Goal: Task Accomplishment & Management: Manage account settings

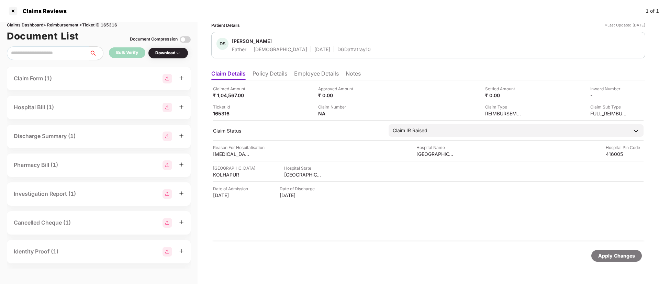
click at [265, 71] on li "Policy Details" at bounding box center [270, 75] width 35 height 10
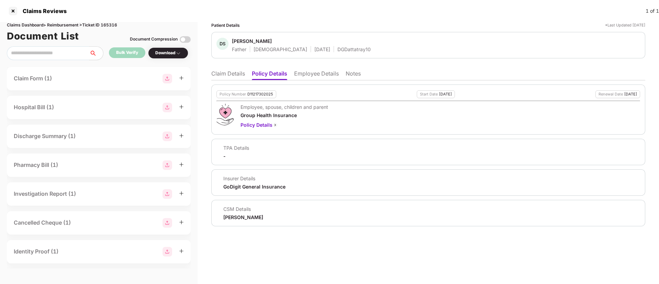
click at [235, 72] on li "Claim Details" at bounding box center [228, 75] width 34 height 10
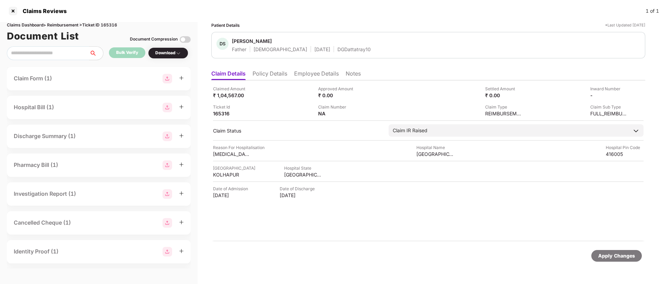
click at [274, 70] on li "Policy Details" at bounding box center [270, 75] width 35 height 10
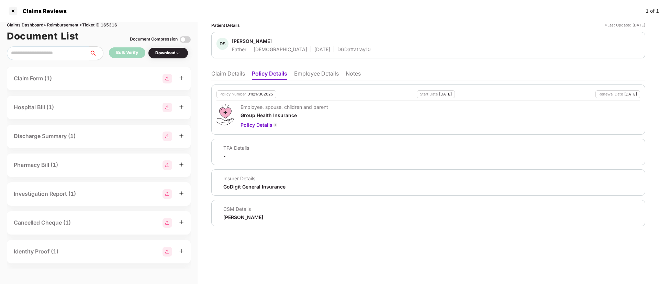
click at [225, 78] on li "Claim Details" at bounding box center [228, 75] width 34 height 10
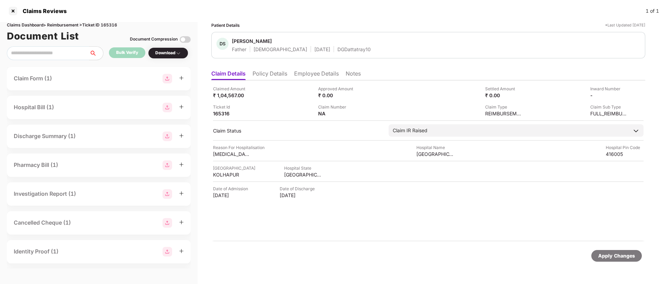
click at [280, 73] on li "Policy Details" at bounding box center [270, 75] width 35 height 10
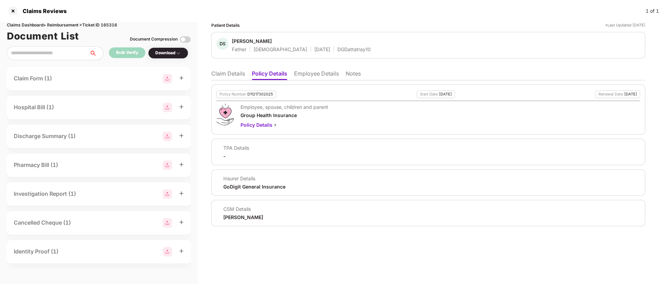
click at [229, 78] on li "Claim Details" at bounding box center [228, 75] width 34 height 10
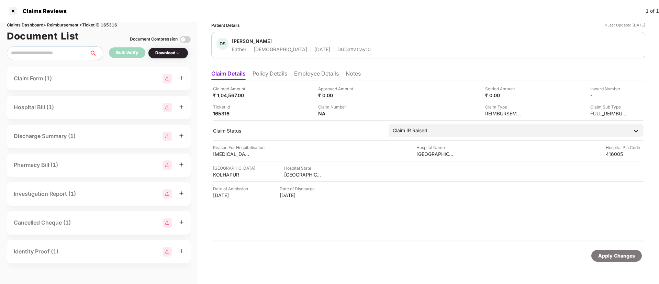
click at [317, 79] on li "Employee Details" at bounding box center [316, 75] width 45 height 10
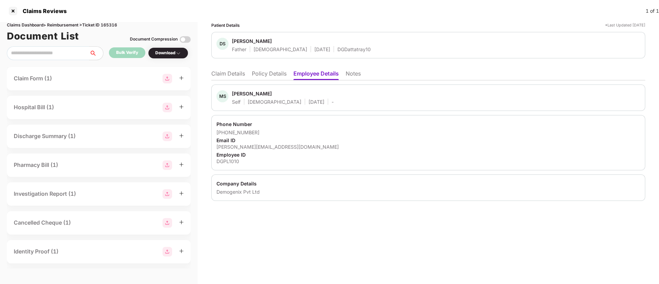
click at [270, 79] on li "Policy Details" at bounding box center [269, 75] width 35 height 10
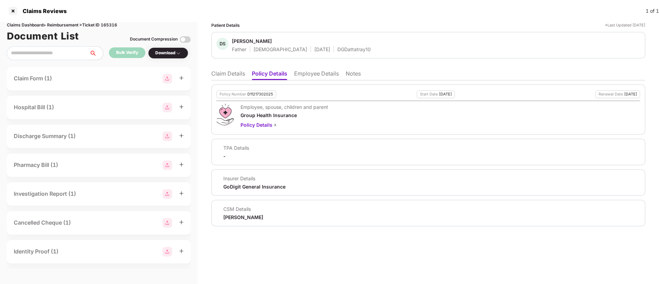
click at [312, 74] on li "Employee Details" at bounding box center [316, 75] width 45 height 10
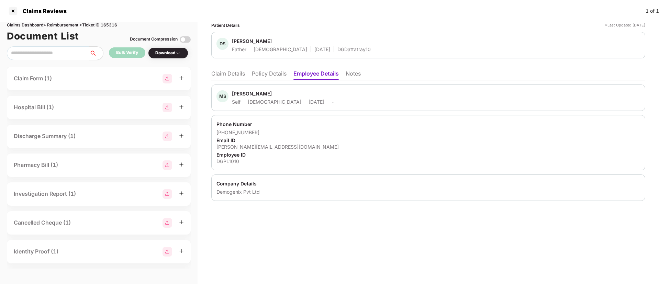
click at [257, 143] on div "Email ID" at bounding box center [429, 140] width 424 height 7
click at [257, 145] on div "varad.pemare+dg130@pazcare.com" at bounding box center [429, 147] width 424 height 7
copy div "varad.pemare+dg130@pazcare.com"
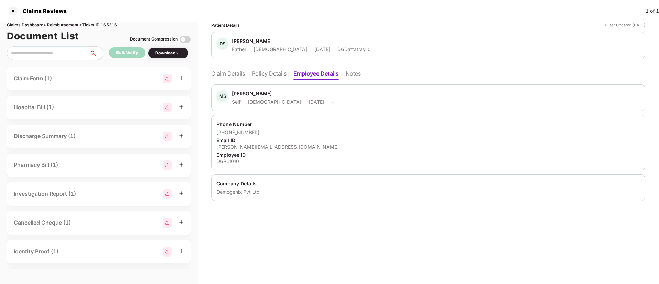
click at [281, 75] on li "Policy Details" at bounding box center [269, 75] width 35 height 10
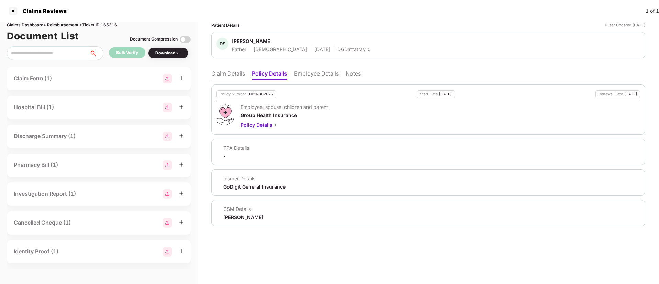
click at [223, 74] on li "Claim Details" at bounding box center [228, 75] width 34 height 10
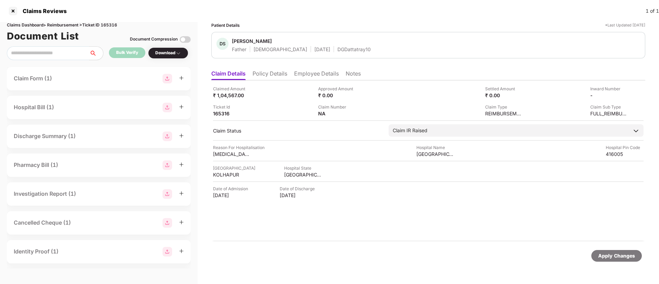
drag, startPoint x: 267, startPoint y: 77, endPoint x: 268, endPoint y: 81, distance: 4.3
click at [267, 76] on li "Policy Details" at bounding box center [270, 75] width 35 height 10
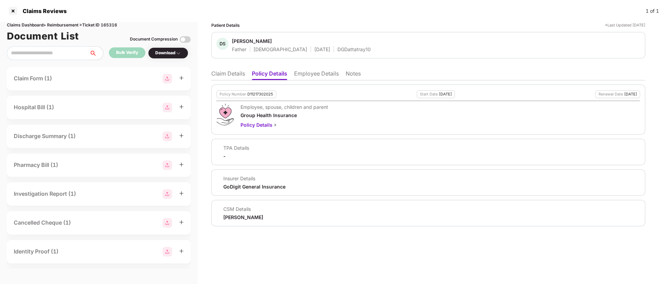
click at [230, 72] on li "Claim Details" at bounding box center [228, 75] width 34 height 10
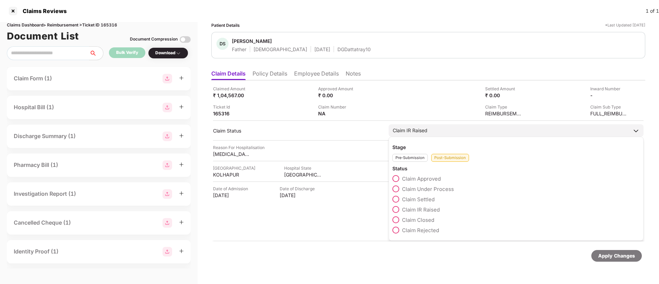
click at [419, 162] on div "Pre-Submission" at bounding box center [410, 158] width 35 height 8
click at [399, 199] on span at bounding box center [396, 199] width 7 height 7
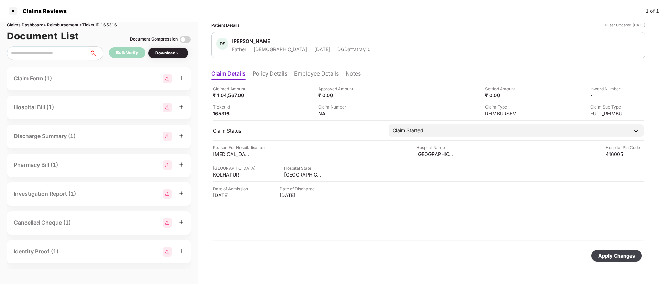
click at [627, 255] on div "Apply Changes" at bounding box center [617, 256] width 37 height 8
click at [292, 78] on ul "Claim Details Policy Details Employee Details Notes" at bounding box center [428, 74] width 434 height 14
click at [285, 75] on li "Policy Details" at bounding box center [270, 75] width 35 height 10
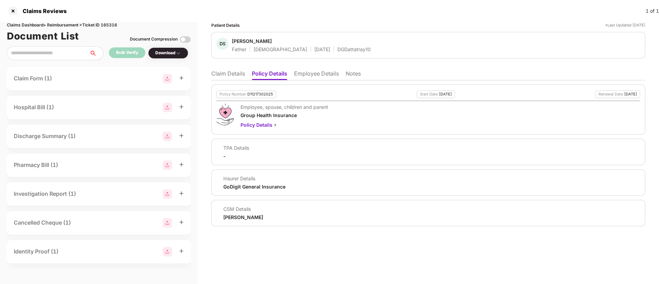
click at [330, 65] on div "Patient Details *Last Updated 28 Aug 2025 DS Dattatray Sawant Father Male 03 Ma…" at bounding box center [428, 124] width 434 height 205
click at [325, 74] on li "Employee Details" at bounding box center [316, 75] width 45 height 10
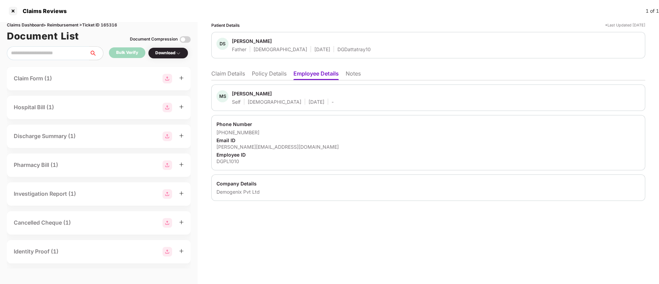
click at [262, 149] on div "varad.pemare+dg130@pazcare.com" at bounding box center [429, 147] width 424 height 7
click at [263, 149] on div "varad.pemare+dg130@pazcare.com" at bounding box center [429, 147] width 424 height 7
copy div "varad.pemare+dg130@pazcare.com"
click at [227, 71] on li "Claim Details" at bounding box center [228, 75] width 34 height 10
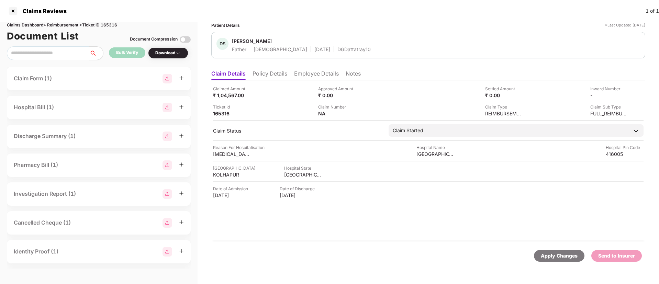
drag, startPoint x: 265, startPoint y: 74, endPoint x: 266, endPoint y: 79, distance: 4.6
click at [265, 76] on li "Policy Details" at bounding box center [270, 75] width 35 height 10
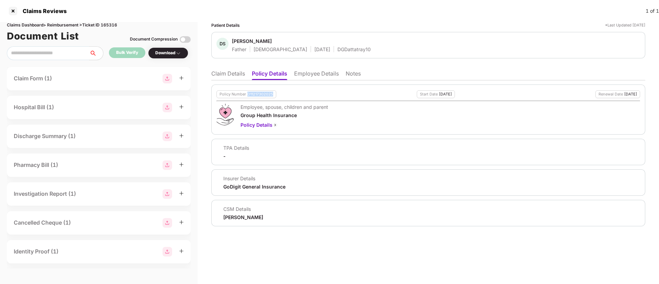
drag, startPoint x: 247, startPoint y: 94, endPoint x: 277, endPoint y: 94, distance: 29.9
click at [277, 94] on div "Policy Number D11217302025 Start Date 21 Jul 2025 Renewal Date 20 Jul 2026" at bounding box center [429, 94] width 424 height 8
copy div "D11217302025"
click at [223, 70] on li "Claim Details" at bounding box center [228, 75] width 34 height 10
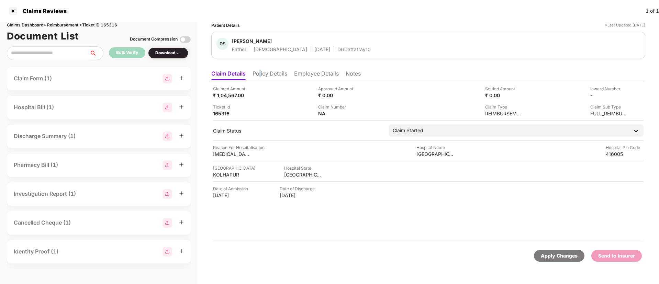
drag, startPoint x: 261, startPoint y: 75, endPoint x: 274, endPoint y: 75, distance: 13.8
click at [261, 75] on li "Policy Details" at bounding box center [270, 75] width 35 height 10
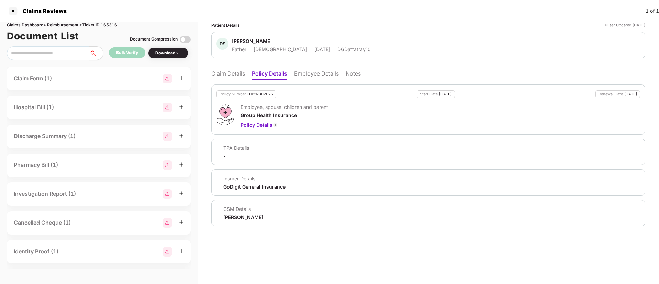
click at [231, 77] on li "Claim Details" at bounding box center [228, 75] width 34 height 10
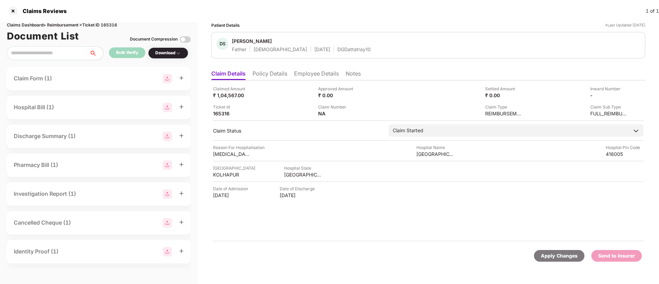
click at [284, 78] on li "Policy Details" at bounding box center [270, 75] width 35 height 10
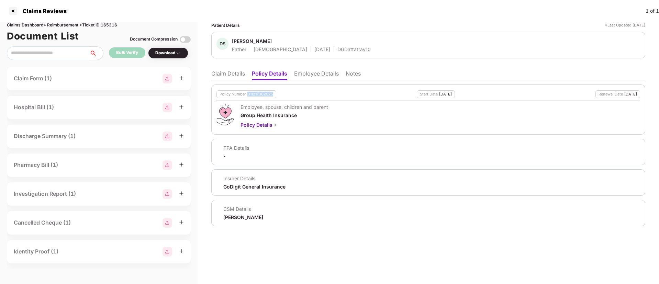
drag, startPoint x: 246, startPoint y: 95, endPoint x: 274, endPoint y: 90, distance: 28.2
click at [274, 90] on div "Policy Number D11217302025" at bounding box center [247, 94] width 60 height 8
copy div "D11217302025"
click at [292, 114] on div "Group Health Insurance" at bounding box center [285, 115] width 88 height 7
click at [237, 73] on li "Claim Details" at bounding box center [228, 75] width 34 height 10
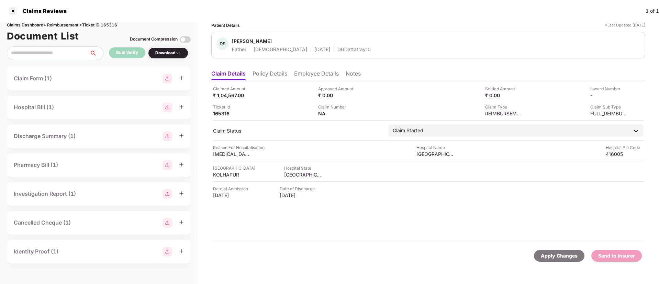
click at [311, 70] on li "Employee Details" at bounding box center [316, 75] width 45 height 10
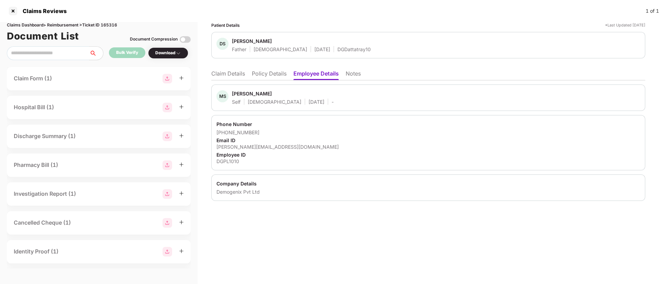
click at [271, 77] on li "Policy Details" at bounding box center [269, 75] width 35 height 10
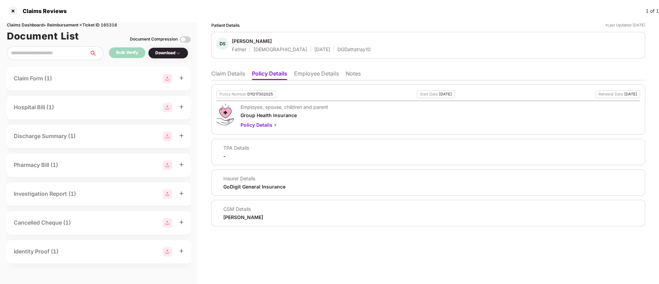
click at [237, 72] on li "Claim Details" at bounding box center [228, 75] width 34 height 10
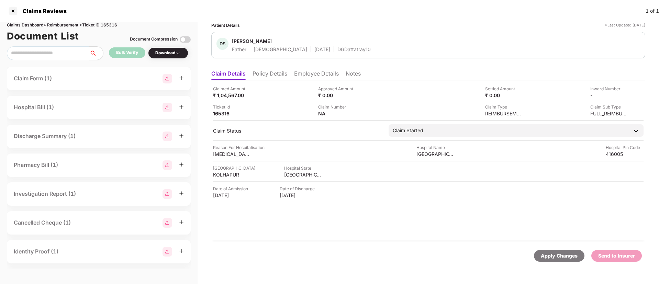
click at [309, 75] on li "Employee Details" at bounding box center [316, 75] width 45 height 10
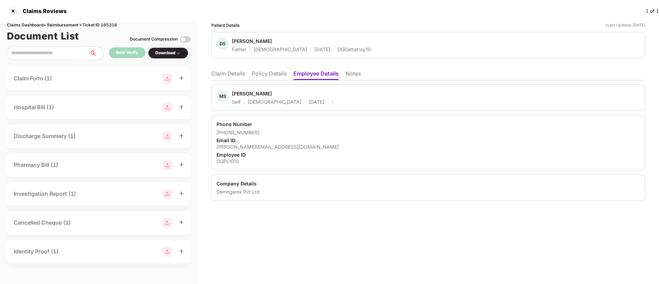
click at [264, 77] on li "Policy Details" at bounding box center [269, 75] width 35 height 10
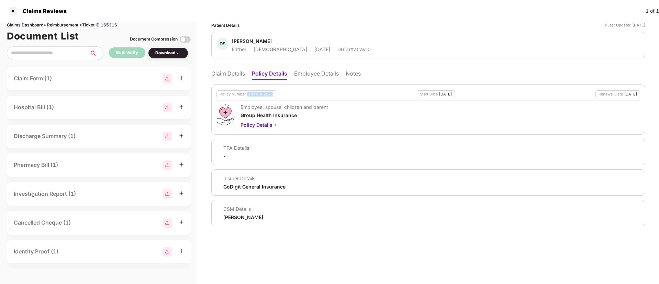
drag, startPoint x: 248, startPoint y: 96, endPoint x: 282, endPoint y: 96, distance: 33.7
click at [282, 96] on div "Policy Number D11217302025 Start Date 21 Jul 2025 Renewal Date 20 Jul 2026" at bounding box center [429, 94] width 424 height 8
copy div "D11217302025"
click at [334, 119] on div "Employee, spouse, children and parent Group Health Insurance Policy Details" at bounding box center [429, 116] width 424 height 25
click at [241, 78] on li "Claim Details" at bounding box center [228, 75] width 34 height 10
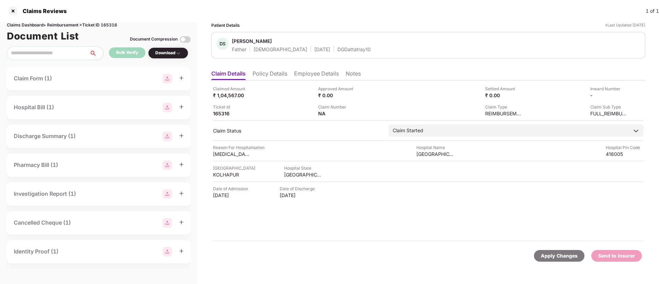
click at [328, 77] on li "Employee Details" at bounding box center [316, 75] width 45 height 10
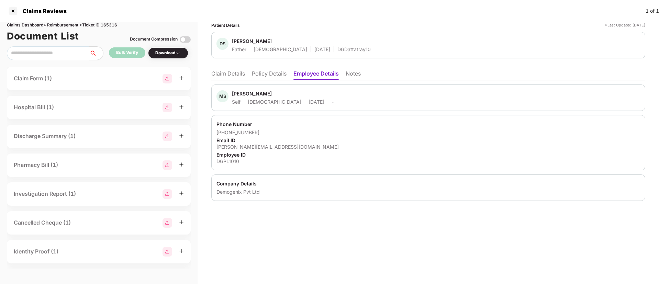
click at [235, 75] on li "Claim Details" at bounding box center [228, 75] width 34 height 10
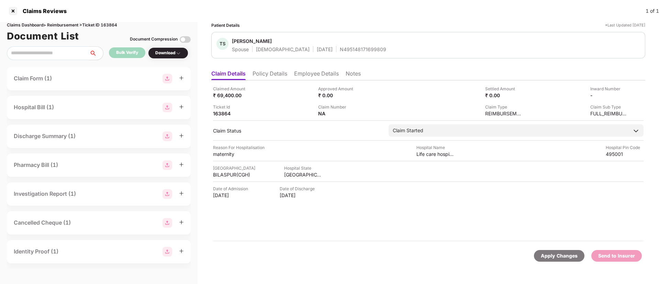
drag, startPoint x: 261, startPoint y: 76, endPoint x: 255, endPoint y: 73, distance: 6.3
click at [261, 75] on li "Policy Details" at bounding box center [270, 75] width 35 height 10
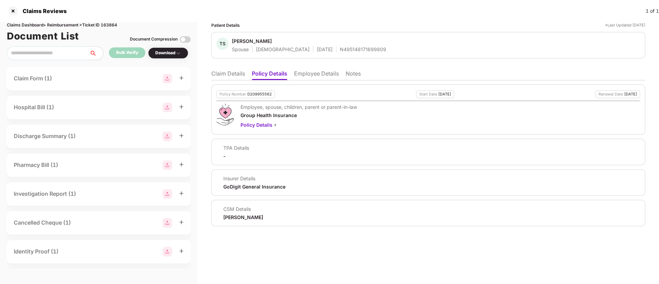
click at [233, 76] on li "Claim Details" at bounding box center [228, 75] width 34 height 10
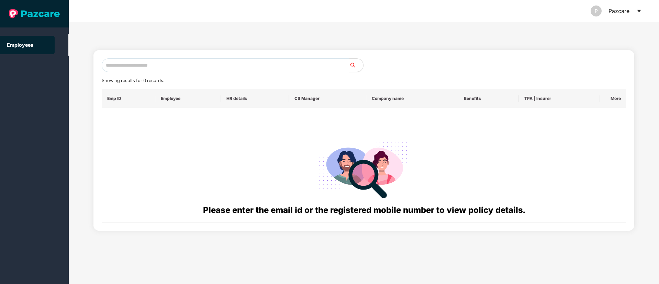
click at [131, 66] on input "text" at bounding box center [226, 65] width 248 height 14
paste input "**********"
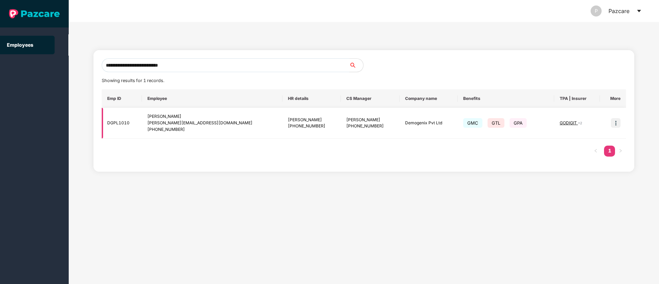
type input "**********"
click at [616, 123] on img at bounding box center [616, 123] width 10 height 10
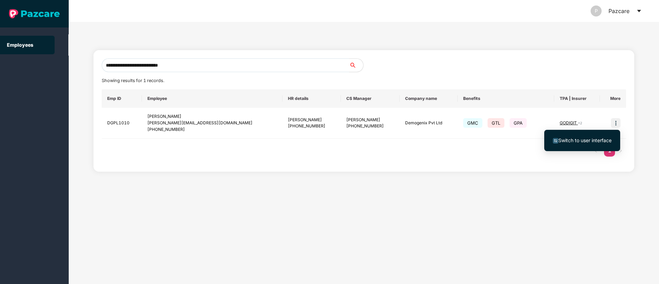
click at [577, 143] on span "Switch to user interface" at bounding box center [585, 141] width 53 height 6
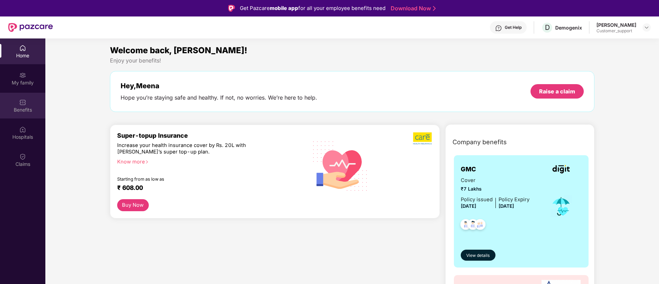
click at [25, 108] on div "Benefits" at bounding box center [22, 110] width 45 height 7
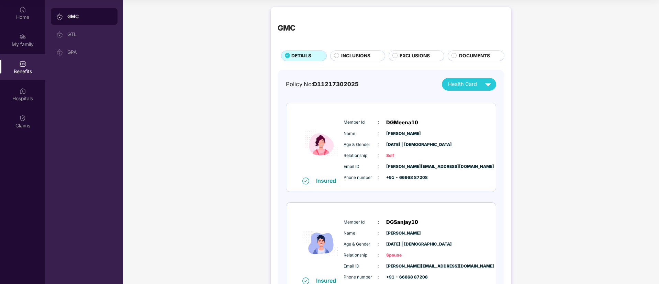
scroll to position [150, 0]
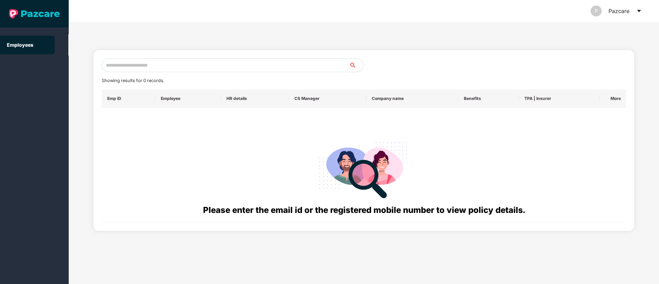
click at [143, 66] on input "text" at bounding box center [226, 65] width 248 height 14
paste input "**********"
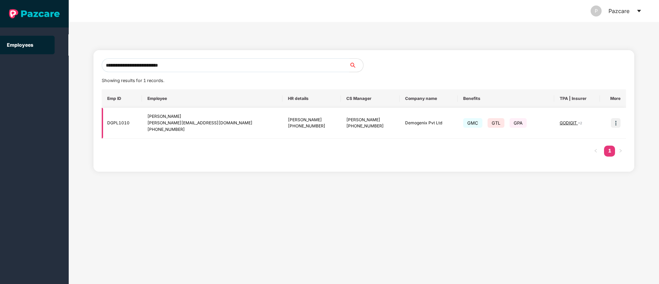
type input "**********"
click at [617, 123] on img at bounding box center [616, 123] width 10 height 10
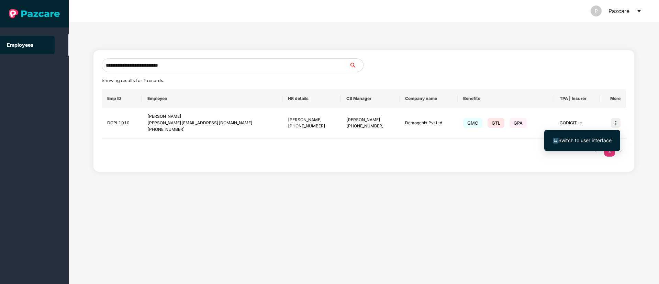
click at [588, 142] on span "Switch to user interface" at bounding box center [585, 141] width 53 height 6
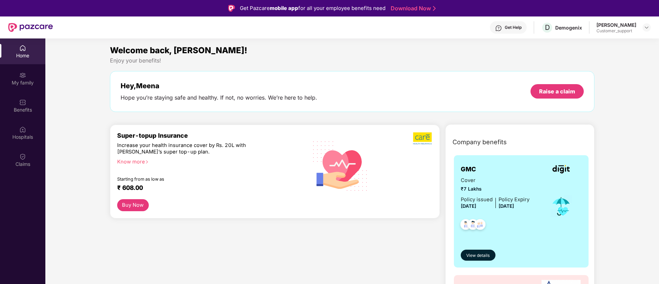
click at [527, 29] on div "Get Help" at bounding box center [508, 27] width 37 height 12
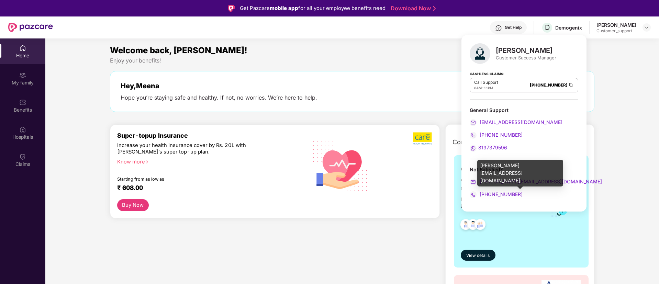
click at [516, 167] on div "varad.pemare@pazcare.com" at bounding box center [521, 173] width 86 height 27
copy div "varad.pemare@pazcare.com"
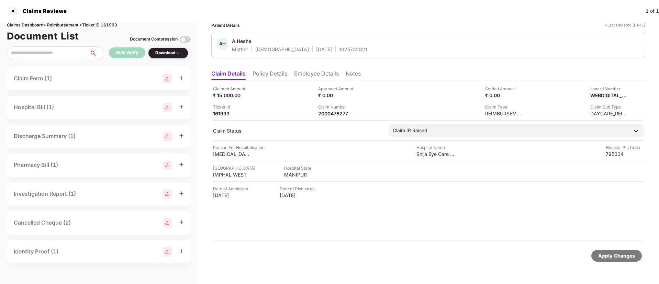
click at [273, 78] on li "Policy Details" at bounding box center [270, 75] width 35 height 10
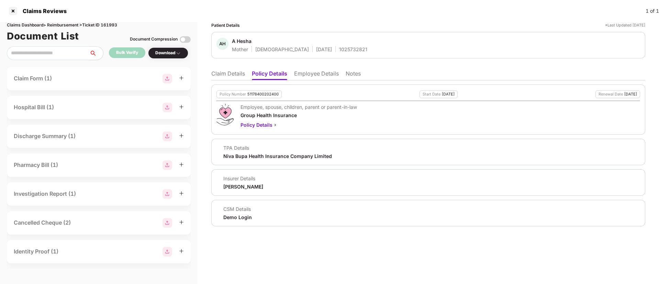
click at [223, 75] on li "Claim Details" at bounding box center [228, 75] width 34 height 10
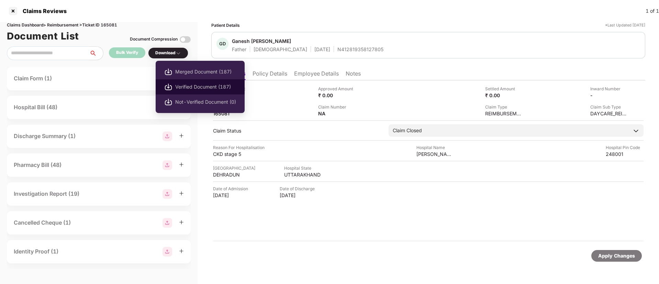
click at [181, 80] on li "Verified Document (187)" at bounding box center [200, 86] width 89 height 15
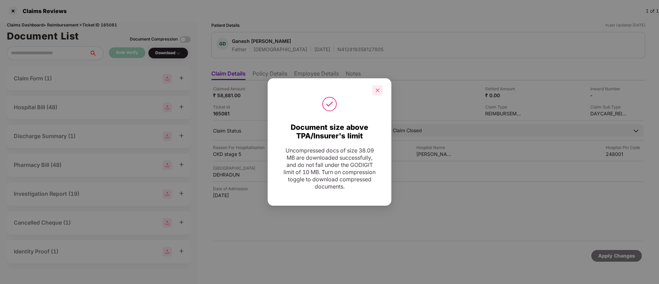
click at [376, 91] on icon "close" at bounding box center [377, 90] width 5 height 5
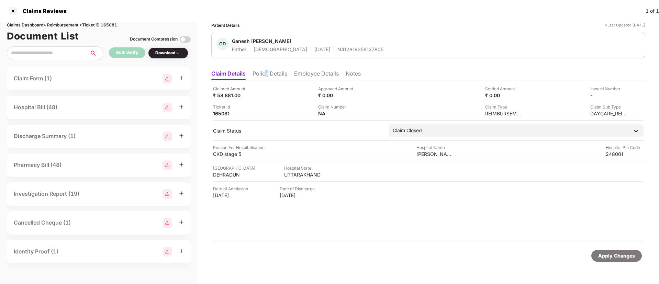
click at [267, 76] on li "Policy Details" at bounding box center [270, 75] width 35 height 10
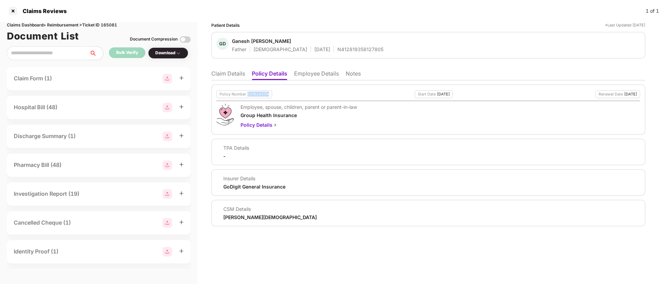
drag, startPoint x: 249, startPoint y: 96, endPoint x: 305, endPoint y: 97, distance: 56.4
click at [305, 97] on div "Policy Number D216243174 Start Date 01 Jul 2025 Renewal Date 30 Jun 2026" at bounding box center [429, 94] width 424 height 8
copy div "D216243174"
click at [228, 79] on li "Claim Details" at bounding box center [228, 75] width 34 height 10
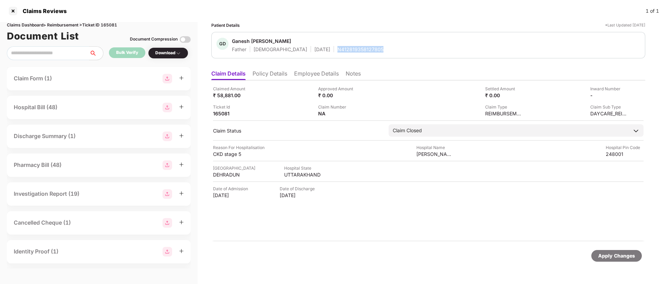
drag, startPoint x: 309, startPoint y: 52, endPoint x: 357, endPoint y: 50, distance: 47.1
click at [357, 50] on div "GD Ganesh Datt Chaube Father Male 03 June 1952 N412819358127805" at bounding box center [429, 45] width 424 height 15
copy div "N412819358127805"
click at [319, 74] on li "Employee Details" at bounding box center [316, 75] width 45 height 10
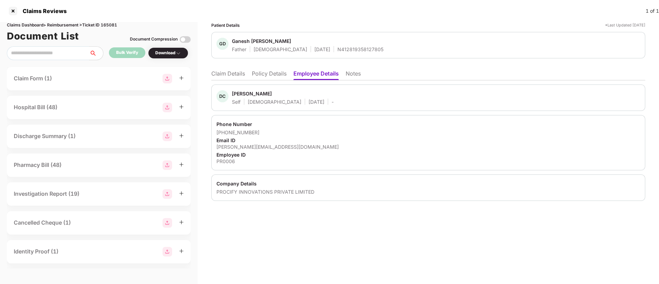
click at [243, 142] on div "Email ID" at bounding box center [429, 140] width 424 height 7
click at [246, 147] on div "diwakar@procifynow.com" at bounding box center [429, 147] width 424 height 7
copy div "diwakar@procifynow.com"
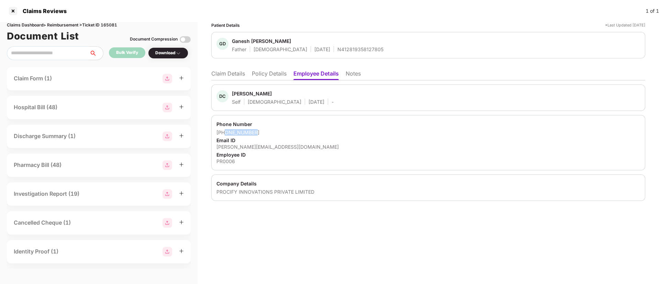
drag, startPoint x: 225, startPoint y: 132, endPoint x: 260, endPoint y: 132, distance: 35.4
click at [260, 132] on div "+919739663915" at bounding box center [429, 132] width 424 height 7
copy div "9739663915"
click at [235, 76] on li "Claim Details" at bounding box center [228, 75] width 34 height 10
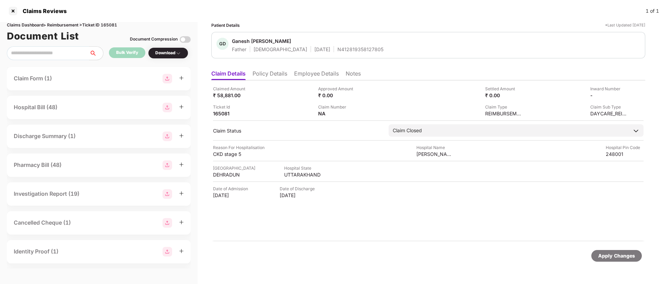
click at [284, 74] on li "Policy Details" at bounding box center [270, 75] width 35 height 10
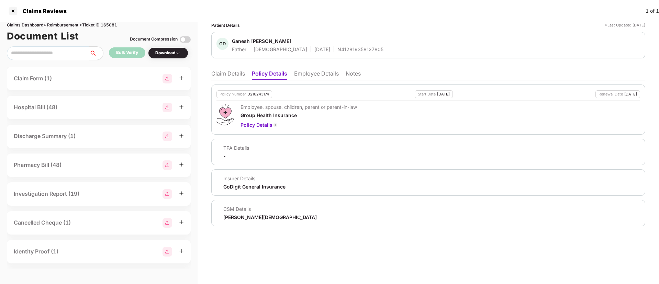
click at [317, 129] on div "Policy Number D216243174 Start Date 01 Jul 2025 Renewal Date 30 Jun 2026 Employ…" at bounding box center [428, 110] width 434 height 50
click at [233, 75] on li "Claim Details" at bounding box center [228, 75] width 34 height 10
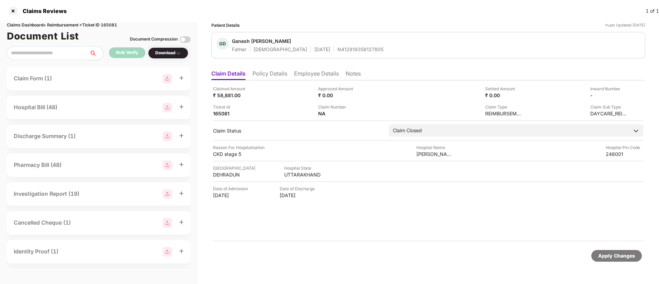
click at [273, 74] on li "Policy Details" at bounding box center [270, 75] width 35 height 10
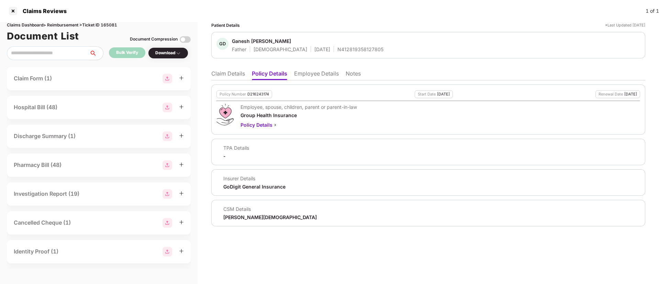
click at [225, 74] on li "Claim Details" at bounding box center [228, 75] width 34 height 10
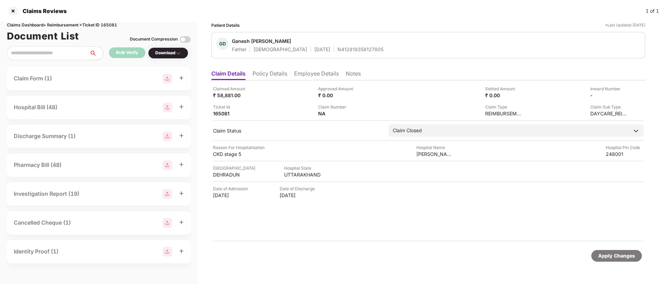
click at [320, 70] on li "Employee Details" at bounding box center [316, 75] width 45 height 10
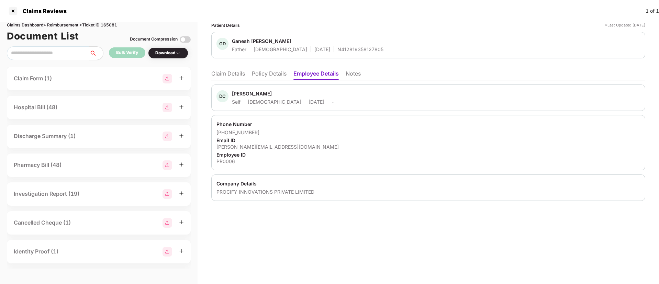
click at [254, 146] on div "diwakar@procifynow.com" at bounding box center [429, 147] width 424 height 7
copy div "diwakar@procifynow.com"
drag, startPoint x: 225, startPoint y: 133, endPoint x: 272, endPoint y: 134, distance: 46.8
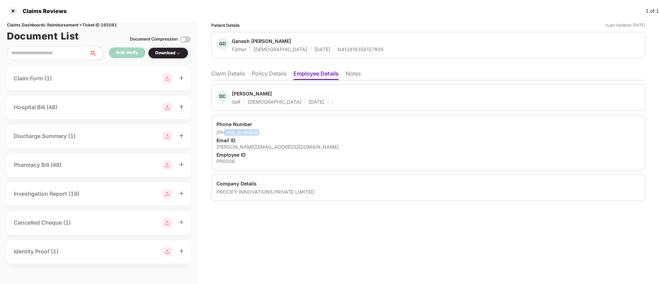
click at [271, 134] on div "+919739663915" at bounding box center [429, 132] width 424 height 7
copy div "9739663915"
click at [235, 72] on li "Claim Details" at bounding box center [228, 75] width 34 height 10
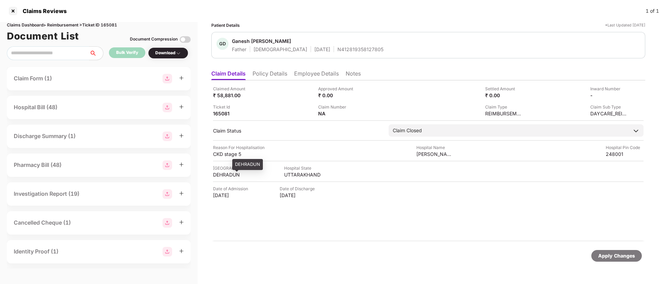
click at [227, 176] on div "DEHRADUN" at bounding box center [232, 175] width 38 height 7
copy div "DEHRADUN"
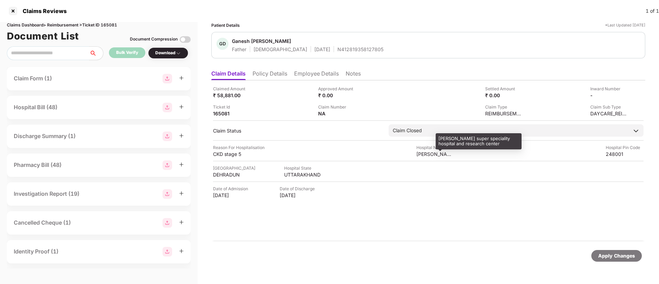
click at [423, 155] on div "aarogyadham super speciality hospital and research center" at bounding box center [436, 154] width 38 height 7
copy div "aarogyadham"
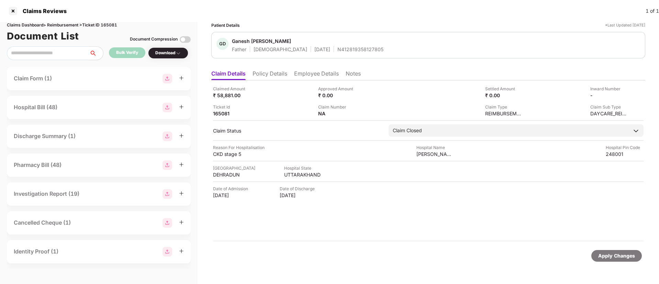
click at [286, 179] on div "Claimed Amount ₹ 58,881.00 Approved Amount ₹ 0.00 Settled Amount ₹ 0.00 Inward …" at bounding box center [428, 160] width 434 height 161
click at [286, 175] on div "UTTARAKHAND" at bounding box center [303, 175] width 38 height 7
copy div "UTTARAKHAND"
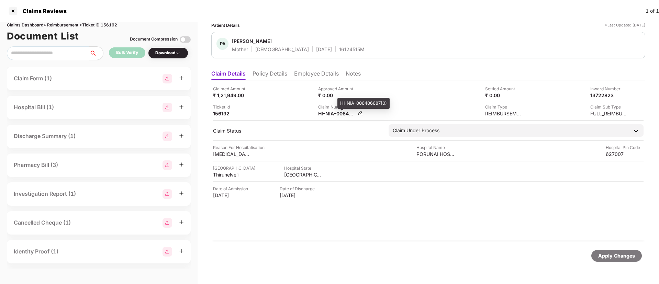
click at [326, 117] on div "HI-NIA-006406687(0)" at bounding box center [337, 113] width 38 height 7
copy div
click at [284, 105] on div "Ticket Id 156192" at bounding box center [263, 110] width 100 height 13
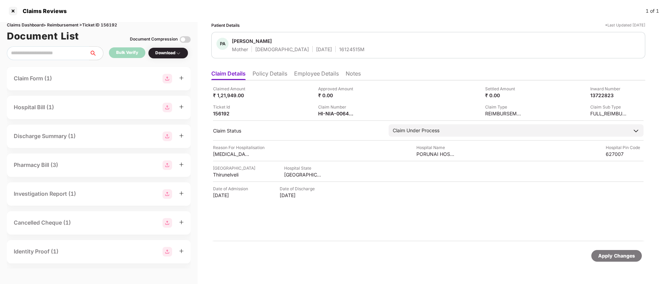
click at [271, 76] on li "Policy Details" at bounding box center [270, 75] width 35 height 10
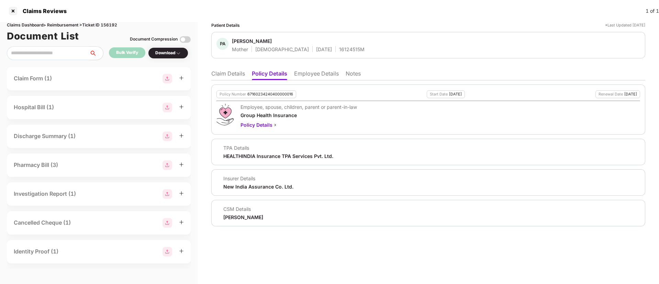
click at [223, 74] on li "Claim Details" at bounding box center [228, 75] width 34 height 10
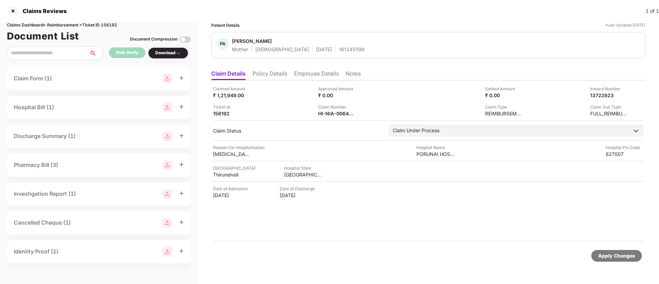
drag, startPoint x: 275, startPoint y: 72, endPoint x: 281, endPoint y: 83, distance: 12.5
click at [275, 72] on li "Policy Details" at bounding box center [270, 75] width 35 height 10
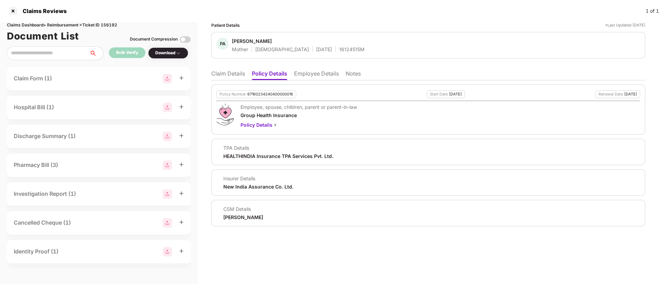
click at [221, 73] on li "Claim Details" at bounding box center [228, 75] width 34 height 10
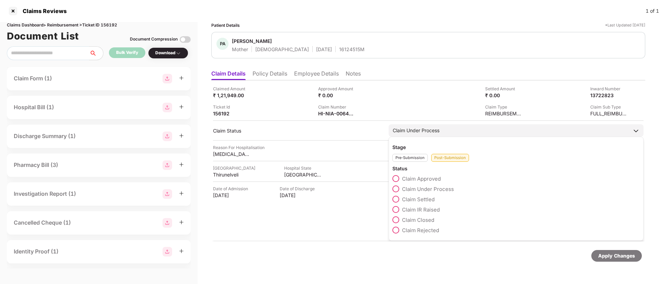
drag, startPoint x: 396, startPoint y: 206, endPoint x: 421, endPoint y: 218, distance: 27.8
click at [397, 206] on div "Claim Approved Claim Under Process Claim Settled Claim IR Raised Claim Closed C…" at bounding box center [517, 206] width 248 height 62
drag, startPoint x: 407, startPoint y: 133, endPoint x: 401, endPoint y: 196, distance: 63.9
click at [406, 132] on div "Claim Under Process" at bounding box center [416, 131] width 47 height 8
click at [396, 209] on span at bounding box center [396, 209] width 7 height 7
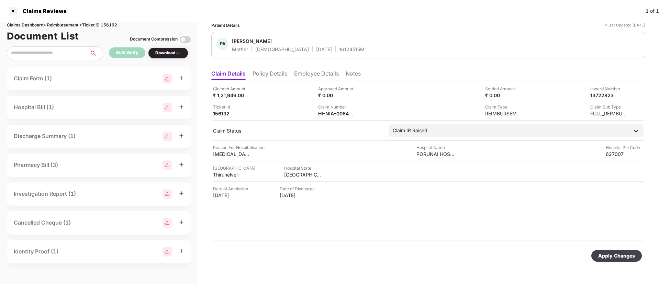
click at [604, 256] on div "Apply Changes" at bounding box center [617, 256] width 37 height 8
click at [322, 113] on div "HI-MAG-006563802(0)" at bounding box center [337, 113] width 38 height 7
copy div
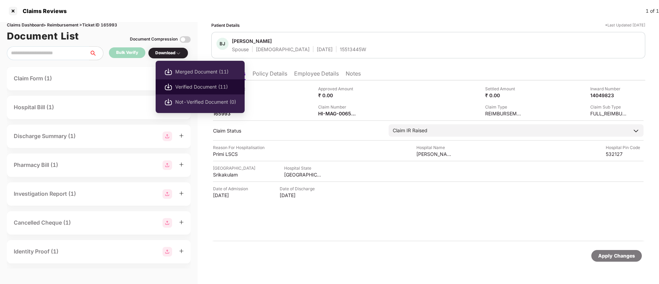
click at [196, 83] on span "Verified Document (11)" at bounding box center [205, 87] width 61 height 8
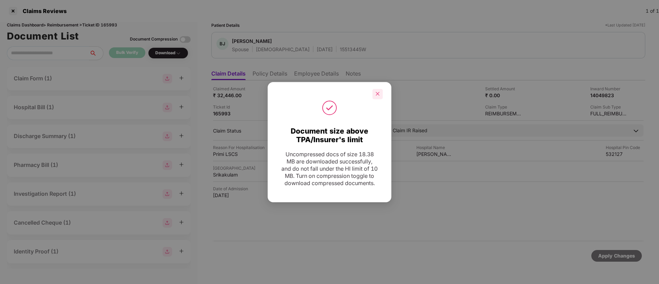
click at [380, 91] on icon "close" at bounding box center [377, 93] width 5 height 5
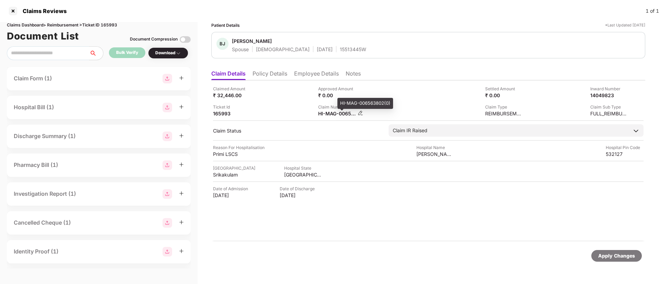
click at [344, 113] on div "HI-MAG-006563802(0)" at bounding box center [337, 113] width 38 height 7
copy div
click at [260, 73] on li "Policy Details" at bounding box center [270, 75] width 35 height 10
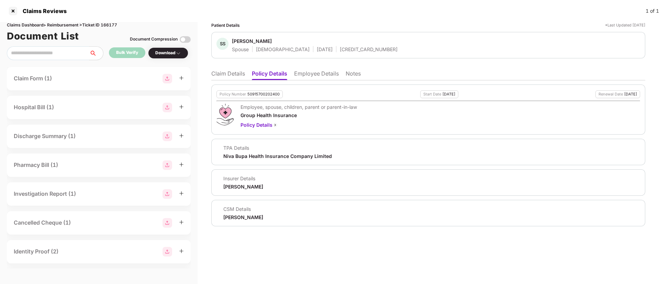
click at [340, 48] on div "[CREDIT_CARD_NUMBER]" at bounding box center [369, 49] width 58 height 7
copy div "[CREDIT_CARD_NUMBER]"
drag, startPoint x: 231, startPoint y: 75, endPoint x: 235, endPoint y: 75, distance: 3.5
click at [231, 75] on li "Claim Details" at bounding box center [228, 75] width 34 height 10
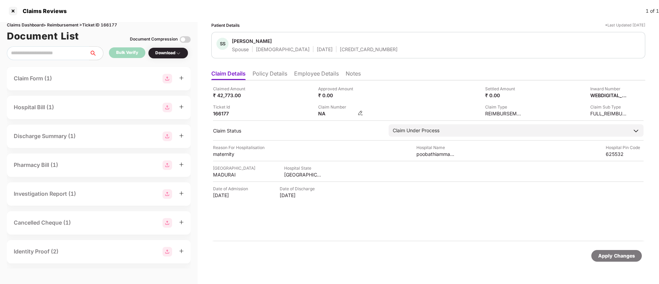
click at [362, 112] on img at bounding box center [361, 113] width 6 height 6
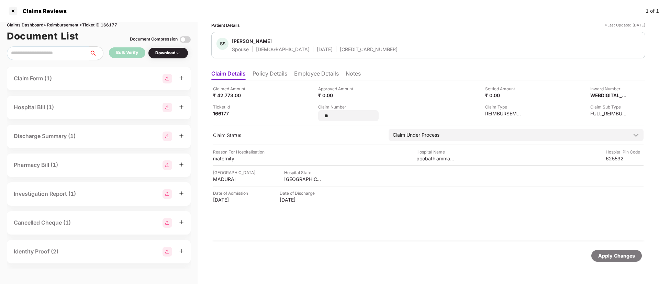
type input "*"
type input "**********"
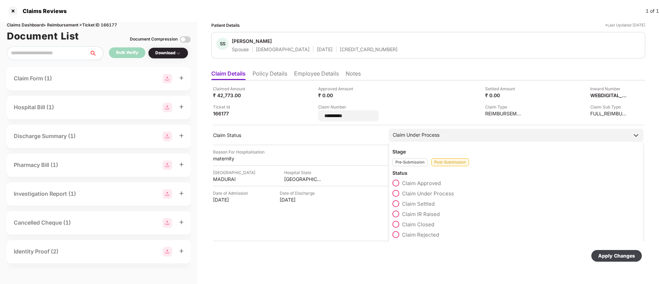
click at [400, 213] on div "Claim IR Raised" at bounding box center [517, 216] width 248 height 10
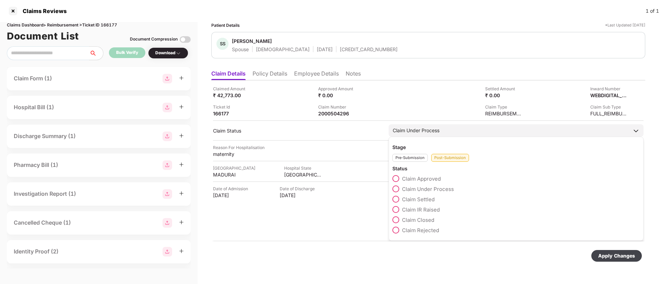
click at [393, 208] on label "Claim IR Raised" at bounding box center [416, 209] width 47 height 7
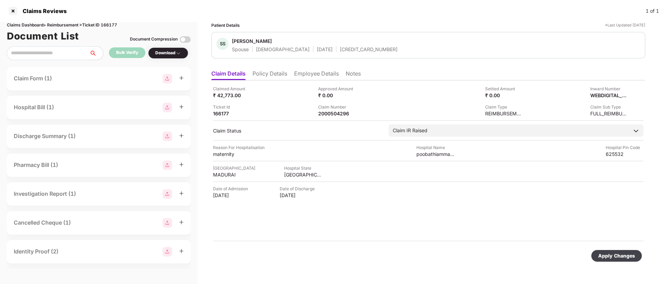
click at [611, 258] on div "Apply Changes" at bounding box center [617, 256] width 37 height 8
click at [307, 76] on li "Employee Details" at bounding box center [316, 75] width 45 height 10
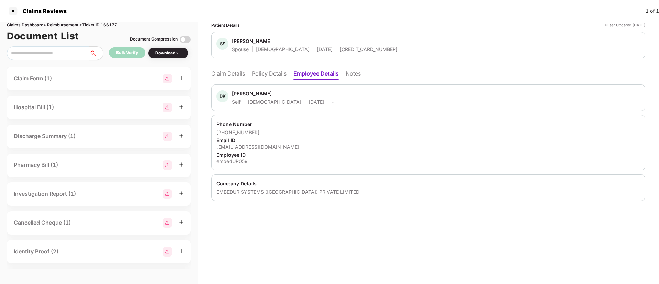
click at [246, 146] on div "dineshkumars@embedur.com" at bounding box center [429, 147] width 424 height 7
copy div "dineshkumars@embedur.com"
click at [237, 80] on li "Claim Details" at bounding box center [228, 75] width 34 height 10
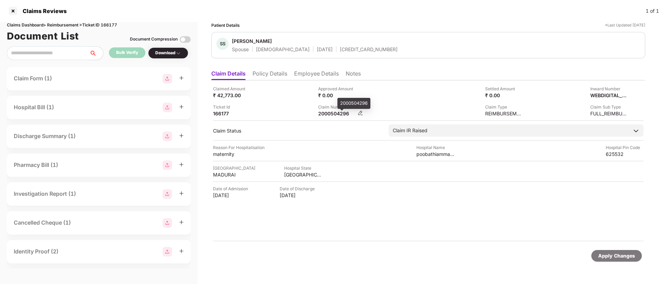
click at [335, 112] on div "2000504296" at bounding box center [337, 113] width 38 height 7
copy div "2000504296"
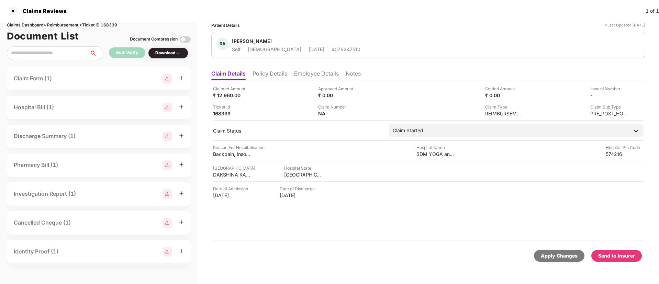
click at [270, 67] on ul "Claim Details Policy Details Employee Details Notes" at bounding box center [428, 74] width 434 height 14
click at [270, 75] on li "Policy Details" at bounding box center [270, 75] width 35 height 10
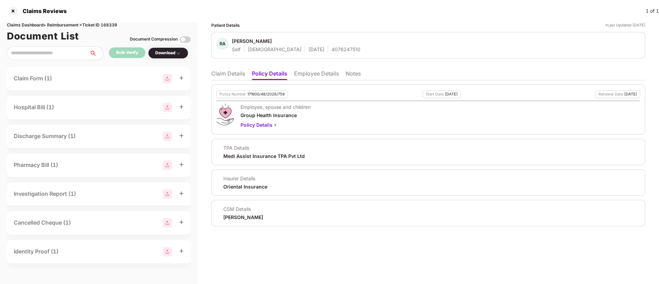
drag, startPoint x: 230, startPoint y: 69, endPoint x: 234, endPoint y: 74, distance: 6.1
click at [230, 70] on ul "Claim Details Policy Details Employee Details Notes" at bounding box center [428, 74] width 434 height 14
click at [229, 75] on li "Claim Details" at bounding box center [228, 75] width 34 height 10
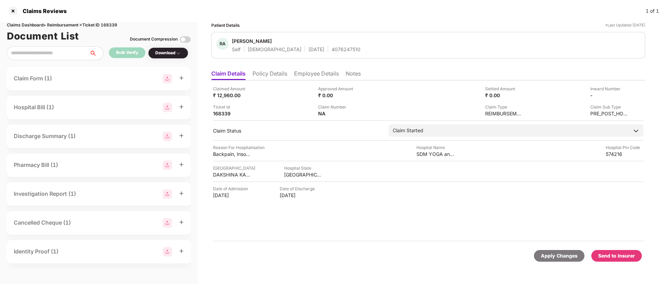
click at [619, 257] on div "Send to Insurer" at bounding box center [617, 256] width 37 height 8
click at [278, 79] on li "Policy Details" at bounding box center [270, 75] width 35 height 10
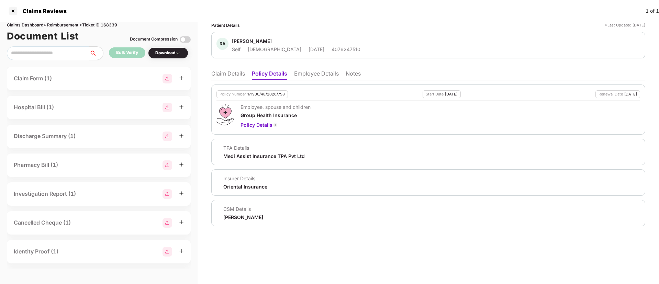
click at [301, 73] on li "Employee Details" at bounding box center [316, 75] width 45 height 10
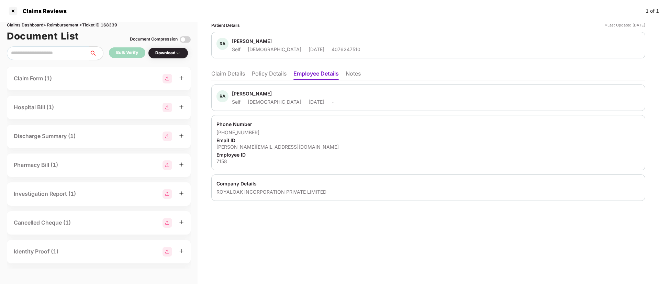
click at [272, 78] on li "Policy Details" at bounding box center [269, 75] width 35 height 10
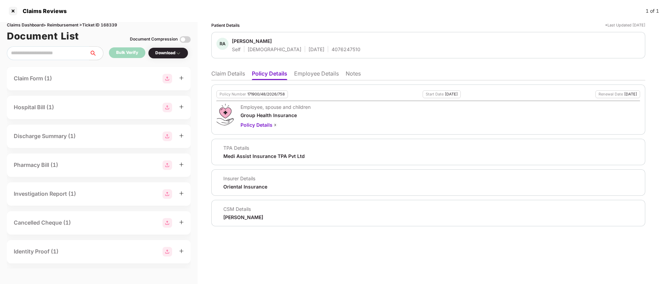
click at [217, 78] on li "Claim Details" at bounding box center [228, 75] width 34 height 10
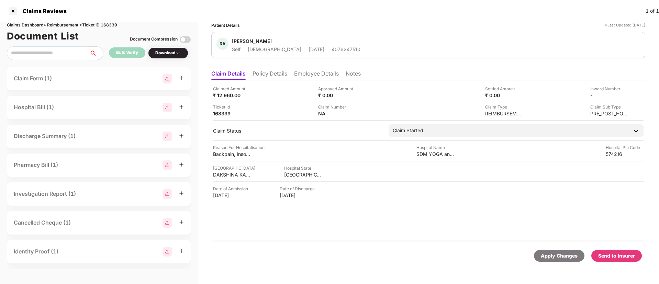
click at [279, 78] on li "Policy Details" at bounding box center [270, 75] width 35 height 10
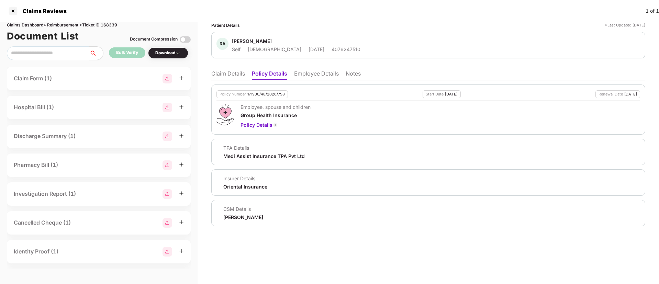
click at [234, 216] on div "Sugandha Singh" at bounding box center [243, 217] width 40 height 7
copy div "Sugandha Singh"
click at [315, 76] on li "Employee Details" at bounding box center [316, 75] width 45 height 10
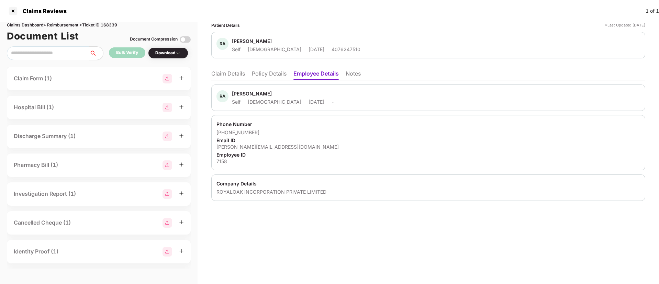
click at [251, 151] on div "Phone Number +917406565688 Email ID rajapandi.a@gmail.com Employee ID 7158" at bounding box center [428, 142] width 434 height 55
click at [250, 148] on div "rajapandi.a@gmail.com" at bounding box center [429, 147] width 424 height 7
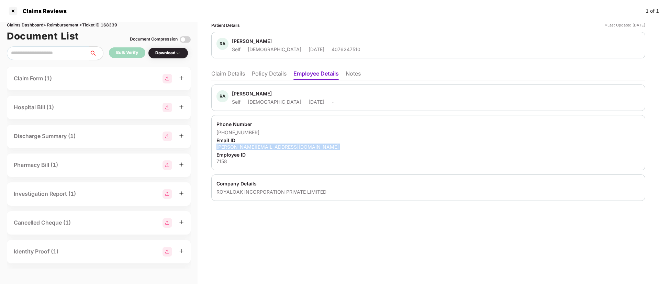
click at [250, 148] on div "rajapandi.a@gmail.com" at bounding box center [429, 147] width 424 height 7
copy div "rajapandi.a@gmail.com"
click at [264, 74] on li "Policy Details" at bounding box center [269, 75] width 35 height 10
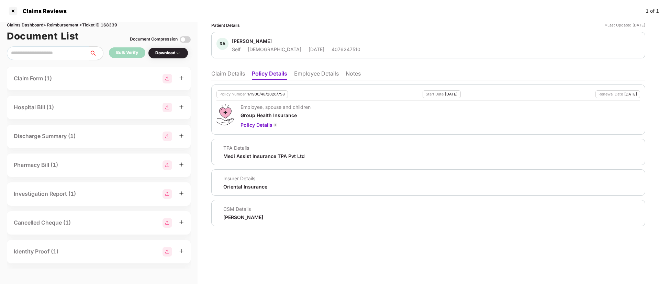
click at [233, 75] on li "Claim Details" at bounding box center [228, 75] width 34 height 10
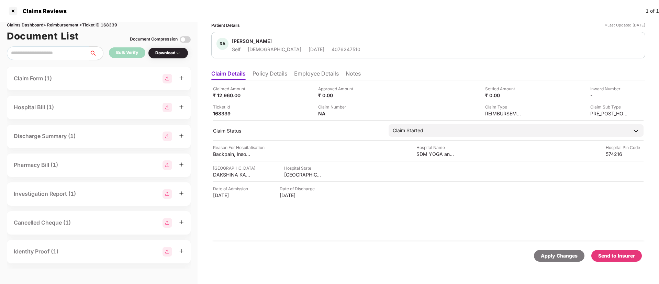
click at [308, 73] on li "Employee Details" at bounding box center [316, 75] width 45 height 10
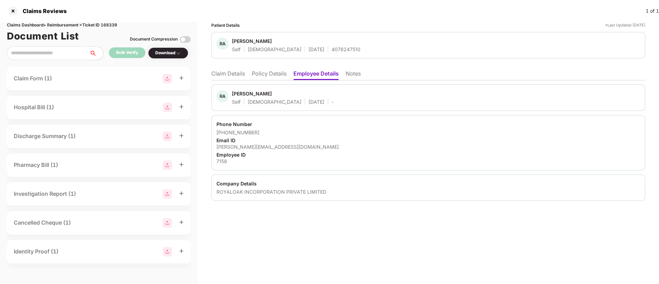
click at [235, 74] on li "Claim Details" at bounding box center [228, 75] width 34 height 10
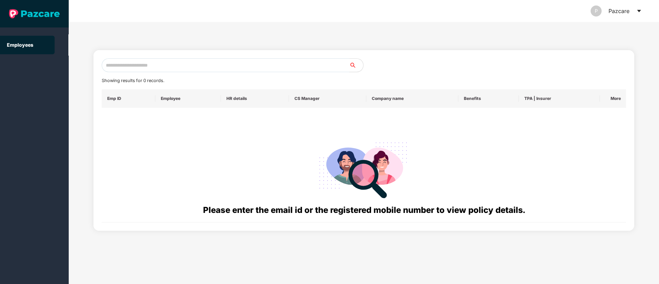
click at [158, 62] on input "text" at bounding box center [226, 65] width 248 height 14
paste input "**********"
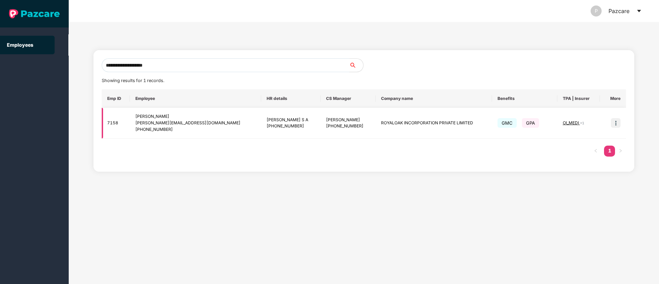
type input "**********"
click at [613, 123] on img at bounding box center [616, 123] width 10 height 10
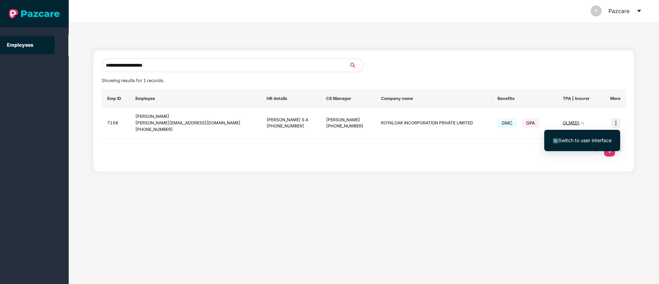
click at [591, 142] on span "Switch to user interface" at bounding box center [585, 141] width 53 height 6
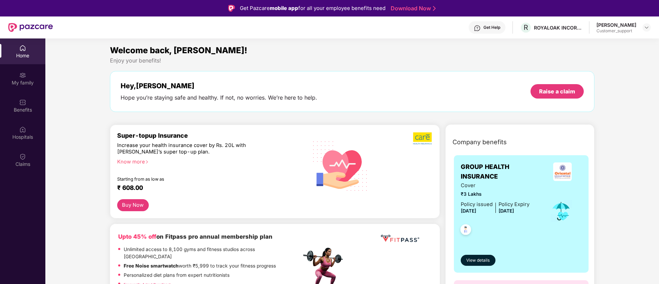
click at [473, 22] on div "Get Help" at bounding box center [487, 27] width 37 height 12
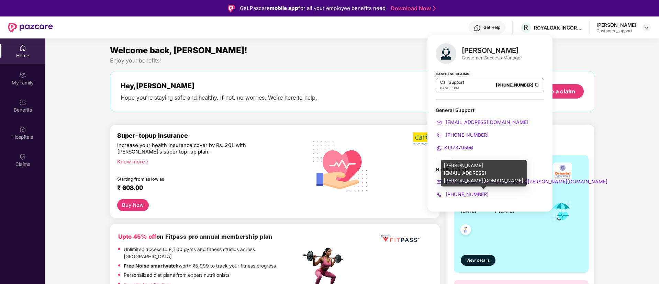
click at [484, 167] on div "sugandha.singh@pazcare.com" at bounding box center [484, 173] width 86 height 27
click at [484, 166] on div "sugandha.singh@pazcare.com" at bounding box center [484, 173] width 86 height 27
click at [485, 166] on div "sugandha.singh@pazcare.com" at bounding box center [484, 173] width 86 height 27
copy div "sugandha.singh@pazcare.com"
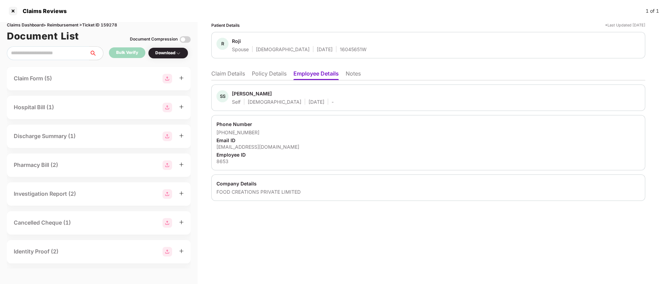
click at [273, 74] on li "Policy Details" at bounding box center [269, 75] width 35 height 10
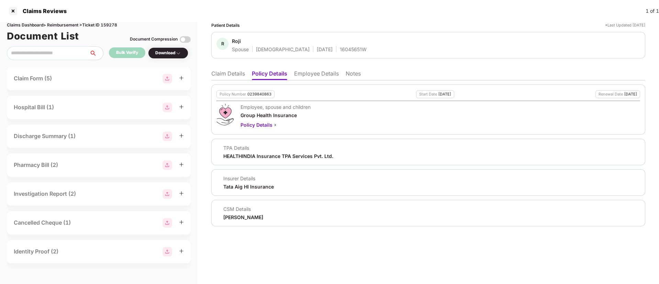
click at [227, 77] on li "Claim Details" at bounding box center [228, 75] width 34 height 10
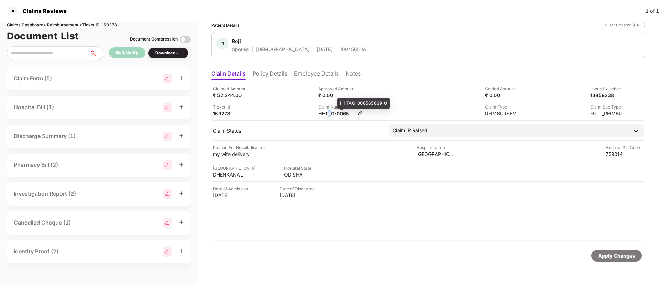
click at [330, 116] on div "HI-TAG-006565639-0" at bounding box center [337, 113] width 38 height 7
copy div
click at [325, 115] on div "133353703" at bounding box center [337, 113] width 38 height 7
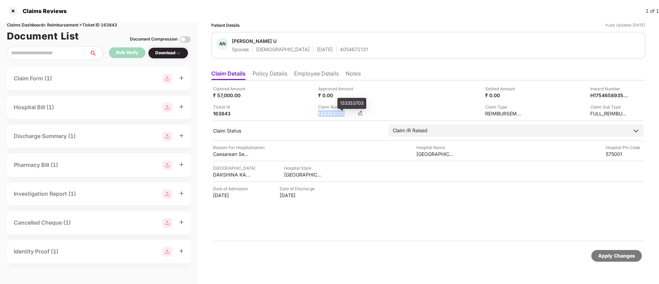
click at [325, 115] on div "133353703" at bounding box center [337, 113] width 38 height 7
copy div "133353703"
click at [296, 113] on div "Ticket Id 163843" at bounding box center [263, 110] width 100 height 13
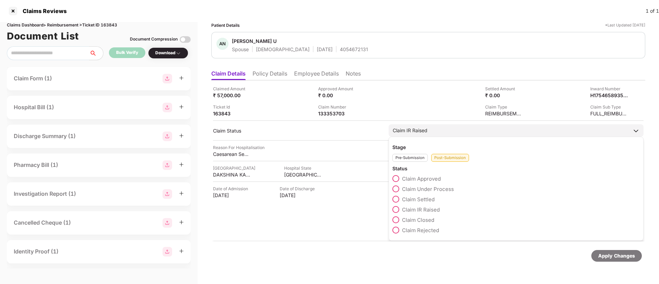
click at [397, 178] on span at bounding box center [396, 178] width 7 height 7
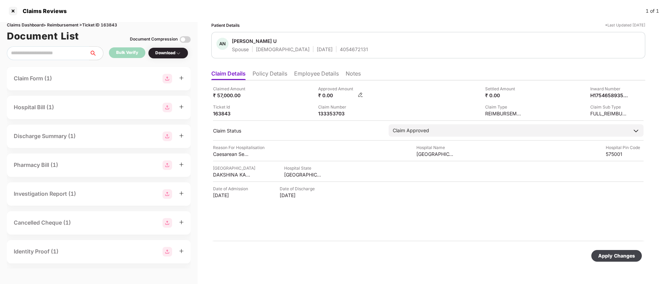
click at [361, 95] on img at bounding box center [361, 95] width 6 height 6
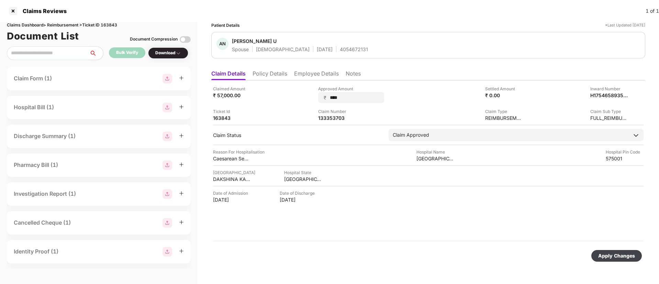
type input "*****"
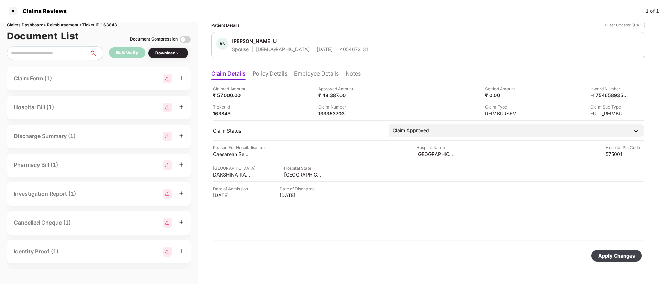
click at [606, 255] on div "Apply Changes" at bounding box center [617, 256] width 37 height 8
click at [340, 114] on div "133353703" at bounding box center [337, 113] width 38 height 7
copy div "133353703"
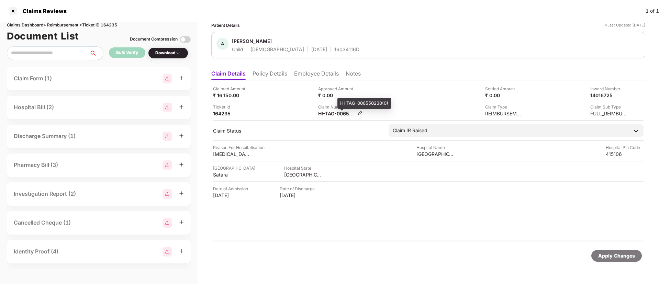
click at [332, 116] on div "HI-TAG-006550230(0)" at bounding box center [337, 113] width 38 height 7
copy div
click at [274, 77] on li "Policy Details" at bounding box center [270, 75] width 35 height 10
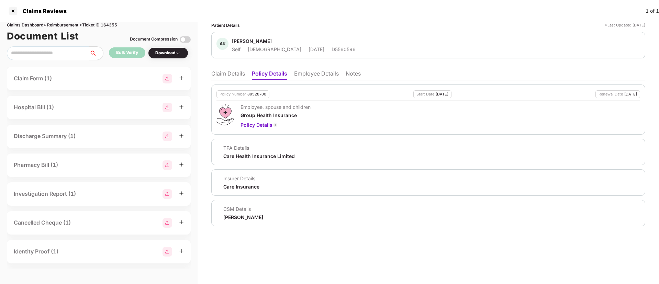
click at [222, 74] on li "Claim Details" at bounding box center [228, 75] width 34 height 10
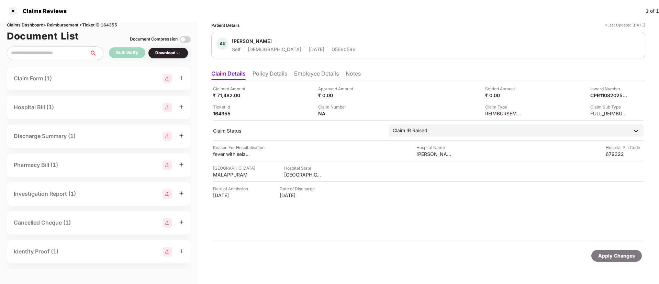
click at [262, 74] on li "Policy Details" at bounding box center [270, 75] width 35 height 10
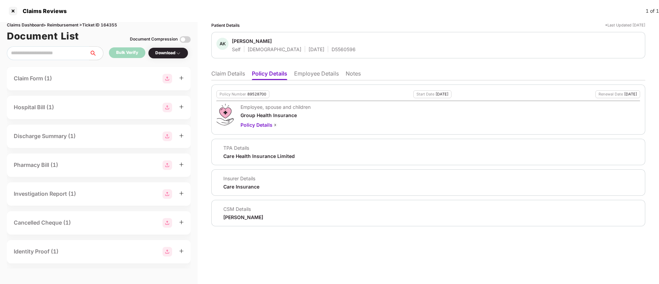
click at [255, 95] on div "89528700" at bounding box center [257, 94] width 19 height 4
copy div "89528700"
click at [332, 50] on div "D5560596" at bounding box center [344, 49] width 24 height 7
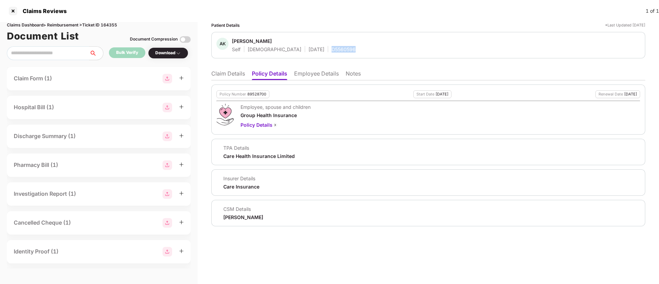
copy div "D5560596"
click at [233, 74] on li "Claim Details" at bounding box center [228, 75] width 34 height 10
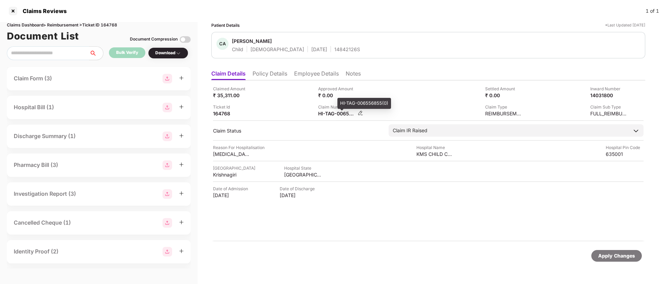
click at [324, 114] on div "HI-TAG-006556855(0)" at bounding box center [337, 113] width 38 height 7
copy div
click at [328, 114] on div "133452585" at bounding box center [337, 113] width 38 height 7
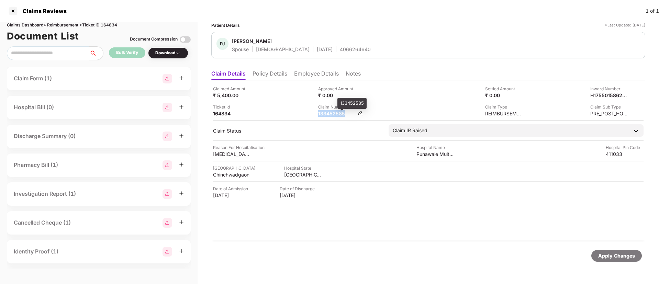
click at [328, 114] on div "133452585" at bounding box center [337, 113] width 38 height 7
copy div "133452585"
click at [271, 71] on li "Policy Details" at bounding box center [270, 75] width 35 height 10
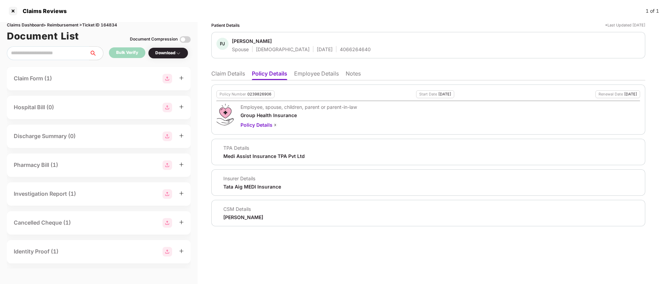
click at [226, 76] on li "Claim Details" at bounding box center [228, 75] width 34 height 10
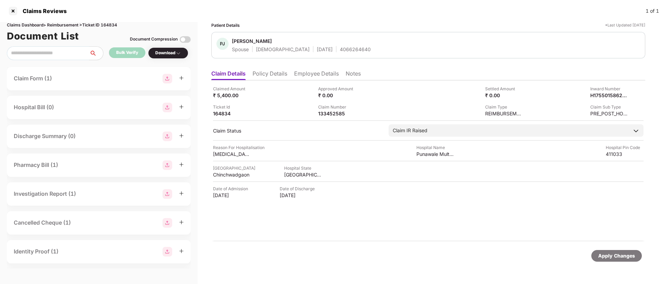
click at [301, 76] on li "Employee Details" at bounding box center [316, 75] width 45 height 10
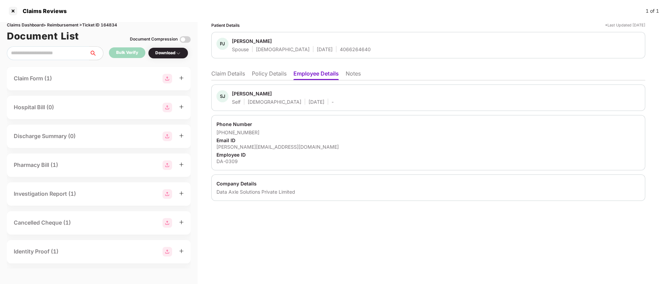
click at [238, 72] on li "Claim Details" at bounding box center [228, 75] width 34 height 10
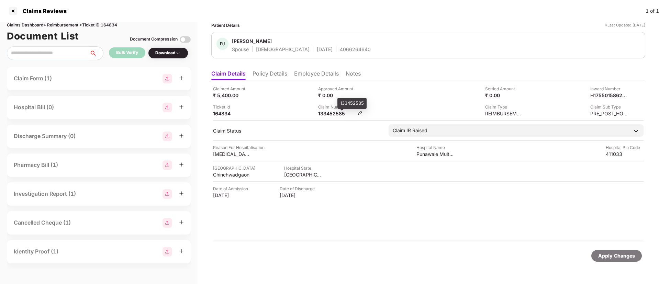
click at [338, 113] on div "133452585" at bounding box center [337, 113] width 38 height 7
copy div "133452585"
click at [333, 114] on div "133568236" at bounding box center [337, 113] width 38 height 7
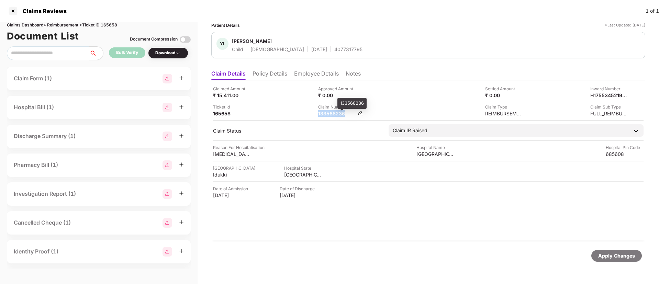
copy div "133568236"
click at [278, 72] on li "Policy Details" at bounding box center [270, 75] width 35 height 10
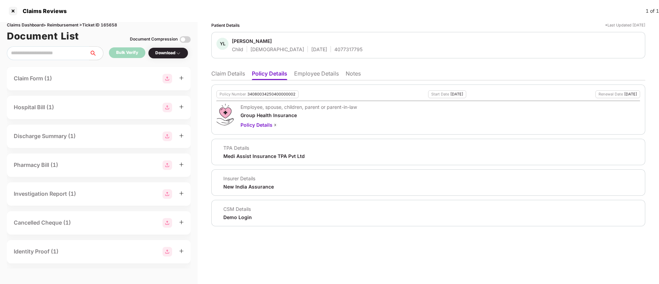
click at [231, 76] on li "Claim Details" at bounding box center [228, 75] width 34 height 10
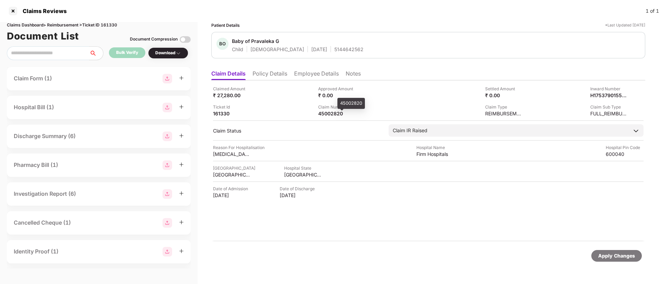
click at [328, 117] on div "Claimed Amount ₹ 27,280.00 Approved Amount ₹ 0.00 Settled Amount ₹ 0.00 Inward …" at bounding box center [428, 160] width 434 height 161
click at [328, 115] on div "45002820" at bounding box center [337, 113] width 38 height 7
copy div "45002820"
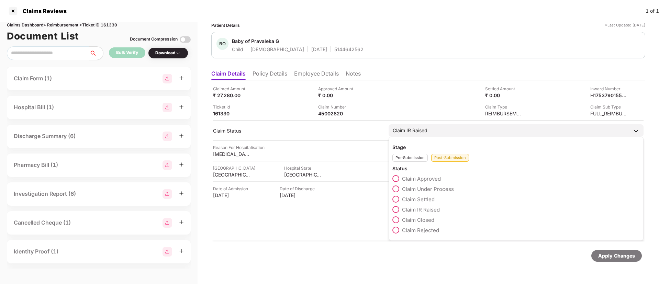
click at [394, 188] on span at bounding box center [396, 189] width 7 height 7
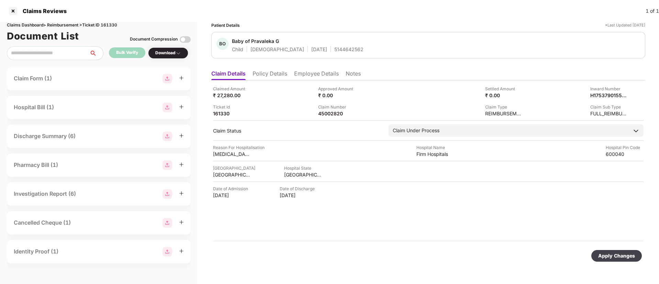
click at [608, 256] on div "Apply Changes" at bounding box center [617, 256] width 37 height 8
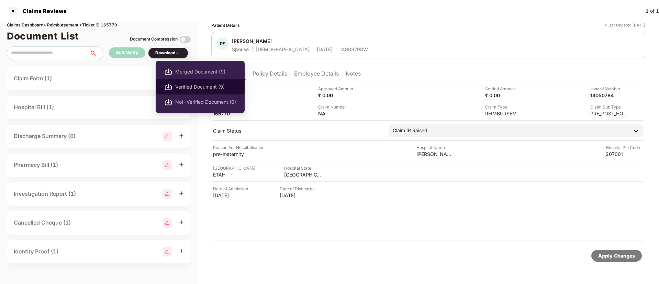
click at [194, 88] on span "Verified Document (9)" at bounding box center [205, 87] width 61 height 8
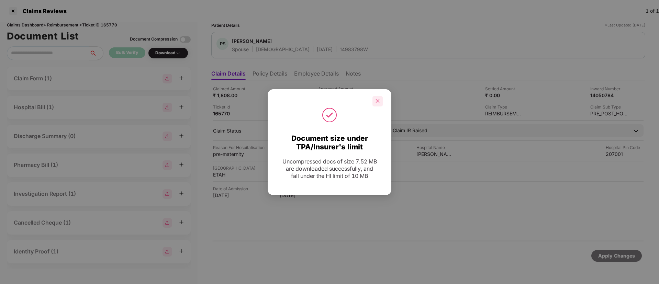
click at [375, 101] on div at bounding box center [378, 101] width 10 height 10
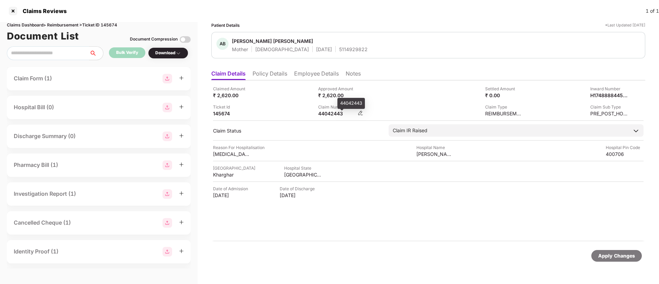
click at [327, 114] on div "44042443" at bounding box center [337, 113] width 38 height 7
copy div "44042443"
click at [335, 93] on div "₹ 2,620.00" at bounding box center [337, 95] width 38 height 7
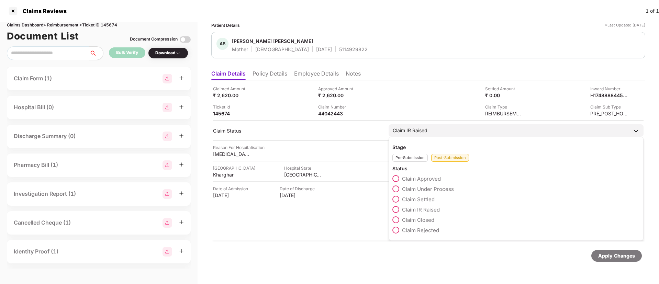
click at [398, 179] on span at bounding box center [396, 178] width 7 height 7
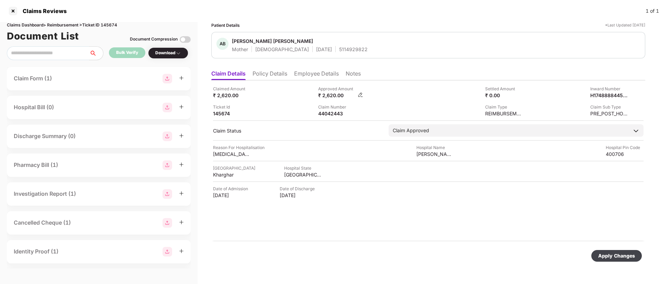
click at [363, 94] on img at bounding box center [361, 95] width 6 height 6
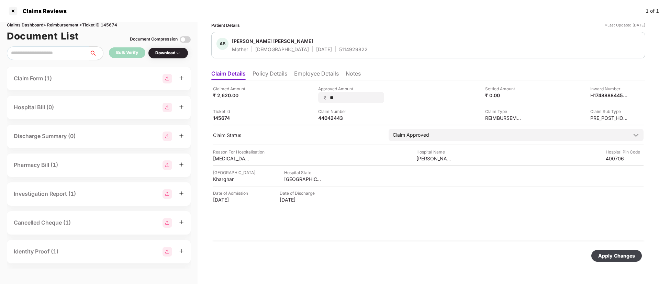
type input "*"
type input "**"
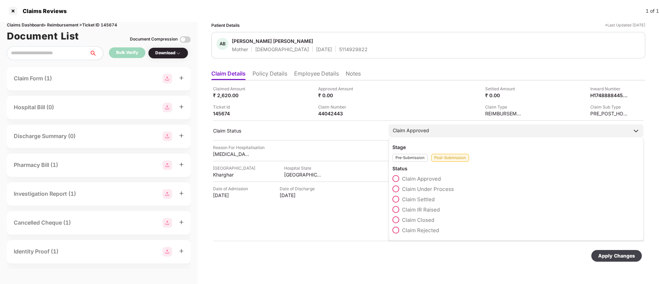
click at [399, 212] on span at bounding box center [396, 209] width 7 height 7
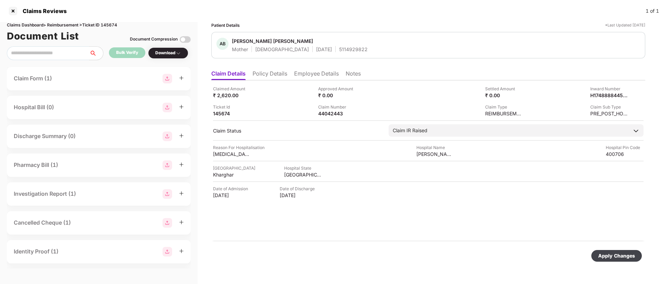
click at [613, 254] on div "Apply Changes" at bounding box center [617, 256] width 37 height 8
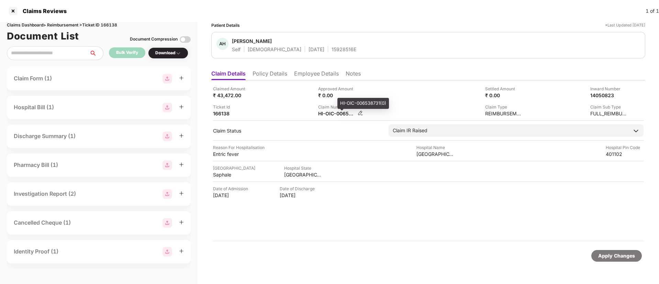
click at [329, 111] on div "HI-OIC-006538731(0)" at bounding box center [337, 113] width 38 height 7
copy div
click at [325, 114] on div "45361076" at bounding box center [337, 113] width 38 height 7
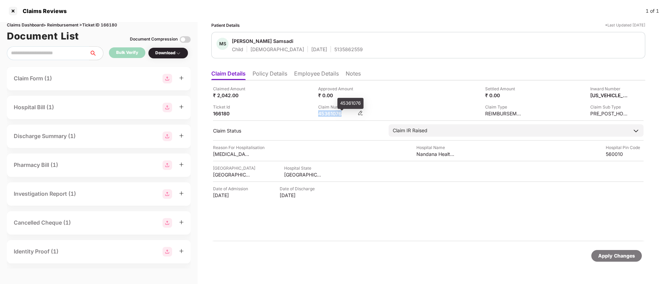
click at [325, 114] on div "45361076" at bounding box center [337, 113] width 38 height 7
copy div "45361076"
click at [338, 117] on div "Claimed Amount ₹ 40,925.00 Approved Amount ₹ 0.00 Settled Amount ₹ 0.00 Inward …" at bounding box center [428, 160] width 434 height 161
click at [330, 115] on div "45349352" at bounding box center [337, 113] width 38 height 7
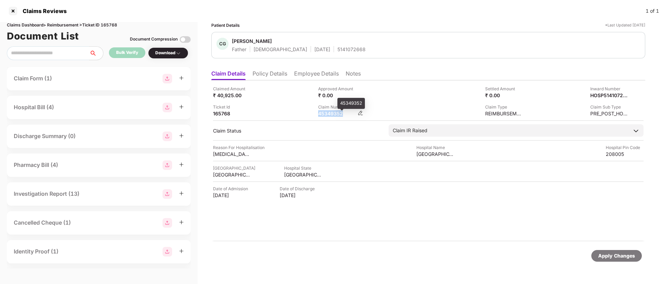
click at [330, 115] on div "45349352" at bounding box center [337, 113] width 38 height 7
copy div "45349352"
click at [278, 107] on div "Ticket Id 165768" at bounding box center [263, 110] width 100 height 13
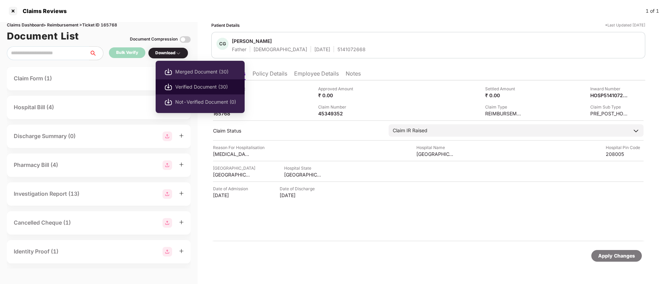
click at [190, 88] on span "Verified Document (30)" at bounding box center [205, 87] width 61 height 8
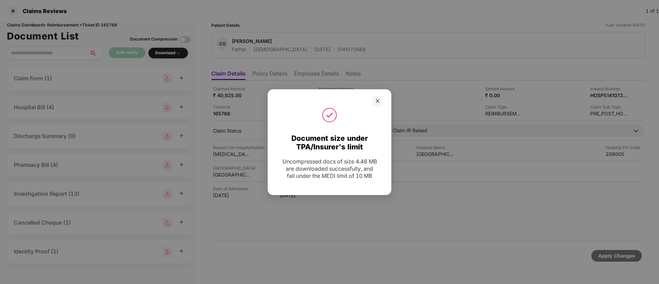
click at [384, 102] on div at bounding box center [330, 101] width 124 height 10
drag, startPoint x: 381, startPoint y: 100, endPoint x: 296, endPoint y: 52, distance: 98.1
click at [380, 100] on div at bounding box center [378, 101] width 10 height 10
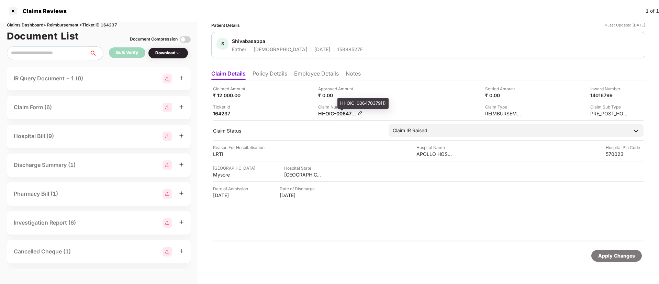
click at [341, 113] on div "HI-OIC-006470379(1)" at bounding box center [337, 113] width 38 height 7
click at [329, 114] on div "HI-OIC-006470379(1)" at bounding box center [337, 113] width 38 height 7
click at [329, 113] on div "HI-OIC-006470379(1)" at bounding box center [337, 113] width 38 height 7
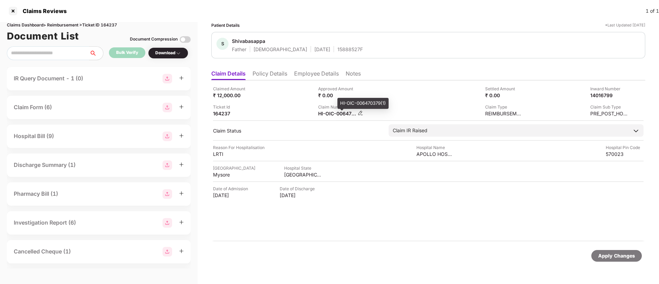
copy div
click at [329, 113] on div "HI-OIC-006570685(0)" at bounding box center [337, 113] width 38 height 7
drag, startPoint x: 329, startPoint y: 113, endPoint x: 313, endPoint y: 113, distance: 15.8
click at [313, 113] on div "Claimed Amount ₹ 11,993.00 Approved Amount ₹ 0.00 Settled Amount ₹ 0.00 Inward …" at bounding box center [428, 101] width 431 height 31
click at [339, 116] on div "HI-OIC-006570685(0)" at bounding box center [337, 113] width 38 height 7
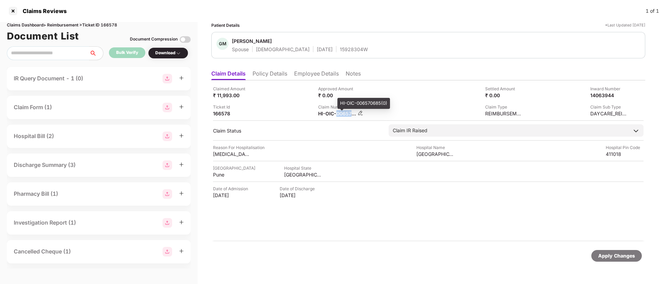
click at [340, 116] on div "HI-OIC-006570685(0)" at bounding box center [337, 113] width 38 height 7
copy div
click at [330, 113] on div "2000448826" at bounding box center [337, 113] width 38 height 7
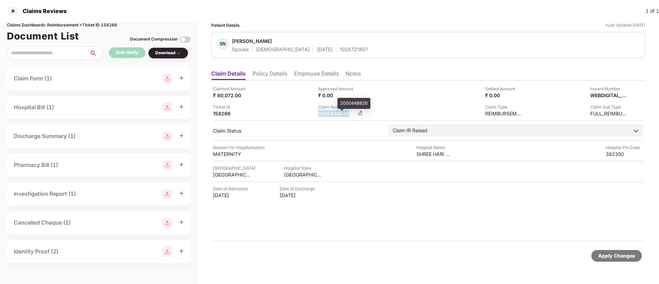
copy div "2000448826"
click at [275, 86] on div "Claimed Amount ₹ 80,072.00" at bounding box center [263, 92] width 100 height 13
click at [275, 79] on li "Policy Details" at bounding box center [270, 75] width 35 height 10
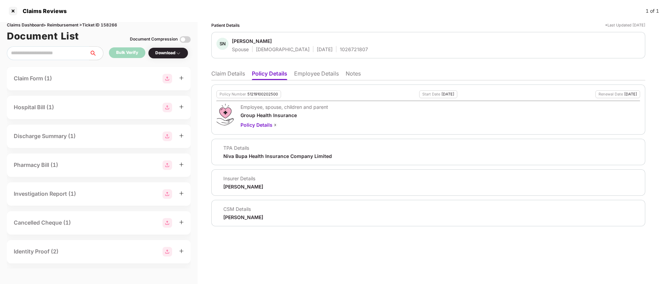
click at [340, 52] on div "1026721807" at bounding box center [354, 49] width 28 height 7
copy div "1026721807"
click at [218, 76] on li "Claim Details" at bounding box center [228, 75] width 34 height 10
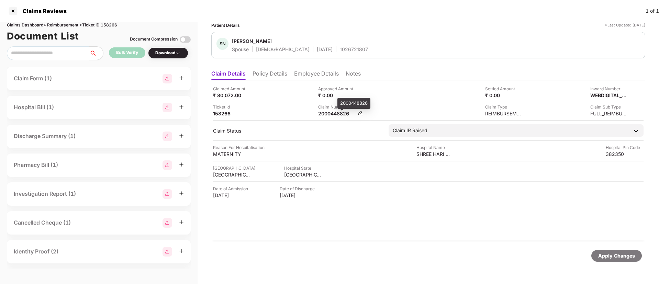
click at [331, 116] on div "2000448826" at bounding box center [337, 113] width 38 height 7
copy div "2000448826"
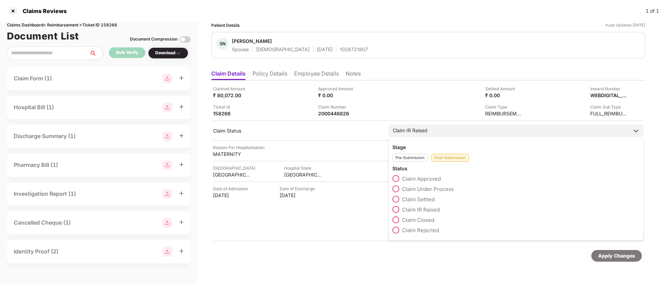
click at [392, 177] on div "Stage Pre-Submission Post-Submission Status Claim Approved Claim Under Process …" at bounding box center [516, 189] width 255 height 104
click at [397, 177] on span at bounding box center [396, 178] width 7 height 7
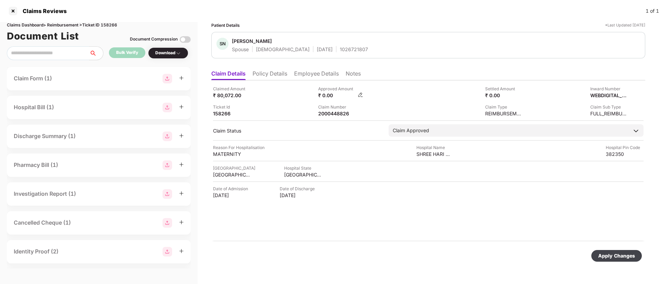
click at [361, 96] on img at bounding box center [361, 95] width 6 height 6
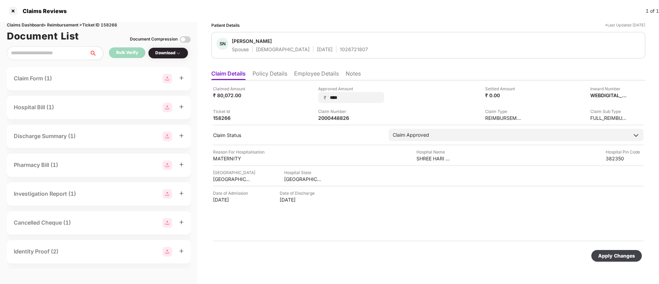
type input "*****"
click at [601, 258] on div "Apply Changes" at bounding box center [617, 256] width 37 height 8
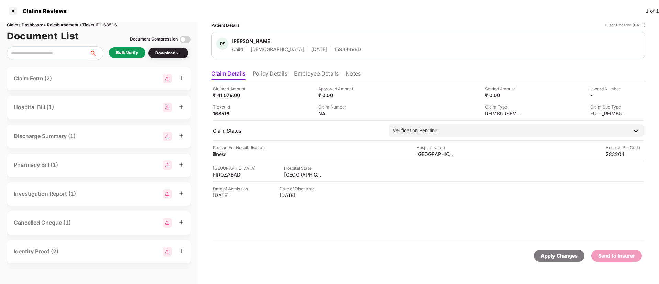
click at [266, 78] on li "Policy Details" at bounding box center [270, 75] width 35 height 10
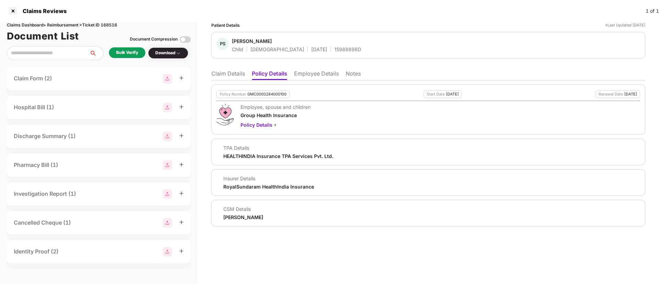
click at [316, 72] on li "Employee Details" at bounding box center [316, 75] width 45 height 10
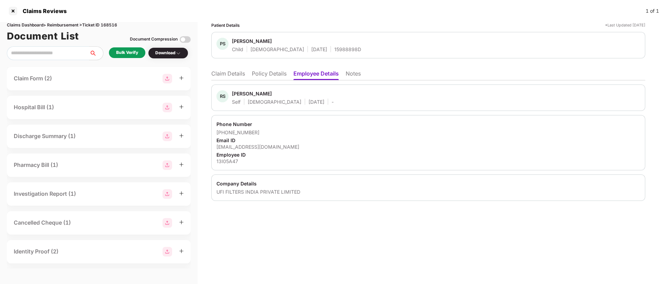
click at [268, 74] on li "Policy Details" at bounding box center [269, 75] width 35 height 10
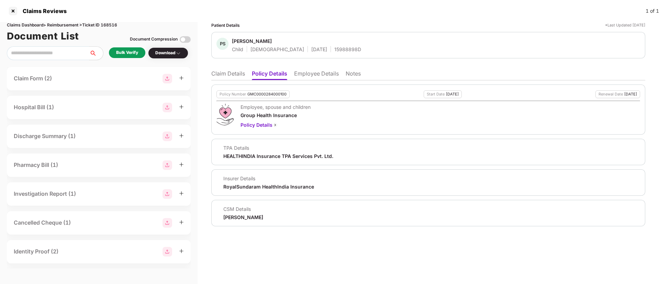
click at [317, 73] on li "Employee Details" at bounding box center [316, 75] width 45 height 10
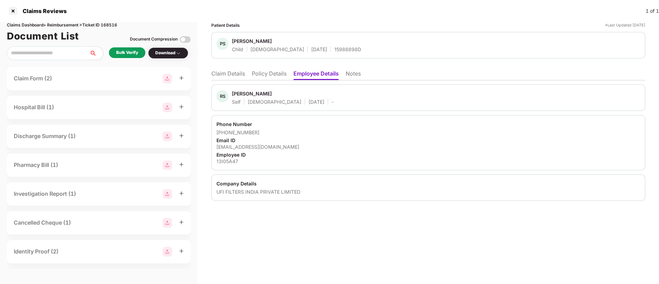
click at [261, 78] on li "Policy Details" at bounding box center [269, 75] width 35 height 10
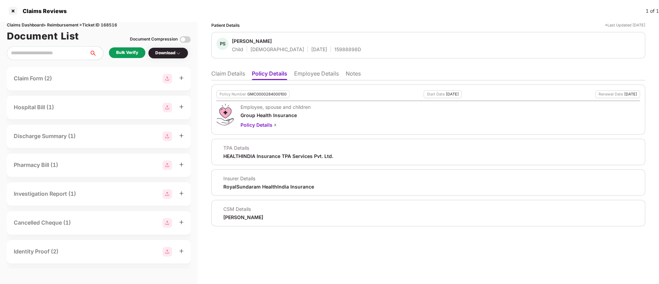
click at [233, 73] on li "Claim Details" at bounding box center [228, 75] width 34 height 10
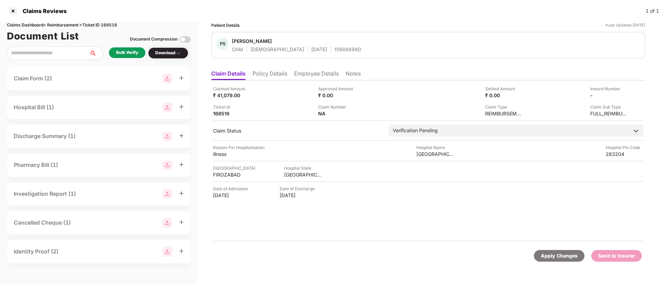
click at [122, 51] on div "Bulk Verify" at bounding box center [127, 53] width 22 height 7
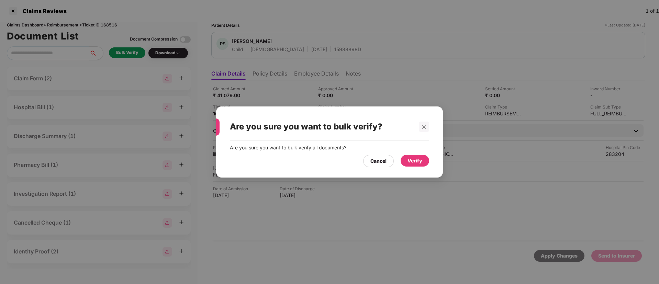
click at [421, 162] on div "Verify" at bounding box center [415, 161] width 15 height 8
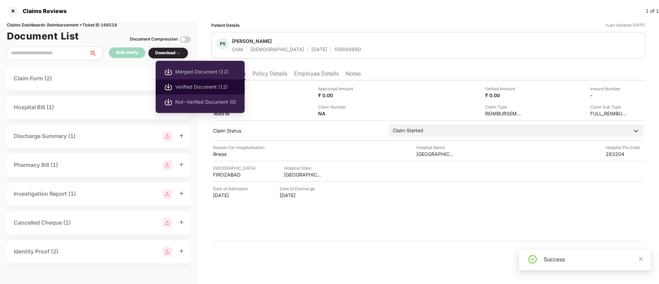
click at [197, 84] on span "Verified Document (12)" at bounding box center [205, 87] width 61 height 8
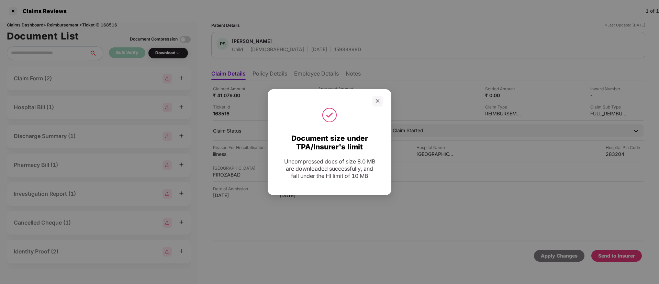
drag, startPoint x: 379, startPoint y: 103, endPoint x: 403, endPoint y: 131, distance: 37.3
click at [379, 102] on icon "close" at bounding box center [377, 101] width 5 height 5
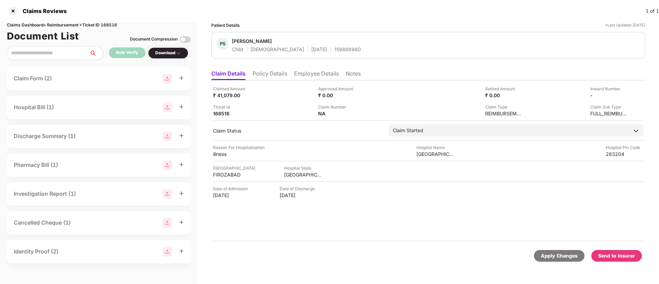
click at [604, 256] on div "Send to Insurer" at bounding box center [617, 256] width 37 height 8
click at [277, 66] on div "Patient Details *Last Updated 28 Aug 2025 PS Priya Singh Child Female 29 Nov 20…" at bounding box center [428, 146] width 434 height 249
click at [277, 68] on ul "Claim Details Policy Details Employee Details Notes" at bounding box center [428, 74] width 434 height 14
click at [277, 73] on li "Policy Details" at bounding box center [270, 75] width 35 height 10
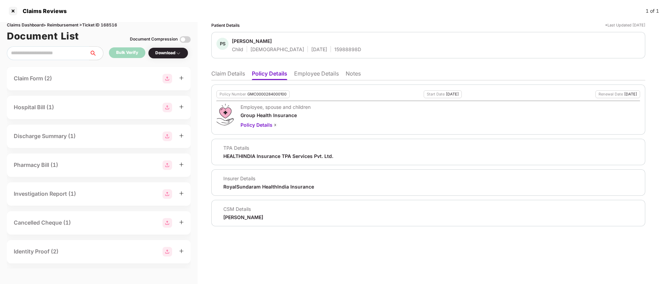
click at [232, 72] on li "Claim Details" at bounding box center [228, 75] width 34 height 10
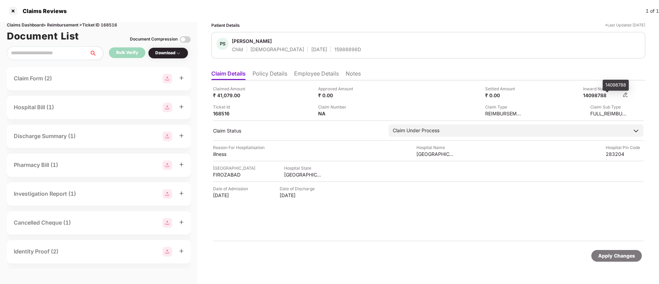
click at [598, 97] on div "14098788" at bounding box center [602, 95] width 38 height 7
copy div "14098788"
click at [335, 51] on div "15988898D" at bounding box center [348, 49] width 27 height 7
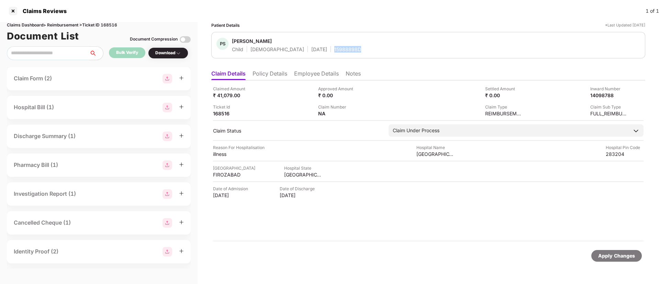
copy div "15988898D"
click at [270, 75] on li "Policy Details" at bounding box center [270, 75] width 35 height 10
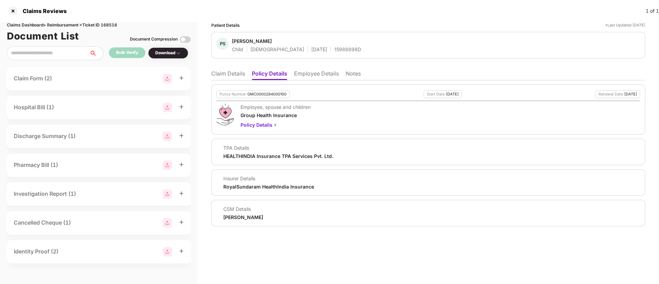
click at [321, 75] on li "Employee Details" at bounding box center [316, 75] width 45 height 10
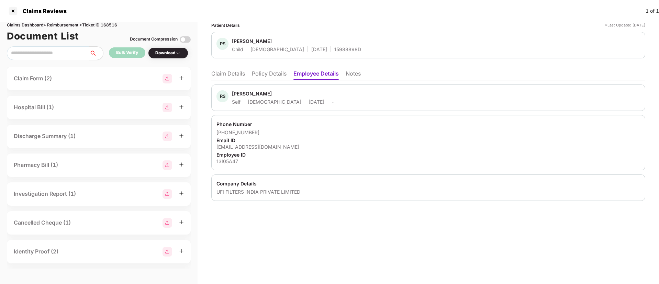
click at [244, 75] on li "Claim Details" at bounding box center [228, 75] width 34 height 10
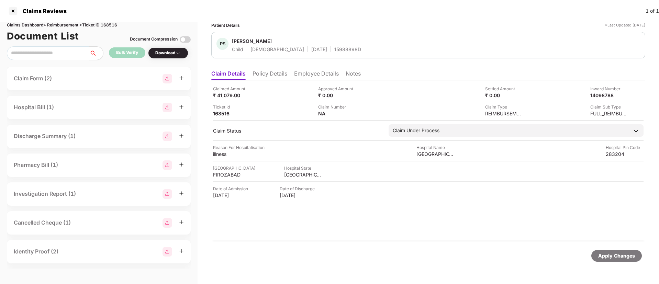
click at [271, 75] on li "Policy Details" at bounding box center [270, 75] width 35 height 10
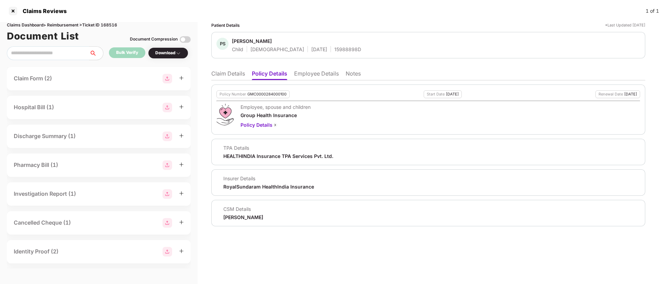
click at [219, 73] on li "Claim Details" at bounding box center [228, 75] width 34 height 10
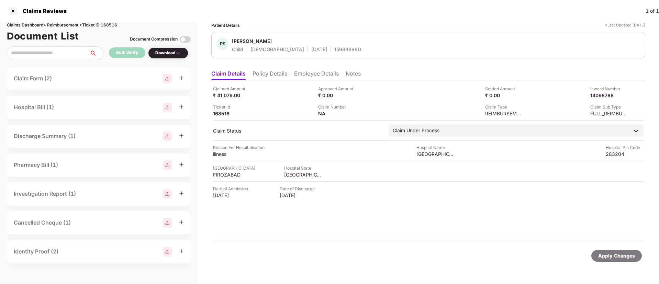
click at [280, 75] on li "Policy Details" at bounding box center [270, 75] width 35 height 10
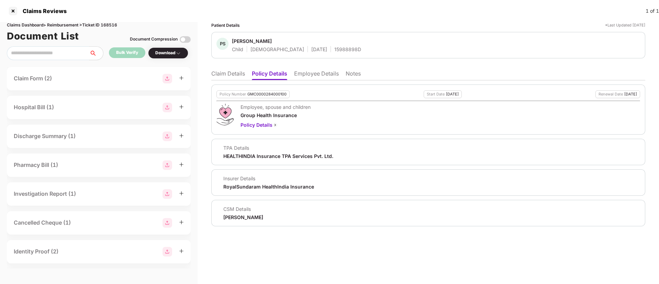
click at [217, 74] on li "Claim Details" at bounding box center [228, 75] width 34 height 10
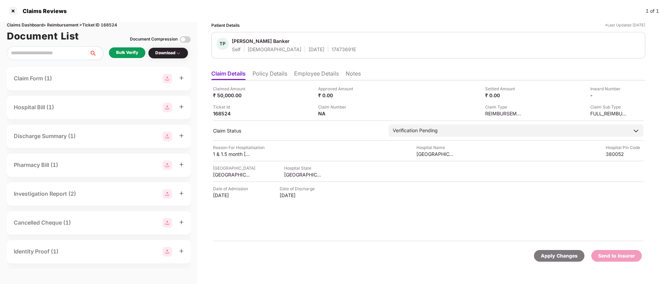
click at [274, 74] on li "Policy Details" at bounding box center [270, 75] width 35 height 10
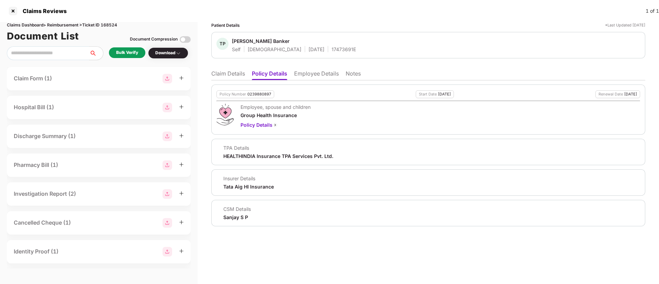
click at [318, 78] on li "Employee Details" at bounding box center [316, 75] width 45 height 10
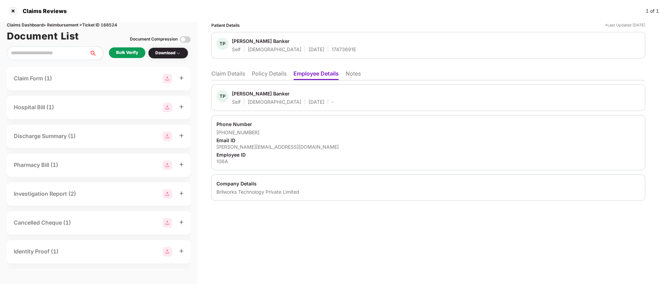
click at [277, 74] on li "Policy Details" at bounding box center [269, 75] width 35 height 10
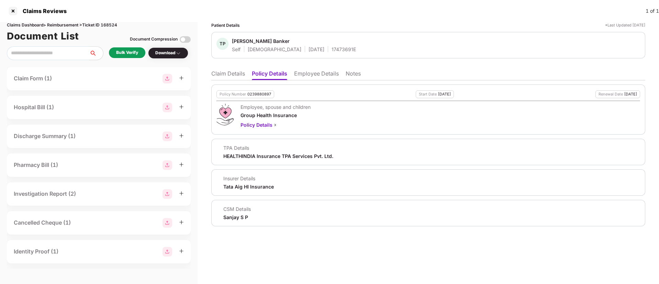
click at [230, 78] on li "Claim Details" at bounding box center [228, 75] width 34 height 10
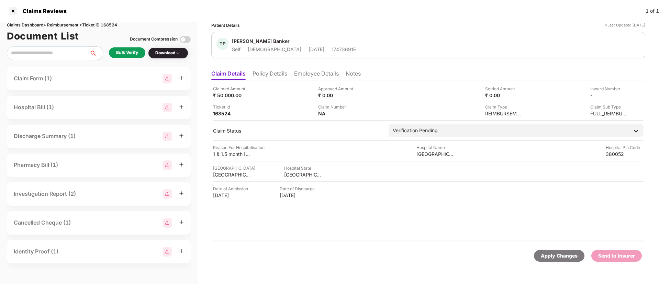
click at [128, 54] on div "Bulk Verify" at bounding box center [127, 53] width 22 height 7
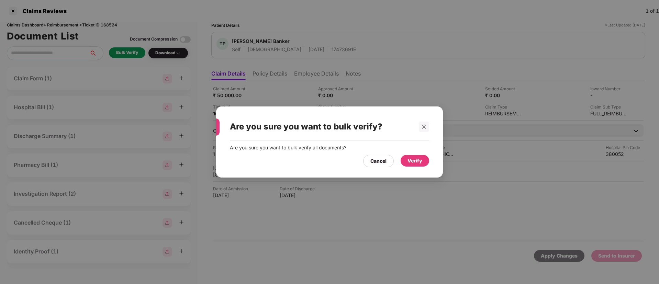
click at [410, 160] on div "Verify" at bounding box center [415, 161] width 15 height 8
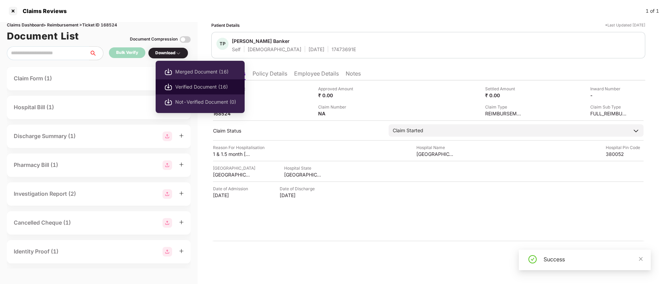
click at [191, 86] on span "Verified Document (16)" at bounding box center [205, 87] width 61 height 8
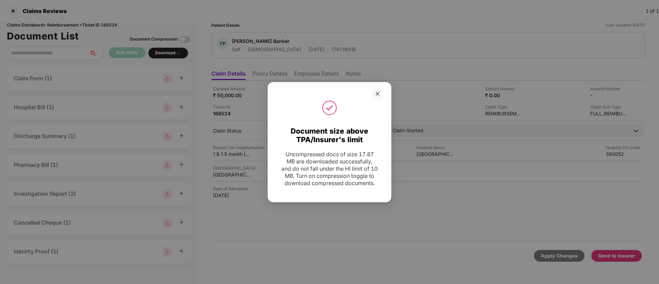
click at [380, 91] on icon "close" at bounding box center [377, 93] width 5 height 5
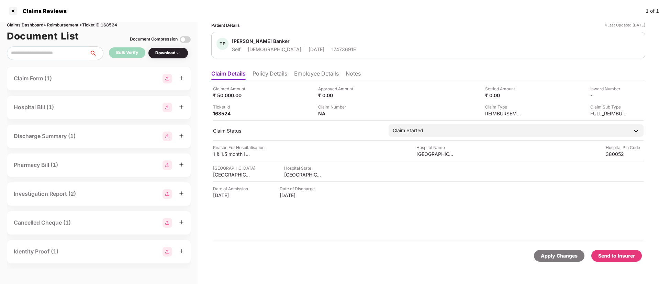
click at [621, 256] on div "Send to Insurer" at bounding box center [617, 256] width 37 height 8
click at [281, 75] on li "Policy Details" at bounding box center [270, 75] width 35 height 10
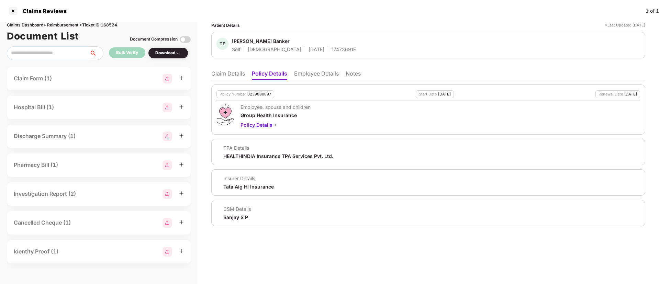
click at [305, 79] on li "Employee Details" at bounding box center [316, 75] width 45 height 10
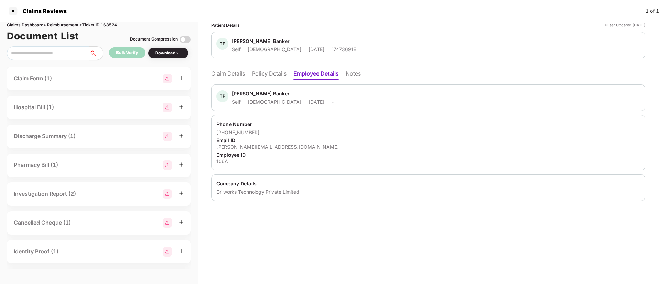
click at [223, 73] on li "Claim Details" at bounding box center [228, 75] width 34 height 10
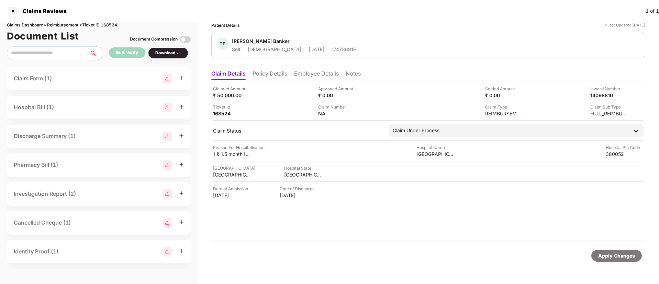
click at [279, 76] on li "Policy Details" at bounding box center [270, 75] width 35 height 10
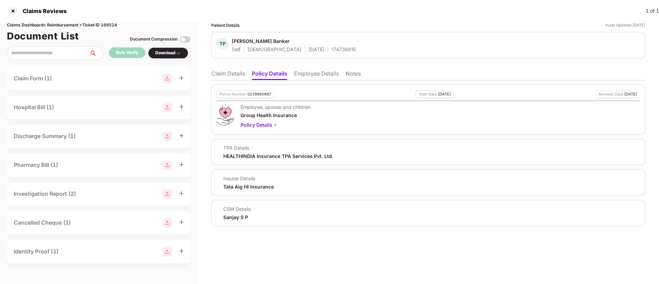
click at [222, 71] on li "Claim Details" at bounding box center [228, 75] width 34 height 10
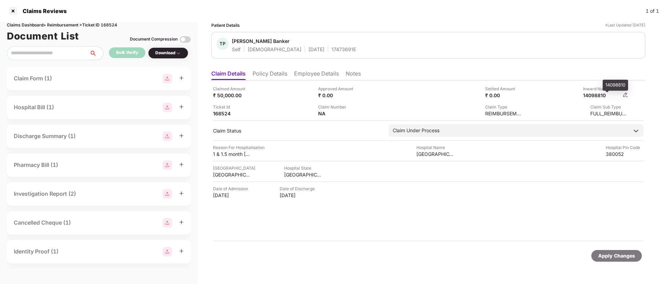
click at [593, 94] on div "14098810" at bounding box center [602, 95] width 38 height 7
click at [593, 93] on div "14098810" at bounding box center [602, 95] width 38 height 7
copy div "14098810"
click at [332, 51] on div "17473691E" at bounding box center [344, 49] width 24 height 7
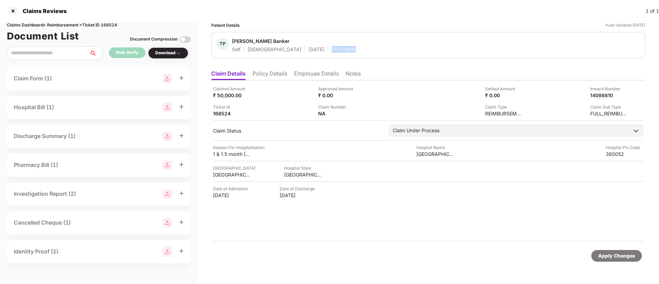
copy div "17473691E"
click at [272, 75] on li "Policy Details" at bounding box center [270, 75] width 35 height 10
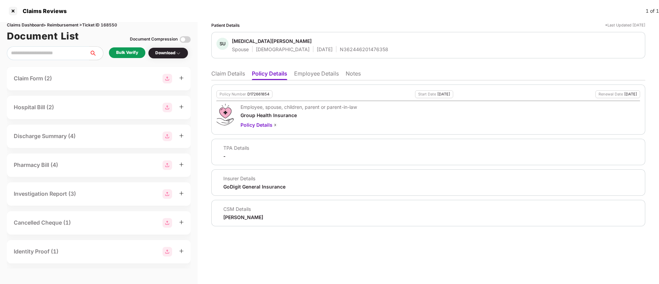
click at [315, 75] on li "Employee Details" at bounding box center [316, 75] width 45 height 10
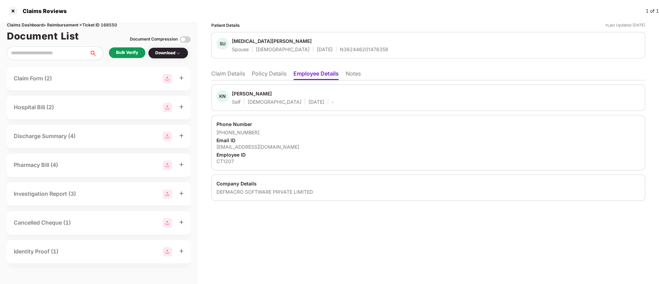
click at [279, 75] on li "Policy Details" at bounding box center [269, 75] width 35 height 10
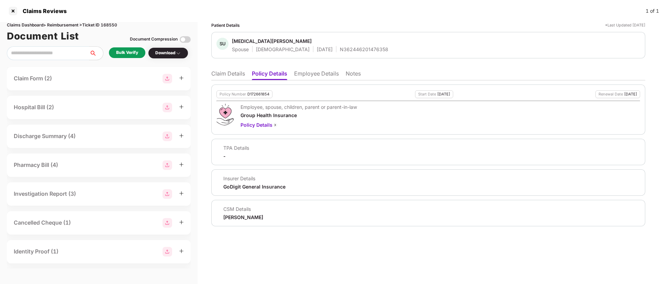
click at [237, 72] on li "Claim Details" at bounding box center [228, 75] width 34 height 10
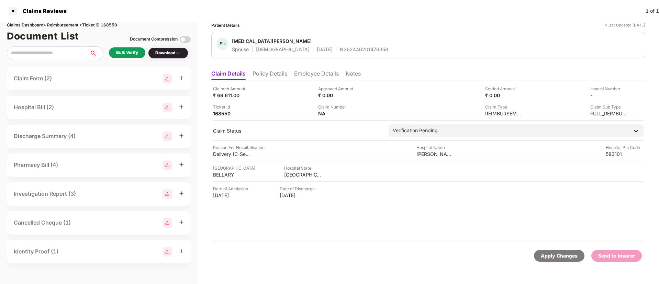
click at [117, 52] on div "Bulk Verify" at bounding box center [127, 53] width 22 height 7
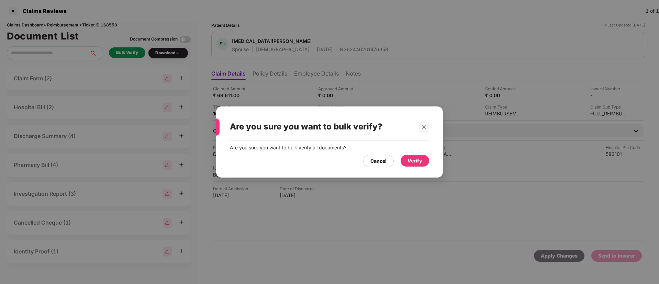
drag, startPoint x: 431, startPoint y: 161, endPoint x: 423, endPoint y: 164, distance: 9.4
click at [428, 162] on div "Are you sure you want to bulk verify all documents? Cancel Verify" at bounding box center [329, 156] width 227 height 30
click at [423, 164] on div "Verify" at bounding box center [415, 161] width 29 height 12
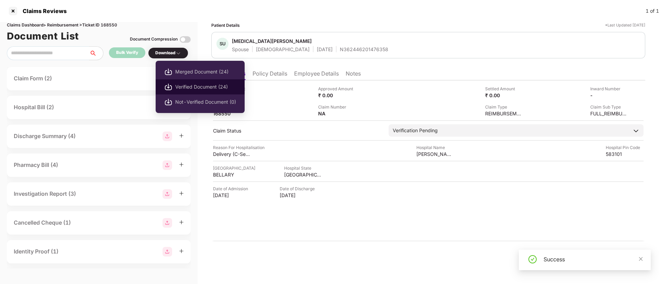
click at [184, 85] on span "Verified Document (24)" at bounding box center [205, 87] width 61 height 8
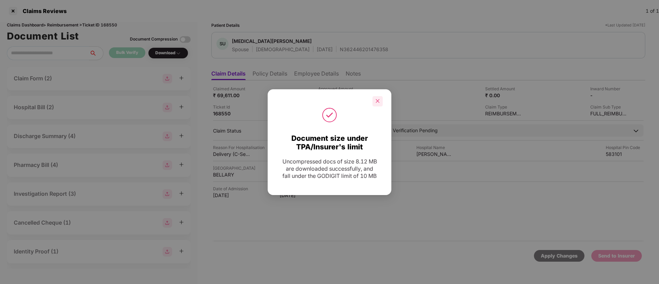
click at [375, 100] on div at bounding box center [378, 101] width 10 height 10
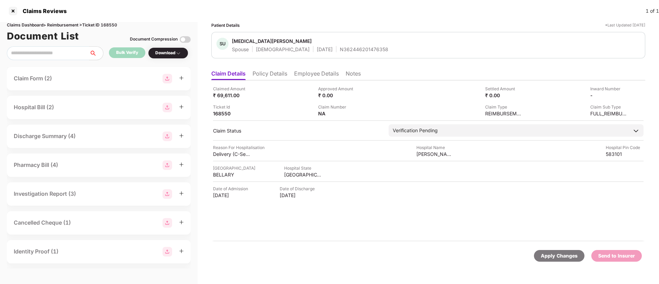
click at [275, 73] on li "Policy Details" at bounding box center [270, 75] width 35 height 10
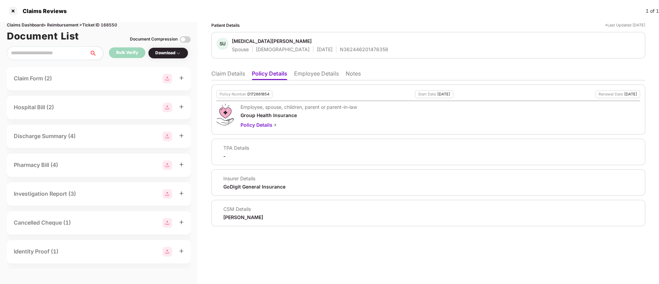
click at [228, 74] on li "Claim Details" at bounding box center [228, 75] width 34 height 10
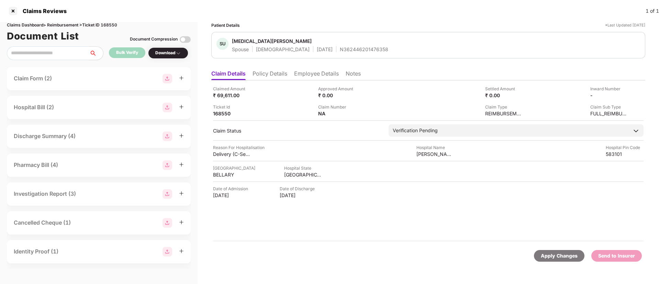
click at [275, 69] on ul "Claim Details Policy Details Employee Details Notes" at bounding box center [428, 74] width 434 height 14
click at [275, 74] on li "Policy Details" at bounding box center [270, 75] width 35 height 10
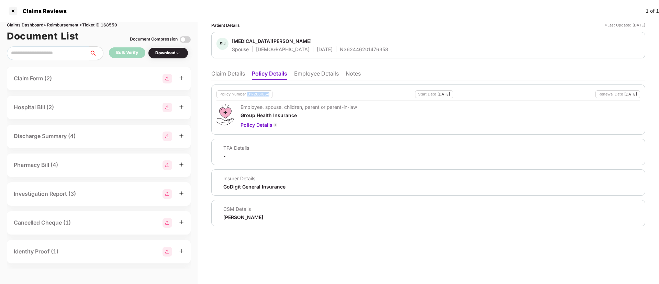
drag, startPoint x: 247, startPoint y: 93, endPoint x: 269, endPoint y: 94, distance: 21.7
click at [269, 94] on div "D172661854" at bounding box center [259, 94] width 22 height 4
copy div "D172661854"
click at [244, 73] on li "Claim Details" at bounding box center [228, 75] width 34 height 10
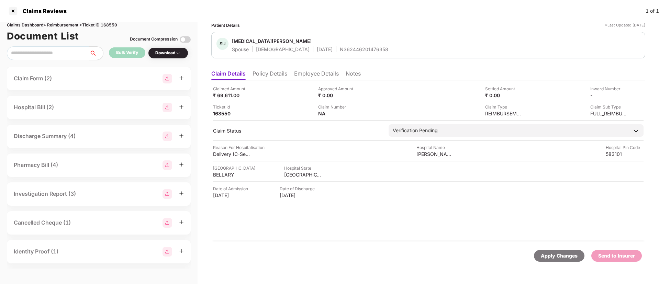
click at [261, 74] on li "Policy Details" at bounding box center [270, 75] width 35 height 10
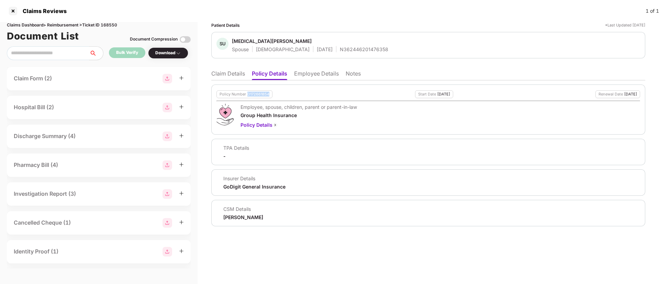
drag, startPoint x: 247, startPoint y: 95, endPoint x: 282, endPoint y: 95, distance: 34.7
click at [282, 95] on div "Policy Number D172661854 Start Date 21 Oct 2024 Renewal Date 20 Oct 2025" at bounding box center [429, 94] width 424 height 8
copy div "D172661854"
click at [317, 145] on div "TPA Details -" at bounding box center [429, 152] width 424 height 15
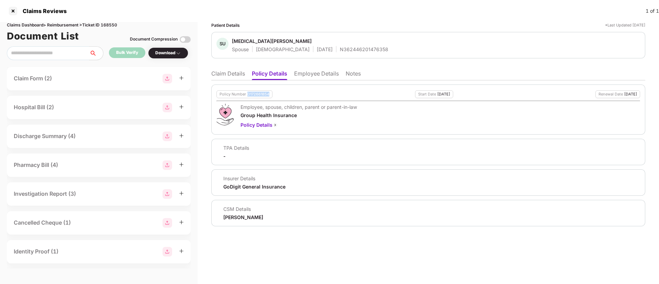
drag, startPoint x: 246, startPoint y: 94, endPoint x: 280, endPoint y: 95, distance: 33.4
click at [280, 95] on div "Policy Number D172661854 Start Date 21 Oct 2024 Renewal Date 20 Oct 2025" at bounding box center [429, 94] width 424 height 8
copy div "D172661854"
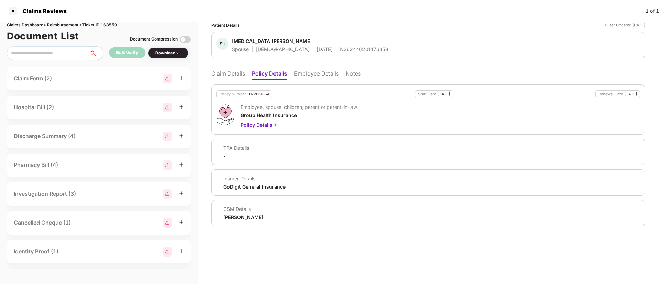
click at [221, 77] on li "Claim Details" at bounding box center [228, 75] width 34 height 10
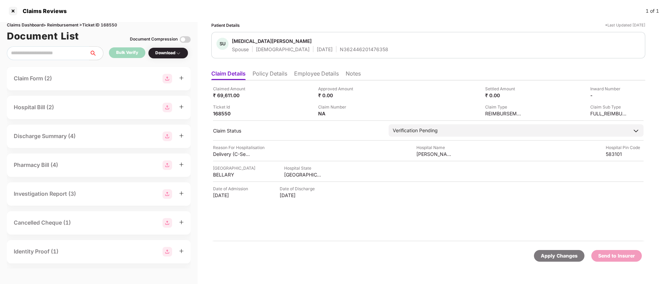
click at [273, 76] on li "Policy Details" at bounding box center [270, 75] width 35 height 10
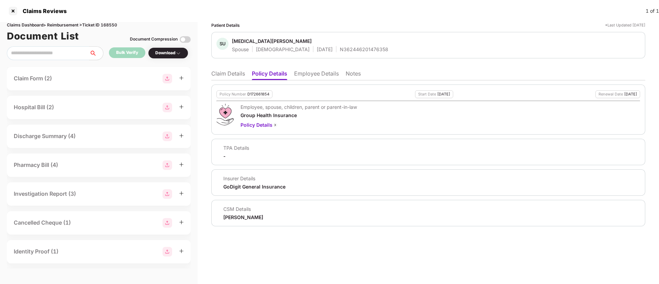
click at [234, 73] on li "Claim Details" at bounding box center [228, 75] width 34 height 10
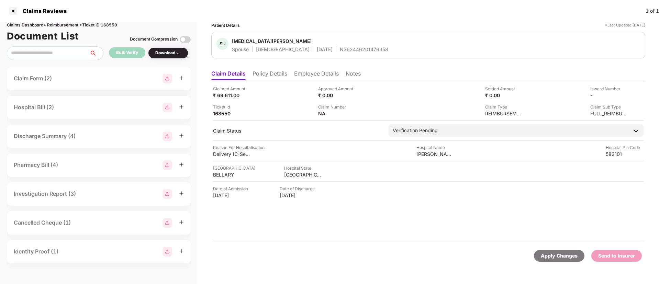
click at [280, 78] on li "Policy Details" at bounding box center [270, 75] width 35 height 10
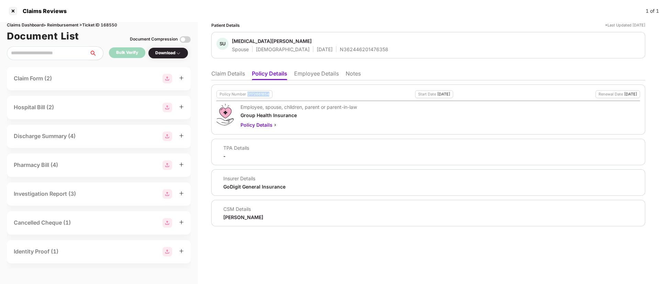
drag, startPoint x: 248, startPoint y: 96, endPoint x: 269, endPoint y: 94, distance: 21.4
click at [269, 94] on div "D172661854" at bounding box center [259, 94] width 22 height 4
copy div "D172661854"
click at [340, 51] on div "N362446201476358" at bounding box center [364, 49] width 48 height 7
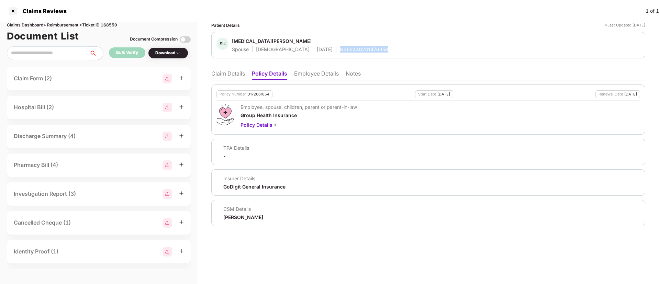
copy div "N362446201476358"
click at [309, 79] on li "Employee Details" at bounding box center [316, 75] width 45 height 10
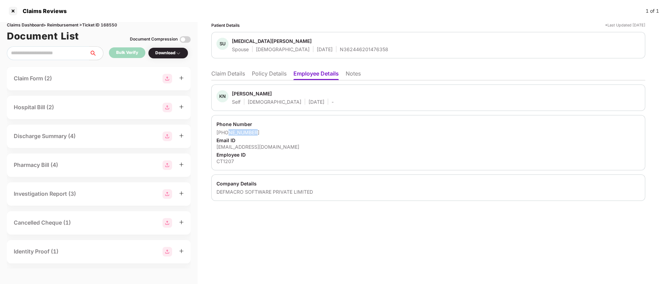
drag, startPoint x: 227, startPoint y: 131, endPoint x: 267, endPoint y: 128, distance: 40.7
click at [267, 128] on div "Phone Number +919591844564 Email ID kareem.nawaz@clear.in Employee ID CT1207" at bounding box center [428, 142] width 434 height 55
click at [267, 129] on div "Phone Number +919591844564 Email ID kareem.nawaz@clear.in Employee ID CT1207" at bounding box center [428, 142] width 434 height 55
drag, startPoint x: 226, startPoint y: 134, endPoint x: 256, endPoint y: 132, distance: 30.3
click at [256, 132] on div "+919591844564" at bounding box center [429, 132] width 424 height 7
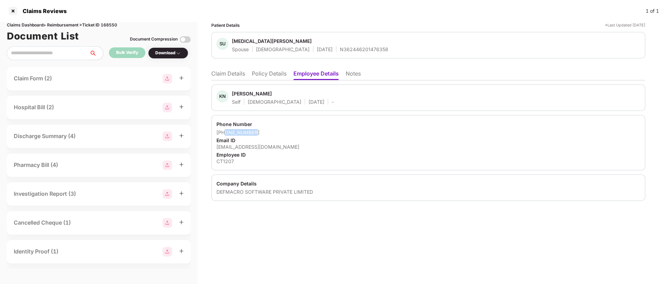
copy div "9591844564"
click at [230, 150] on div "kareem.nawaz@clear.in" at bounding box center [429, 147] width 424 height 7
click at [232, 146] on div "kareem.nawaz@clear.in" at bounding box center [429, 147] width 424 height 7
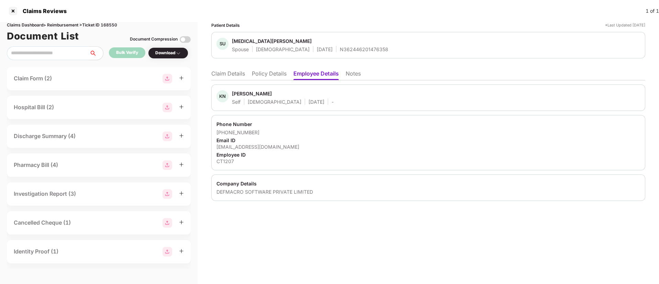
drag, startPoint x: 229, startPoint y: 80, endPoint x: 232, endPoint y: 78, distance: 4.2
click at [230, 80] on div "Claim Details Policy Details Employee Details Notes KN Kareem Nawaz Self Male 2…" at bounding box center [428, 134] width 434 height 134
click at [233, 77] on li "Claim Details" at bounding box center [228, 75] width 34 height 10
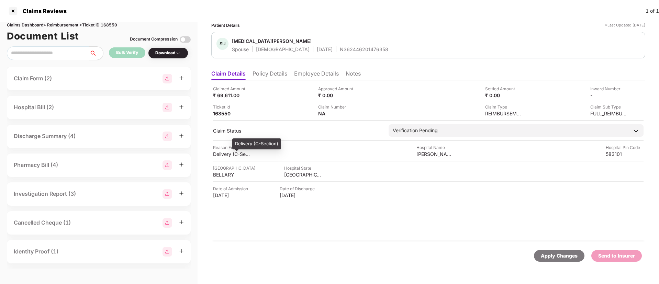
click at [226, 155] on div "Delivery (C-Section)" at bounding box center [232, 154] width 38 height 7
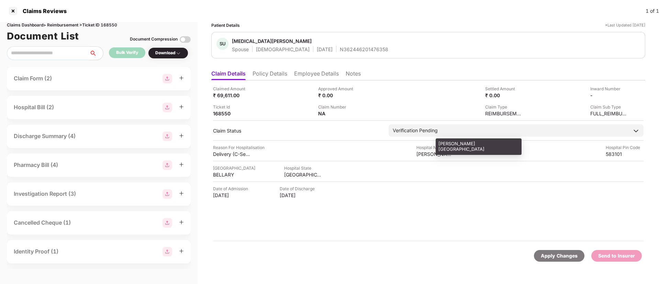
click at [430, 153] on div "Venkat Kamineni Hospital" at bounding box center [436, 154] width 38 height 7
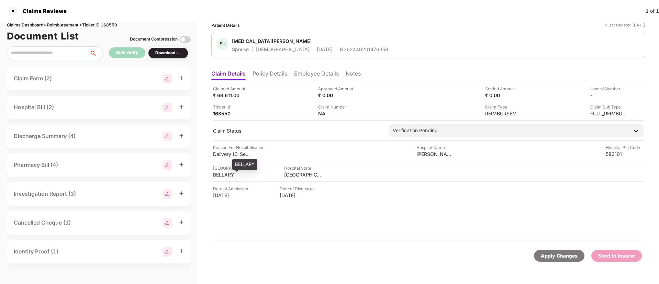
click at [222, 174] on div "BELLARY" at bounding box center [232, 175] width 38 height 7
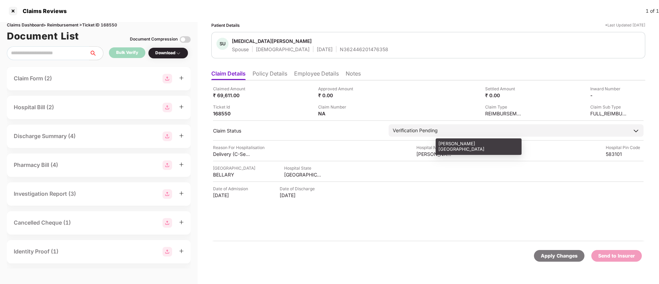
click at [421, 156] on div "Venkat Kamineni Hospital" at bounding box center [436, 154] width 38 height 7
click at [422, 156] on div "Venkat Kamineni Hospital" at bounding box center [436, 154] width 38 height 7
click at [423, 155] on div "Venkat Kamineni Hospital" at bounding box center [436, 154] width 38 height 7
click at [424, 154] on div "Venkat Kamineni Hospital" at bounding box center [436, 154] width 38 height 7
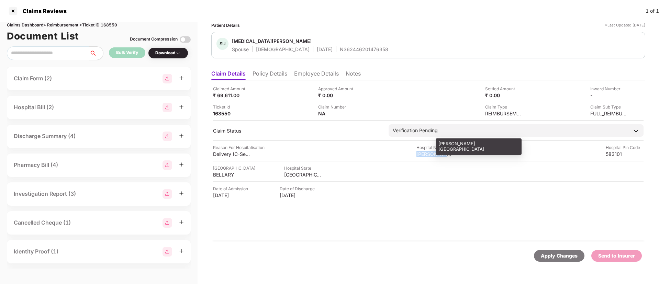
drag, startPoint x: 424, startPoint y: 154, endPoint x: 428, endPoint y: 151, distance: 5.9
click at [424, 154] on div "Venkat Kamineni Hospital" at bounding box center [436, 154] width 38 height 7
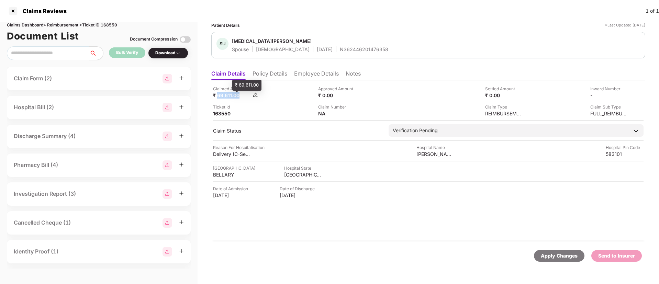
drag, startPoint x: 217, startPoint y: 98, endPoint x: 245, endPoint y: 96, distance: 28.2
click at [245, 96] on div "₹ 69,611.00" at bounding box center [232, 95] width 38 height 7
click at [279, 116] on div "Ticket Id 168550" at bounding box center [263, 110] width 100 height 13
click at [364, 113] on div "Claim Number NA" at bounding box center [368, 110] width 100 height 13
click at [360, 114] on img at bounding box center [361, 113] width 6 height 6
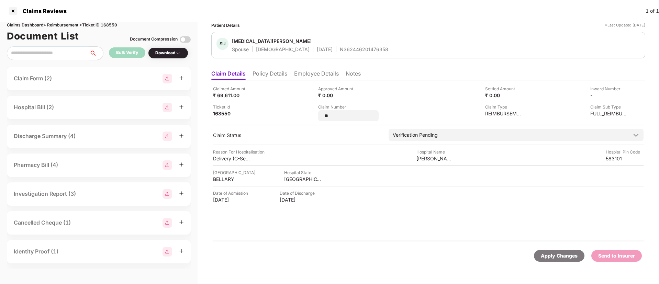
type input "*"
type input "**********"
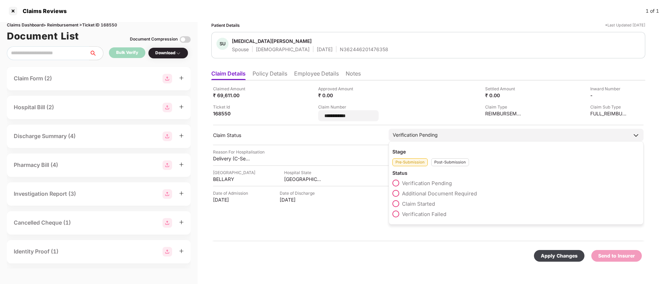
click at [447, 162] on div "Stage Pre-Submission Post-Submission Status Verification Pending Additional Doc…" at bounding box center [516, 183] width 255 height 84
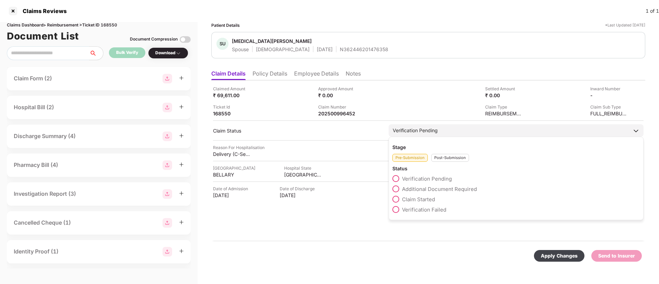
click at [450, 160] on div "Post-Submission" at bounding box center [450, 158] width 38 height 8
click at [397, 190] on span at bounding box center [396, 189] width 7 height 7
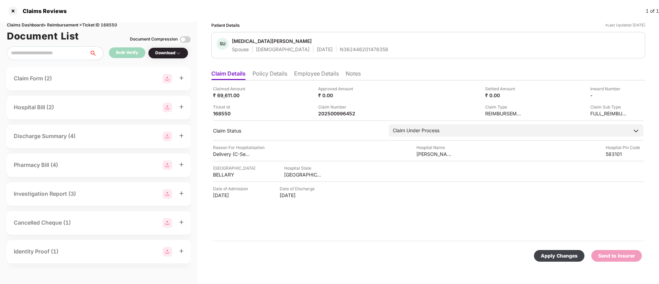
click at [558, 254] on div "Apply Changes" at bounding box center [559, 256] width 37 height 8
click at [267, 72] on li "Policy Details" at bounding box center [270, 75] width 35 height 10
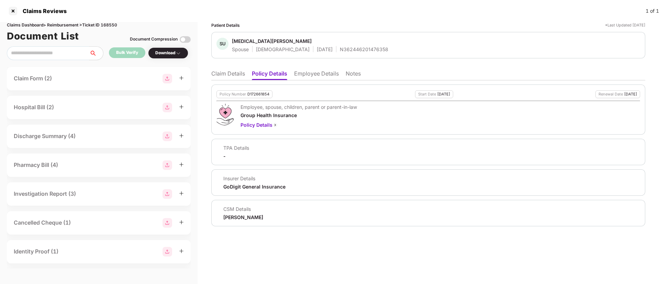
click at [242, 75] on li "Claim Details" at bounding box center [228, 75] width 34 height 10
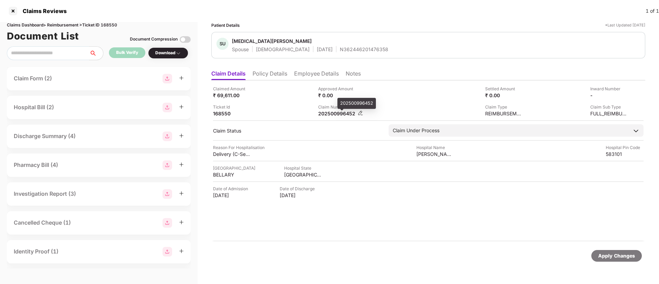
click at [341, 114] on div "202500996452" at bounding box center [337, 113] width 38 height 7
click at [344, 50] on div "N362446201476358" at bounding box center [364, 49] width 48 height 7
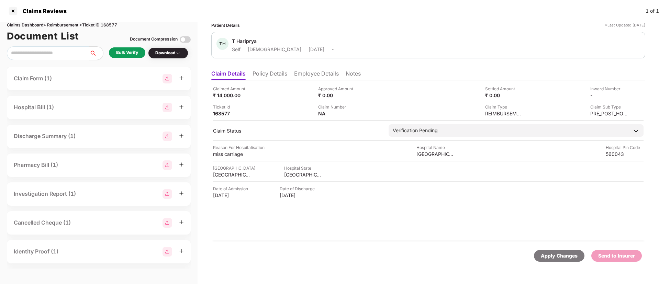
click at [279, 72] on li "Policy Details" at bounding box center [270, 75] width 35 height 10
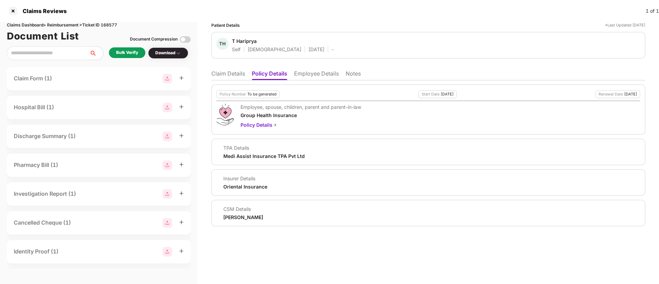
click at [303, 71] on li "Employee Details" at bounding box center [316, 75] width 45 height 10
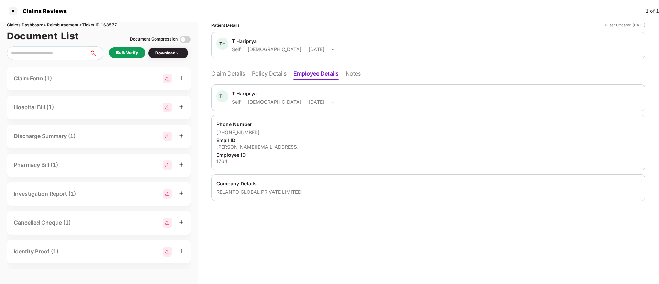
click at [273, 78] on li "Policy Details" at bounding box center [269, 75] width 35 height 10
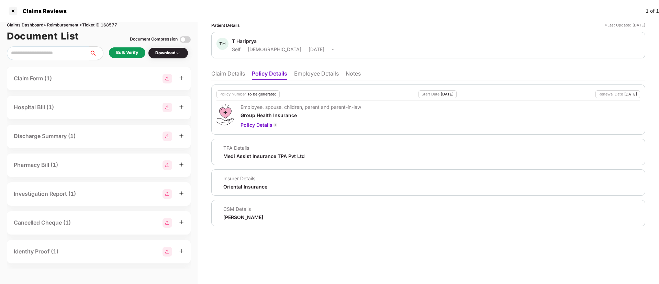
click at [228, 74] on li "Claim Details" at bounding box center [228, 75] width 34 height 10
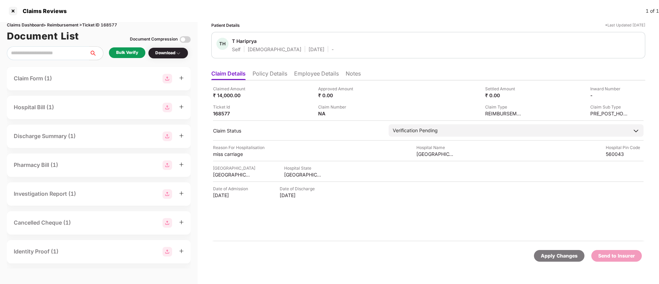
click at [274, 76] on li "Policy Details" at bounding box center [270, 75] width 35 height 10
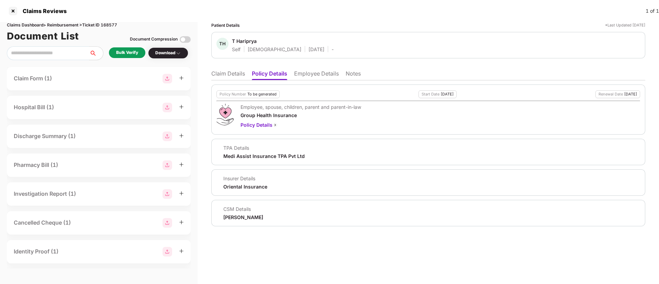
click at [229, 76] on li "Claim Details" at bounding box center [228, 75] width 34 height 10
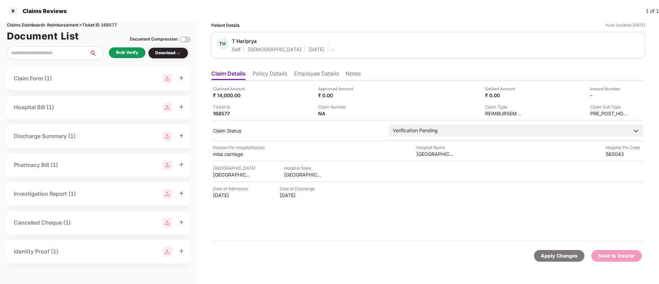
click at [269, 74] on li "Policy Details" at bounding box center [270, 75] width 35 height 10
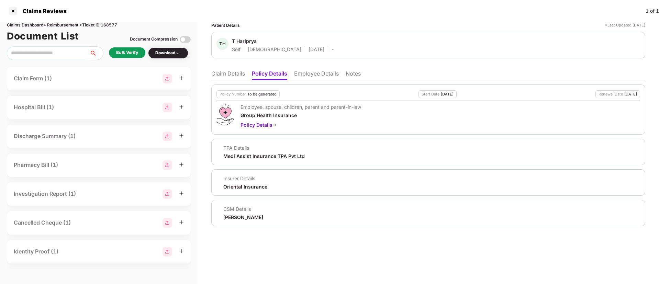
click at [239, 75] on li "Claim Details" at bounding box center [228, 75] width 34 height 10
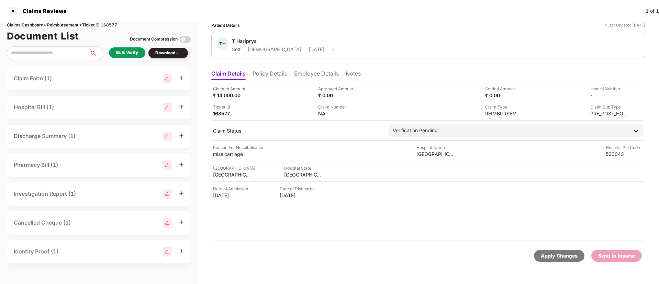
click at [278, 76] on li "Policy Details" at bounding box center [270, 75] width 35 height 10
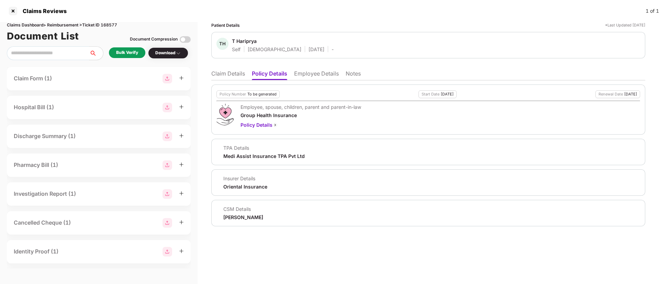
click at [237, 76] on li "Claim Details" at bounding box center [228, 75] width 34 height 10
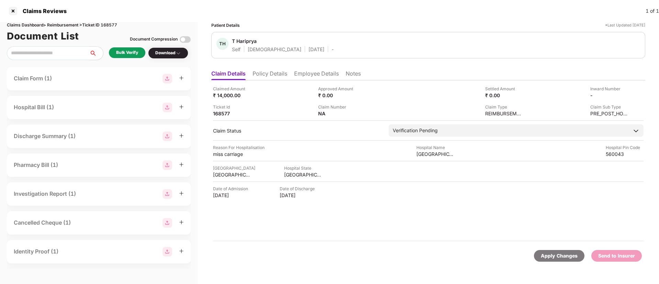
click at [271, 74] on li "Policy Details" at bounding box center [270, 75] width 35 height 10
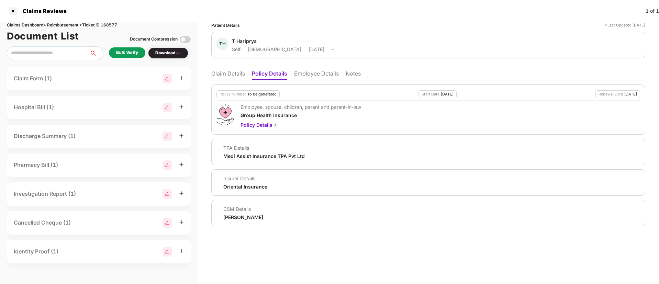
click at [314, 76] on li "Employee Details" at bounding box center [316, 75] width 45 height 10
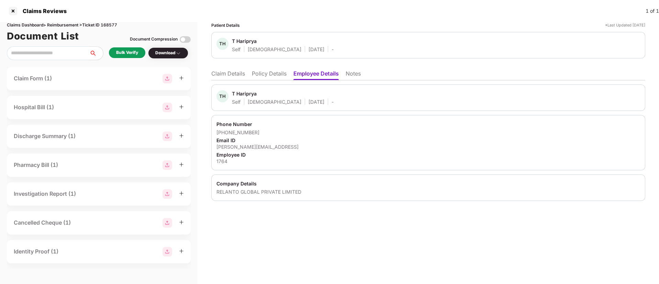
click at [269, 74] on li "Policy Details" at bounding box center [269, 75] width 35 height 10
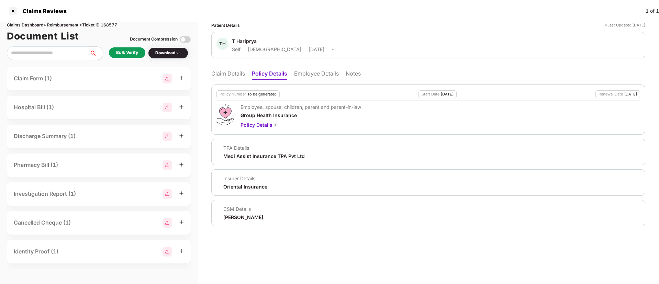
click at [223, 71] on li "Claim Details" at bounding box center [228, 75] width 34 height 10
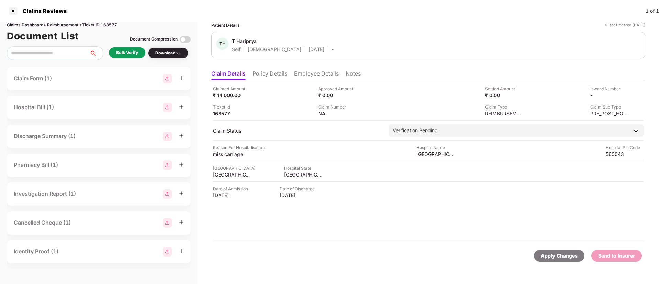
click at [313, 76] on li "Employee Details" at bounding box center [316, 75] width 45 height 10
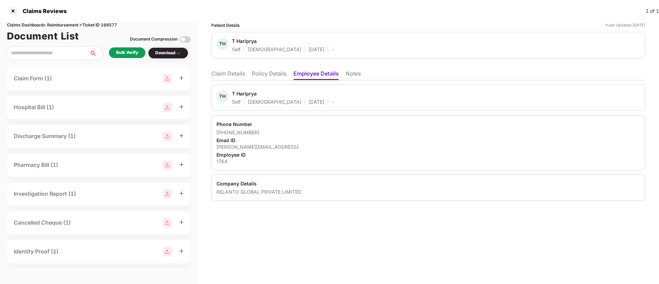
click at [270, 69] on ul "Claim Details Policy Details Employee Details Notes" at bounding box center [428, 74] width 434 height 14
click at [268, 73] on li "Policy Details" at bounding box center [269, 75] width 35 height 10
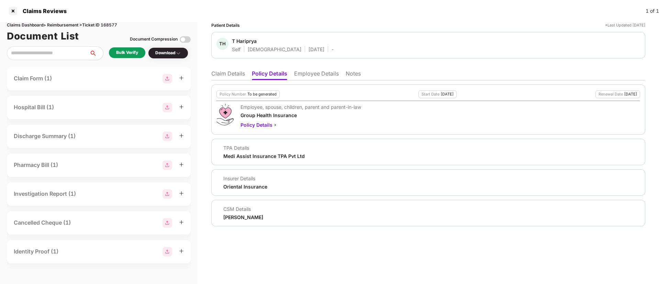
click at [230, 76] on li "Claim Details" at bounding box center [228, 75] width 34 height 10
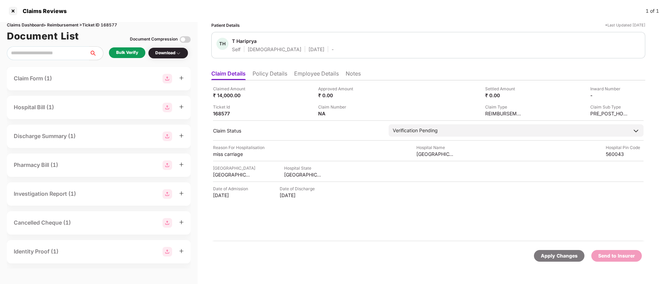
click at [316, 70] on li "Employee Details" at bounding box center [316, 75] width 45 height 10
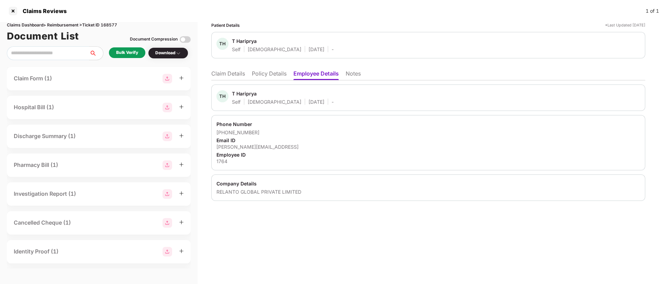
click at [243, 148] on div "[PERSON_NAME][EMAIL_ADDRESS]" at bounding box center [429, 147] width 424 height 7
click at [243, 147] on div "[PERSON_NAME][EMAIL_ADDRESS]" at bounding box center [429, 147] width 424 height 7
copy div "[PERSON_NAME][EMAIL_ADDRESS]"
click at [227, 75] on li "Claim Details" at bounding box center [228, 75] width 34 height 10
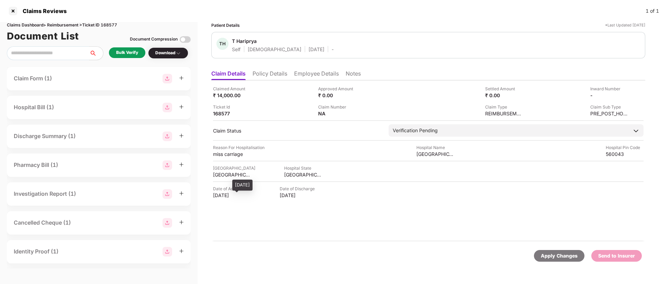
drag, startPoint x: 213, startPoint y: 197, endPoint x: 245, endPoint y: 197, distance: 31.6
click at [245, 197] on div "07 Jul 2025" at bounding box center [232, 195] width 38 height 7
copy div "07 Jul 2025"
click at [306, 75] on li "Employee Details" at bounding box center [316, 75] width 45 height 10
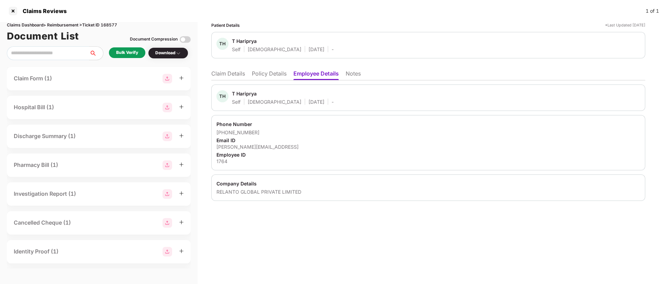
click at [243, 77] on li "Claim Details" at bounding box center [228, 75] width 34 height 10
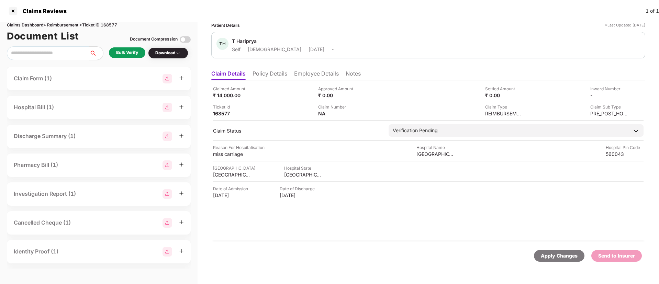
click at [129, 48] on div "Bulk Verify" at bounding box center [127, 52] width 36 height 11
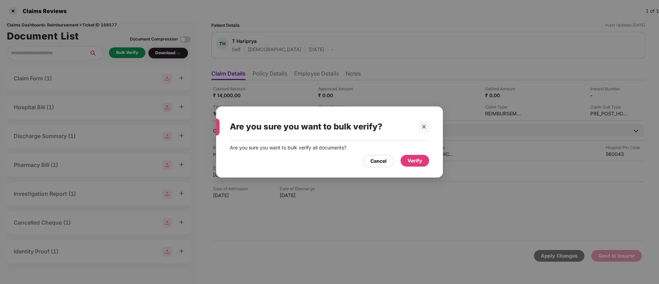
click at [418, 162] on div "Verify" at bounding box center [415, 161] width 15 height 8
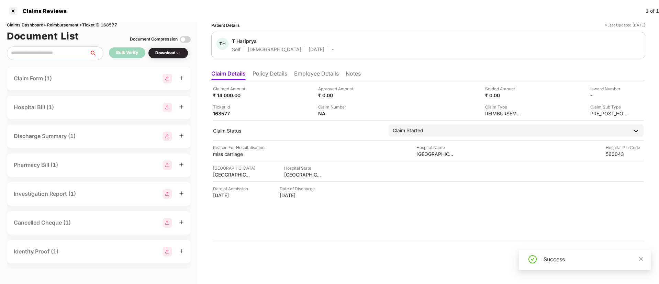
click at [266, 74] on li "Policy Details" at bounding box center [270, 75] width 35 height 10
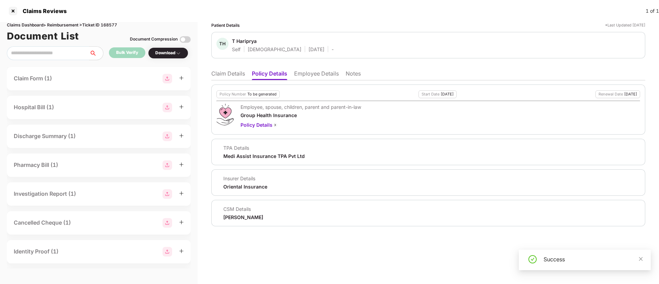
click at [222, 74] on li "Claim Details" at bounding box center [228, 75] width 34 height 10
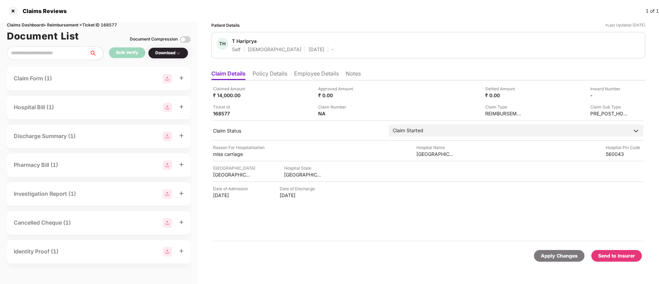
click at [273, 76] on li "Policy Details" at bounding box center [270, 75] width 35 height 10
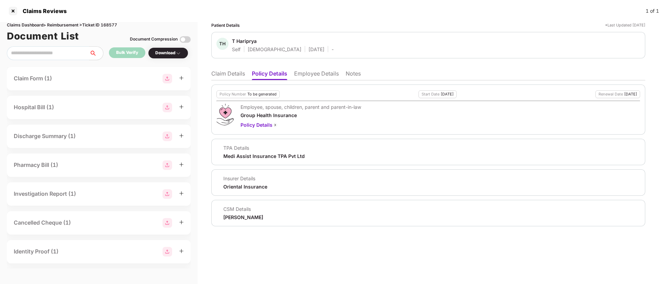
click at [223, 75] on li "Claim Details" at bounding box center [228, 75] width 34 height 10
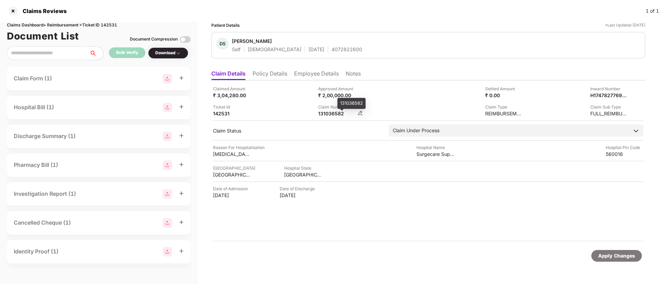
click at [329, 114] on div "131036582" at bounding box center [337, 113] width 38 height 7
copy div "131036582"
click at [281, 70] on li "Policy Details" at bounding box center [270, 75] width 35 height 10
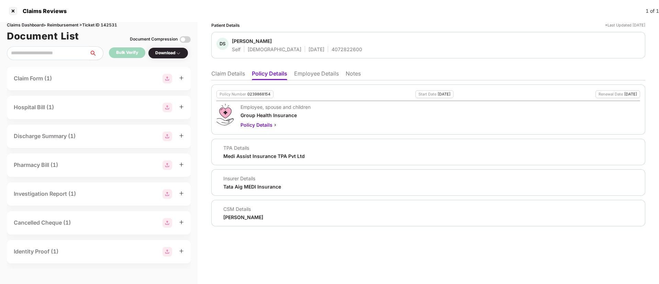
drag, startPoint x: 219, startPoint y: 73, endPoint x: 280, endPoint y: 58, distance: 62.2
click at [220, 73] on li "Claim Details" at bounding box center [228, 75] width 34 height 10
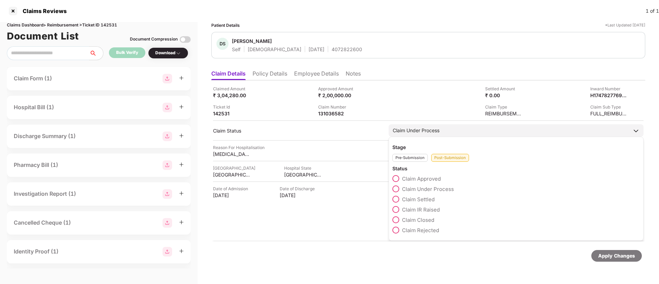
click at [397, 178] on span at bounding box center [396, 178] width 7 height 7
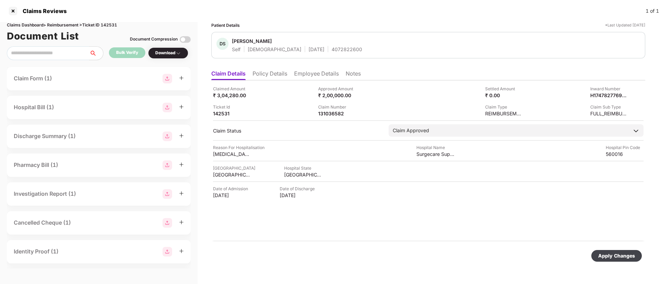
click at [599, 256] on div "Apply Changes" at bounding box center [617, 256] width 37 height 8
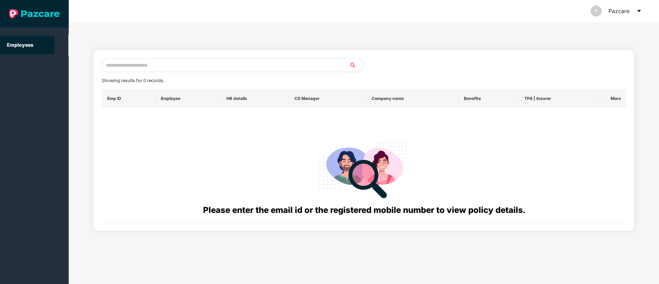
click at [140, 68] on input "text" at bounding box center [226, 65] width 248 height 14
paste input "**********"
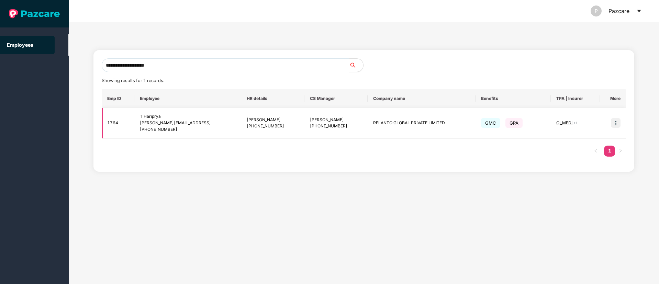
type input "**********"
click at [615, 121] on img at bounding box center [616, 123] width 10 height 10
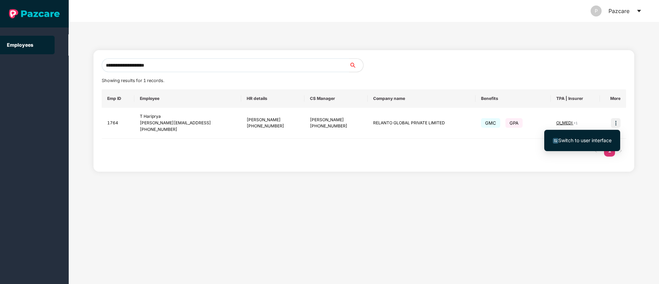
click at [591, 140] on span "Switch to user interface" at bounding box center [585, 141] width 53 height 6
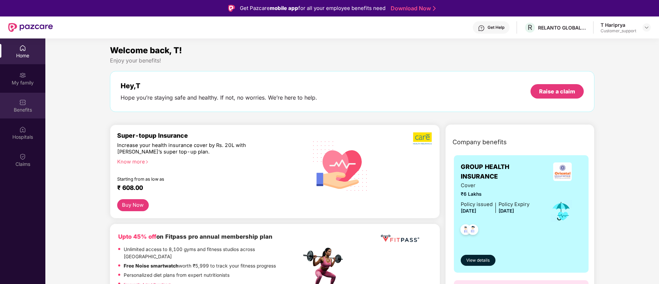
click at [30, 114] on div "Benefits" at bounding box center [22, 106] width 45 height 26
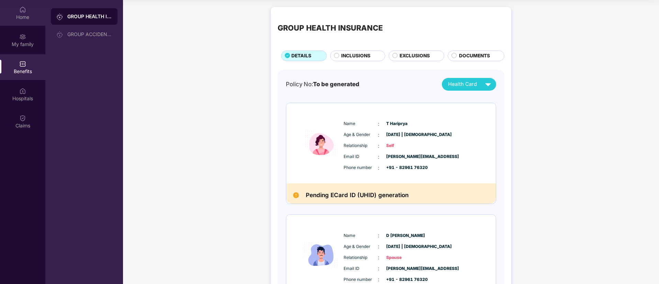
click at [24, 15] on div "Home" at bounding box center [22, 17] width 45 height 7
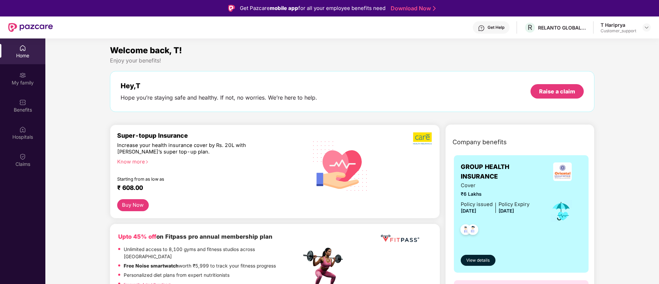
click at [494, 28] on div "Get Help" at bounding box center [496, 28] width 17 height 6
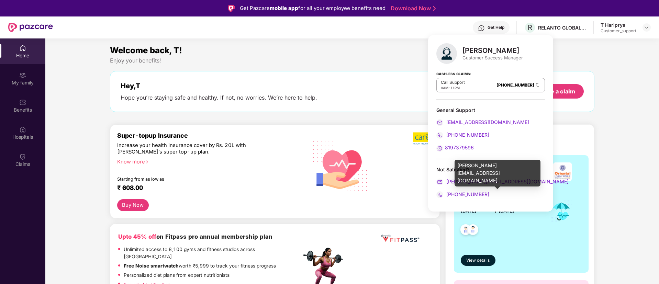
click at [489, 166] on div "ronak.majalkar@pazcare.com" at bounding box center [498, 173] width 86 height 27
copy div "ronak.majalkar@pazcare.com"
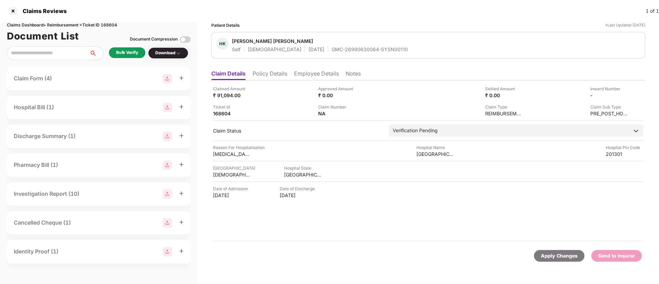
click at [136, 50] on div "Bulk Verify" at bounding box center [127, 53] width 22 height 7
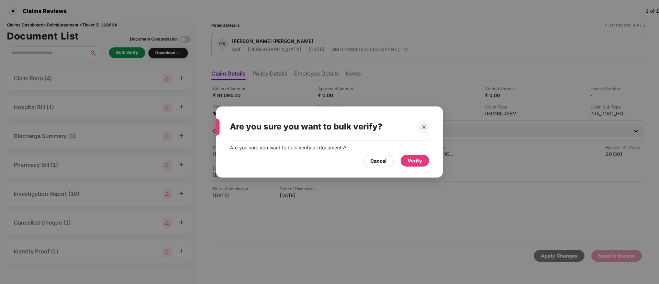
click at [411, 155] on div "Verify" at bounding box center [415, 161] width 29 height 12
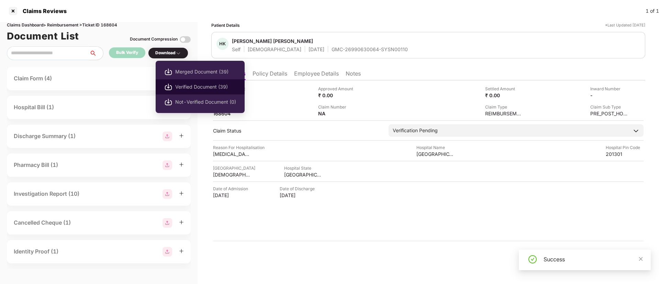
click at [180, 85] on span "Verified Document (39)" at bounding box center [205, 87] width 61 height 8
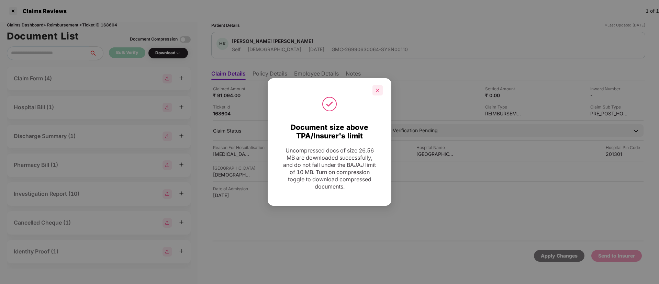
click at [379, 90] on icon "close" at bounding box center [377, 90] width 5 height 5
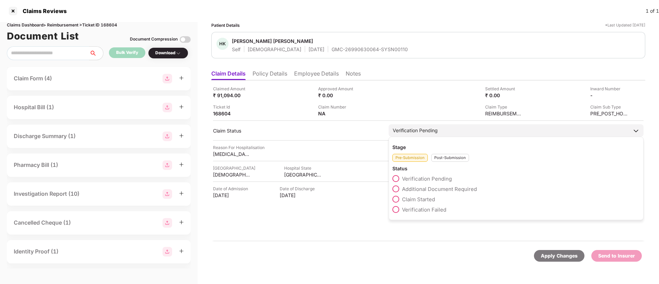
click at [396, 190] on span at bounding box center [396, 189] width 7 height 7
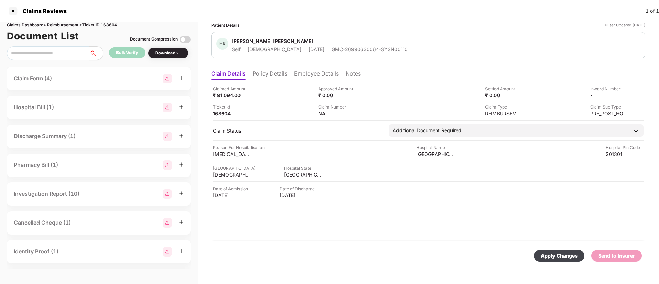
click at [561, 255] on div "Apply Changes" at bounding box center [559, 256] width 37 height 8
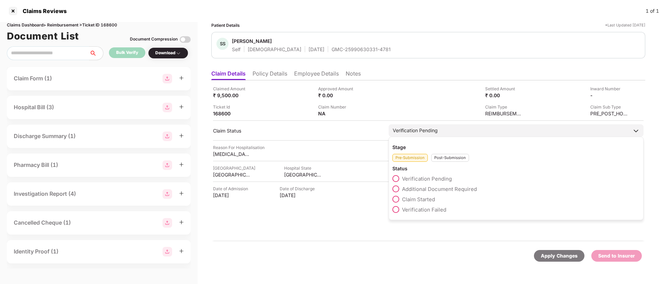
click at [396, 188] on span at bounding box center [396, 189] width 7 height 7
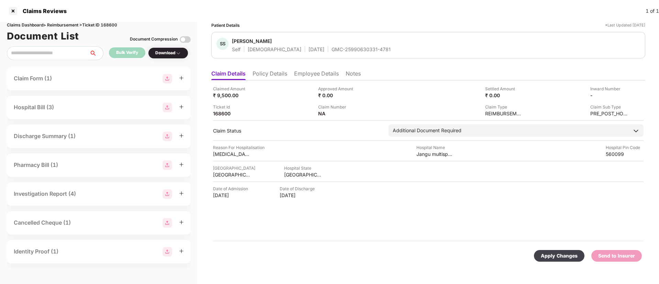
click at [566, 259] on div "Apply Changes" at bounding box center [559, 256] width 37 height 8
click at [272, 75] on li "Policy Details" at bounding box center [270, 75] width 35 height 10
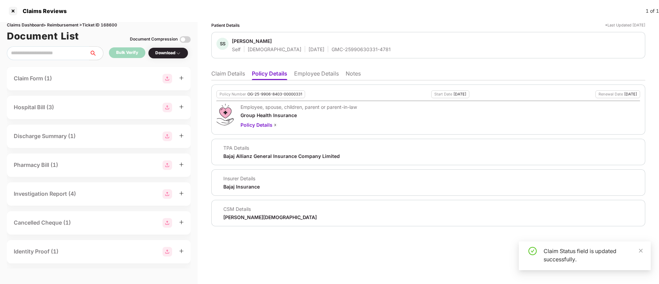
click at [318, 77] on li "Employee Details" at bounding box center [316, 75] width 45 height 10
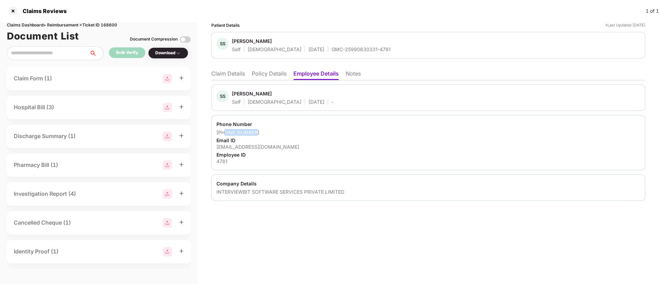
drag, startPoint x: 225, startPoint y: 133, endPoint x: 259, endPoint y: 134, distance: 34.1
click at [259, 134] on div "+919710261171" at bounding box center [429, 132] width 424 height 7
copy div "9710261171"
drag, startPoint x: 240, startPoint y: 76, endPoint x: 247, endPoint y: 78, distance: 7.1
click at [240, 76] on li "Claim Details" at bounding box center [228, 75] width 34 height 10
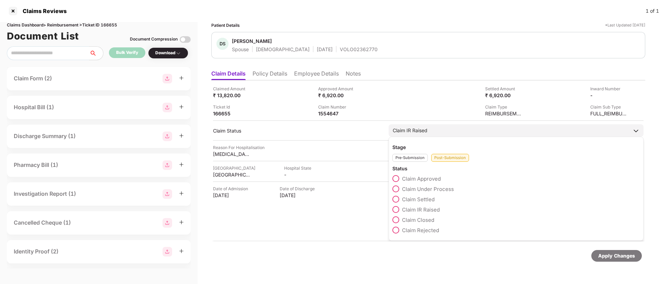
click at [398, 179] on span at bounding box center [396, 178] width 7 height 7
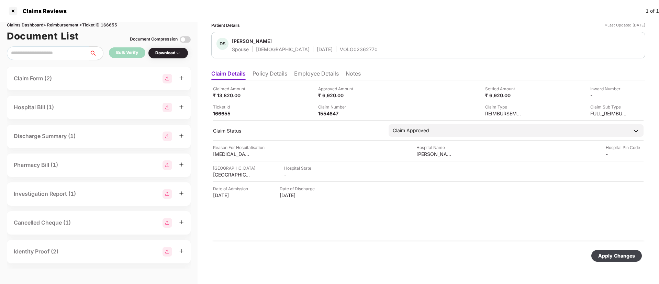
click at [616, 254] on div "Apply Changes" at bounding box center [617, 256] width 37 height 8
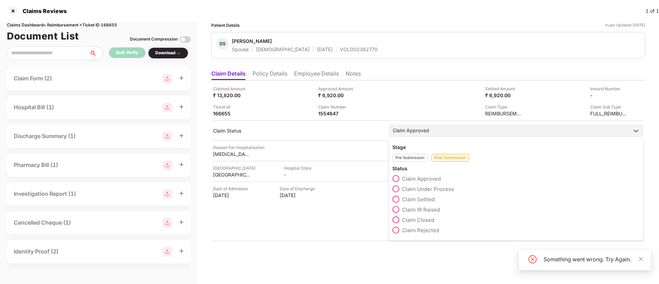
click at [408, 132] on div "Claim Approved" at bounding box center [411, 131] width 36 height 8
click at [400, 200] on label "Claim Settled" at bounding box center [414, 199] width 42 height 7
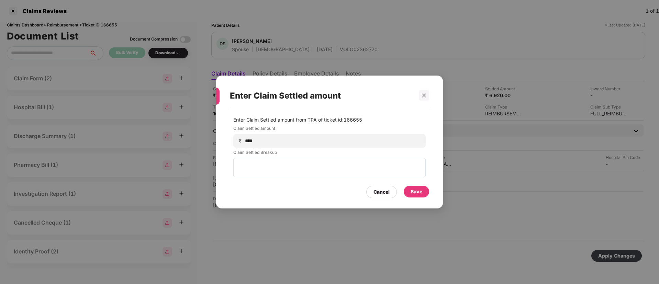
click at [417, 191] on div "Save" at bounding box center [417, 192] width 12 height 8
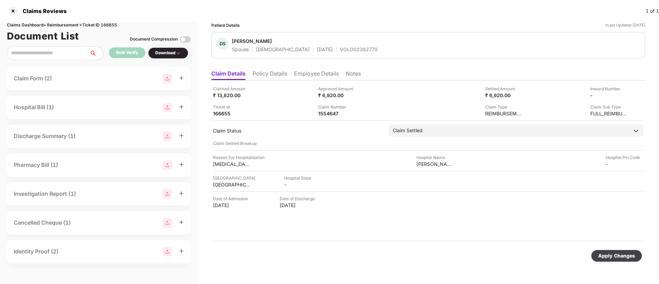
click at [608, 255] on div "Apply Changes" at bounding box center [617, 256] width 37 height 8
click at [615, 258] on div "Apply Changes" at bounding box center [617, 256] width 37 height 8
click at [642, 257] on icon "close" at bounding box center [641, 259] width 5 height 5
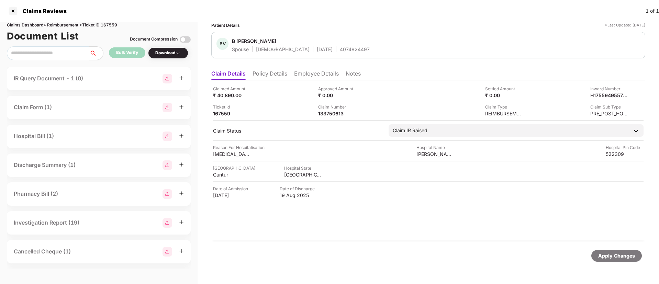
click at [265, 74] on li "Policy Details" at bounding box center [270, 75] width 35 height 10
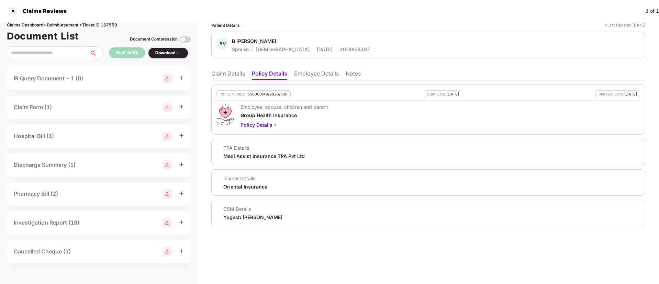
click at [226, 77] on li "Claim Details" at bounding box center [228, 75] width 34 height 10
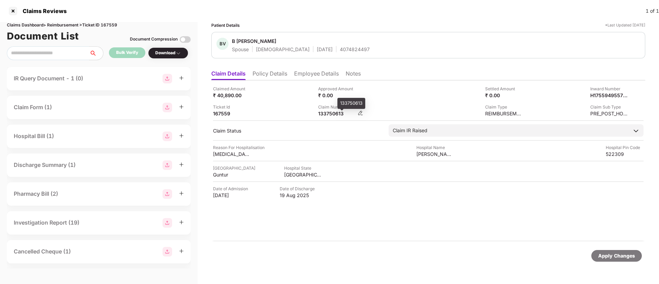
click at [338, 115] on div "133750613" at bounding box center [337, 113] width 38 height 7
copy div "133750613"
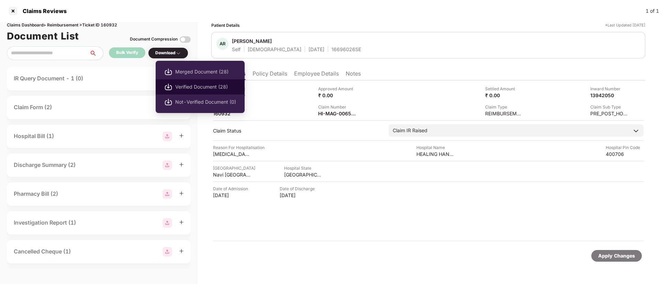
click at [180, 85] on span "Verified Document (28)" at bounding box center [205, 87] width 61 height 8
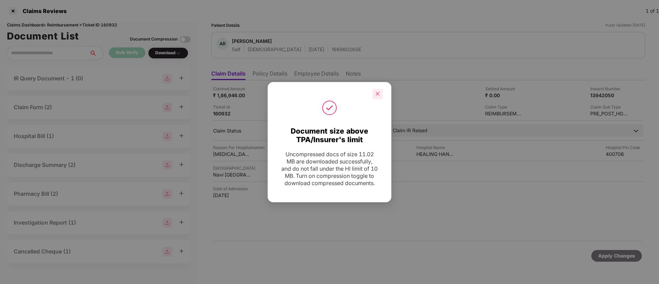
click at [382, 89] on div at bounding box center [378, 94] width 10 height 10
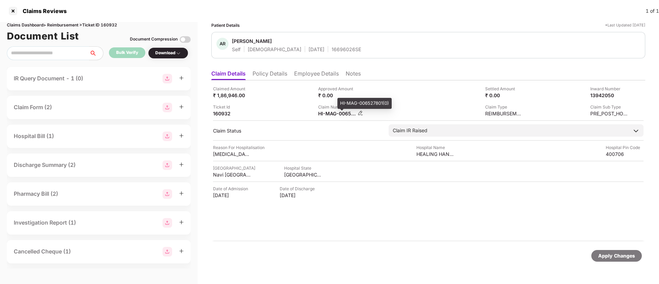
click at [325, 114] on div "HI-MAG-006527801(0)" at bounding box center [337, 113] width 38 height 7
click at [325, 113] on div "HI-MAG-006527801(0)" at bounding box center [337, 113] width 38 height 7
copy div
click at [337, 113] on div "OC-26-1002-8403-00336870" at bounding box center [337, 113] width 38 height 7
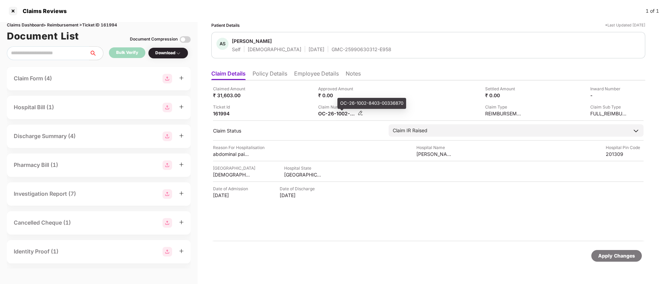
click at [337, 113] on div "OC-26-1002-8403-00336870" at bounding box center [337, 113] width 38 height 7
click at [337, 112] on div "OC-26-1002-8403-00336870" at bounding box center [337, 113] width 38 height 7
copy div
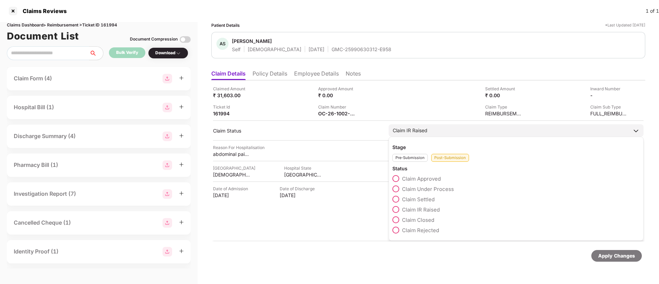
click at [399, 230] on span at bounding box center [396, 230] width 7 height 7
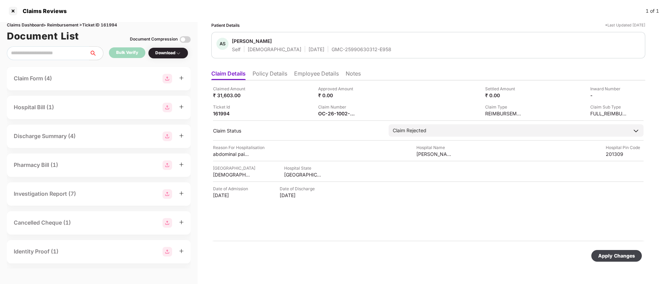
click at [614, 260] on div "Apply Changes" at bounding box center [617, 256] width 51 height 12
click at [333, 116] on div "44515712" at bounding box center [337, 113] width 38 height 7
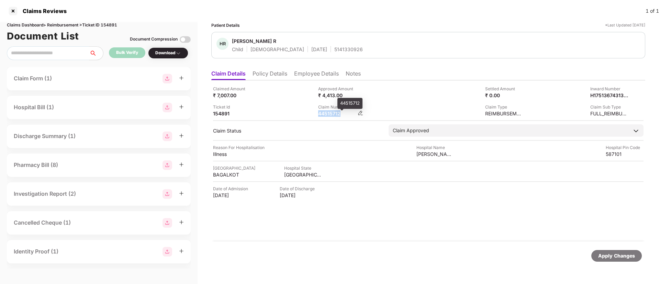
click at [333, 116] on div "44515712" at bounding box center [337, 113] width 38 height 7
copy div "44515712"
click at [331, 111] on div "HI-TAG-006556915(0)" at bounding box center [337, 113] width 38 height 7
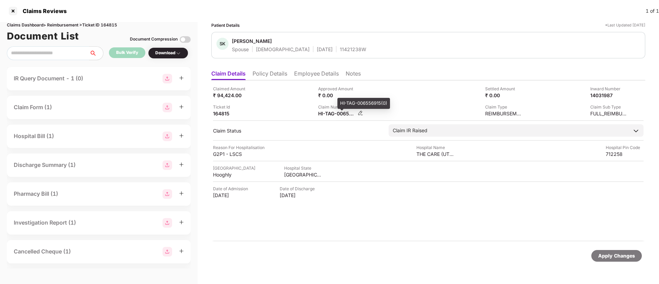
click at [331, 116] on div "HI-TAG-006556915(0)" at bounding box center [337, 113] width 38 height 7
copy div
